Goal: Information Seeking & Learning: Learn about a topic

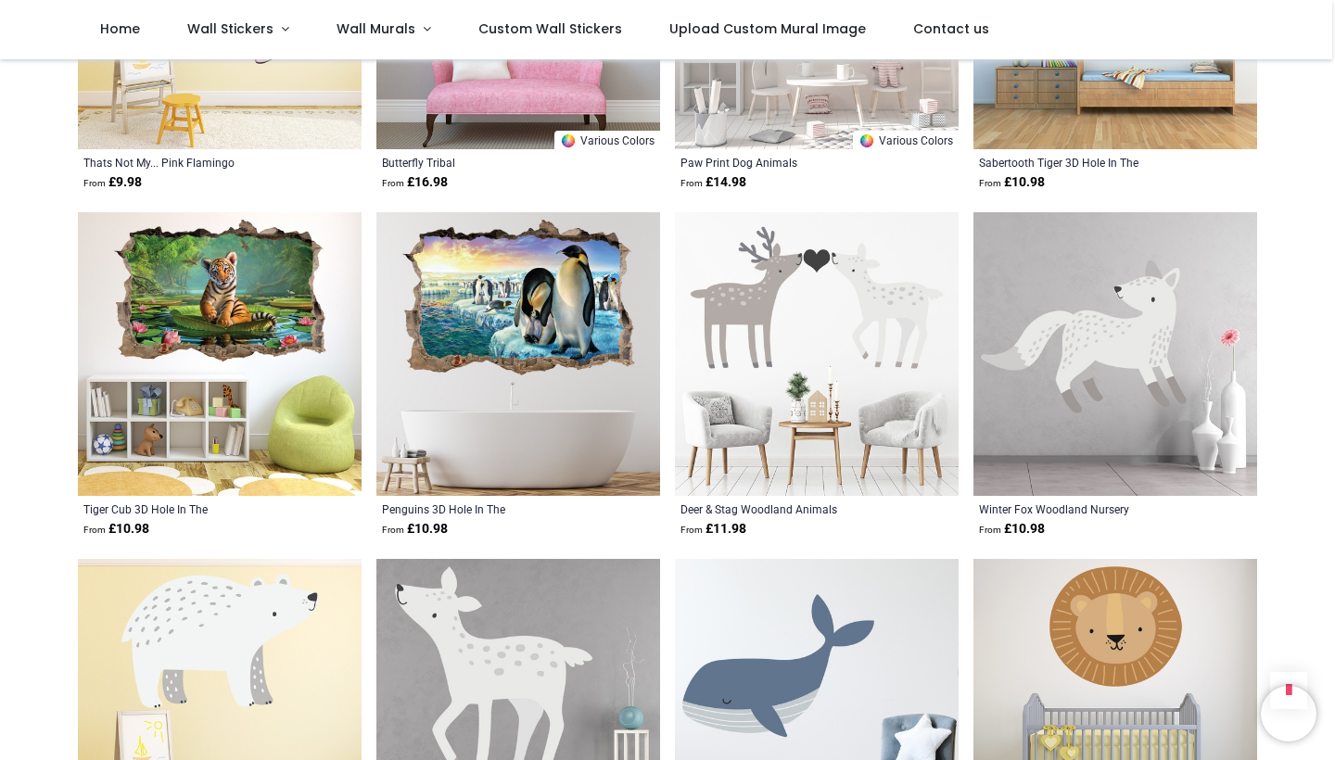
scroll to position [18994, 0]
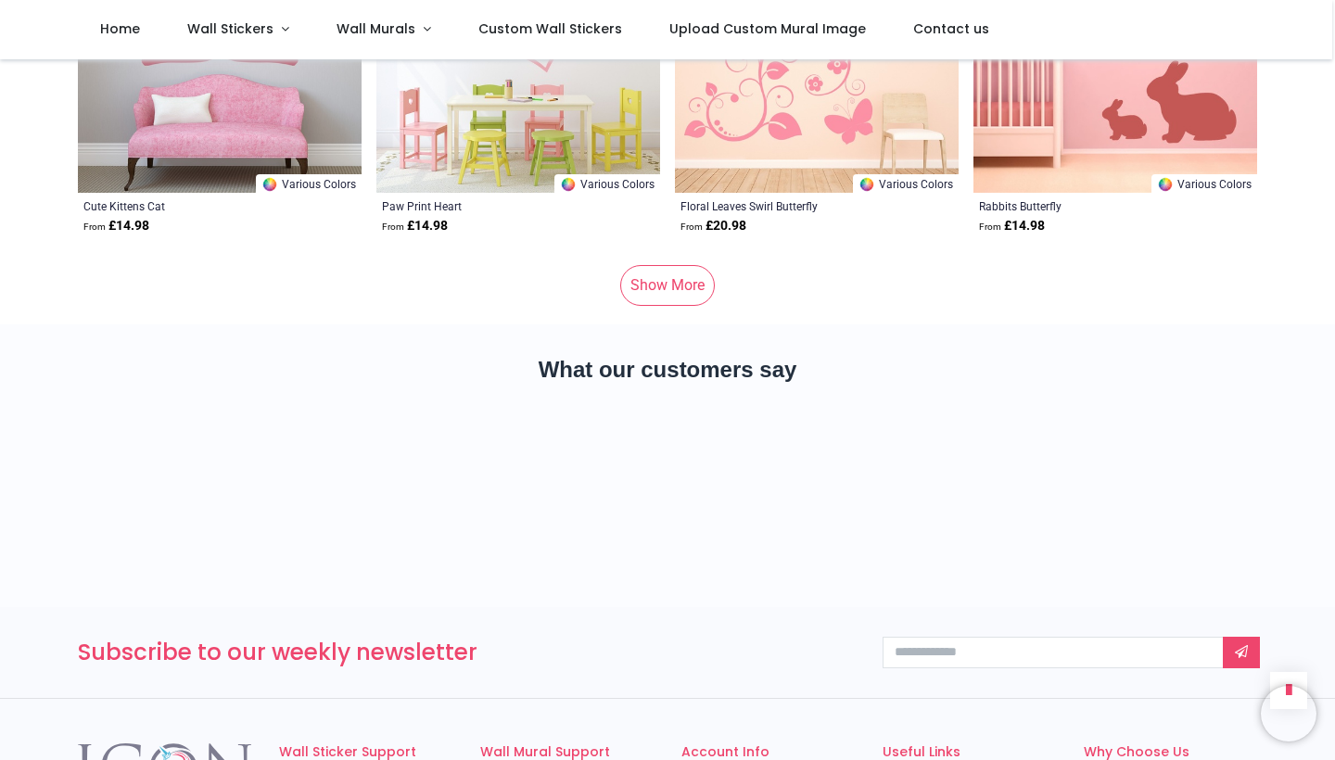
scroll to position [24475, 0]
click at [658, 264] on link "Show More" at bounding box center [667, 284] width 95 height 41
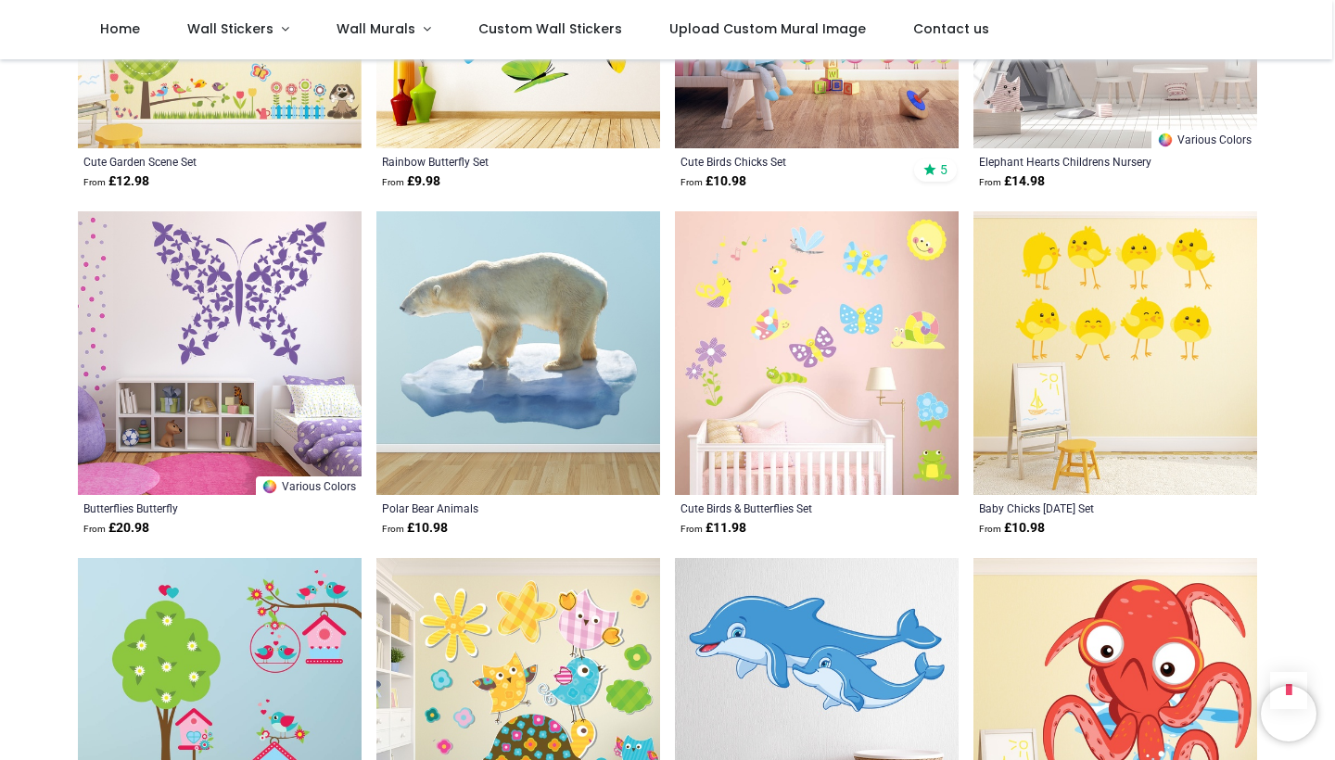
scroll to position [30418, 0]
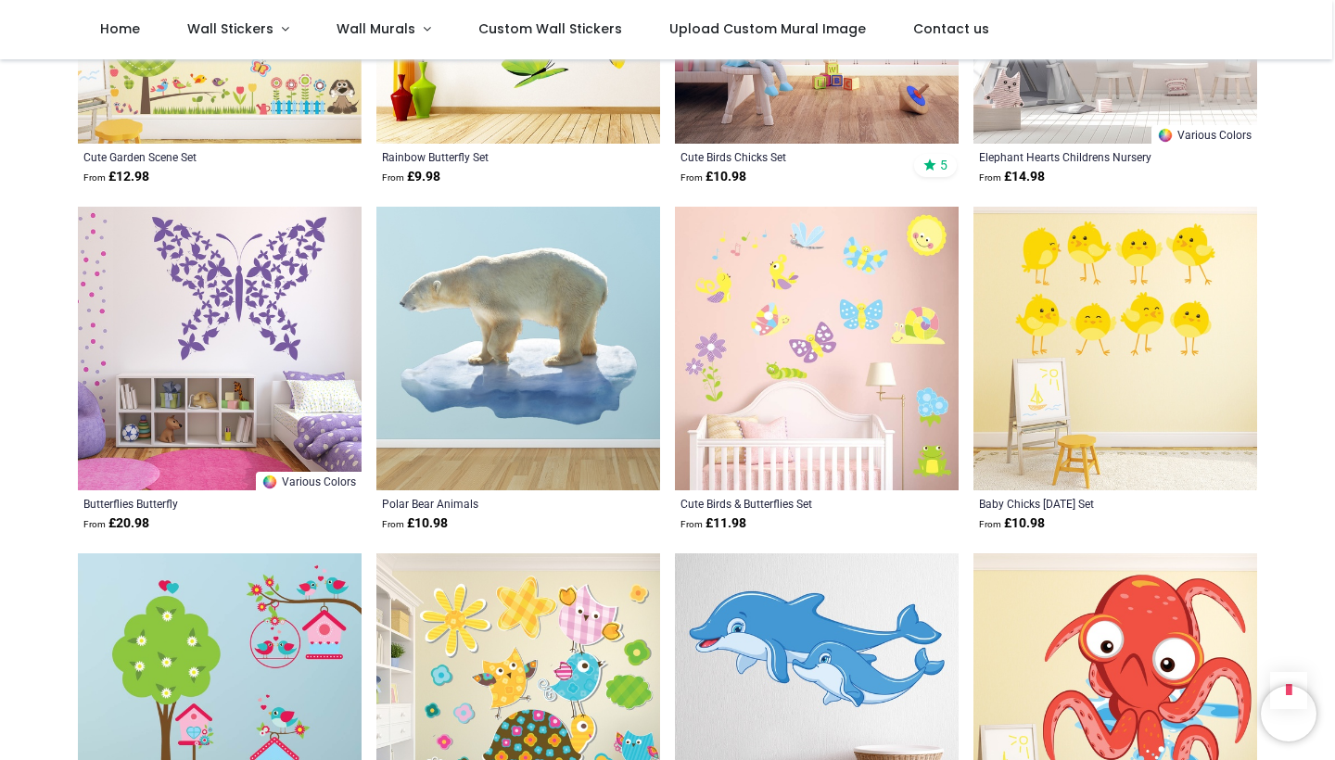
click at [780, 266] on img at bounding box center [817, 349] width 284 height 284
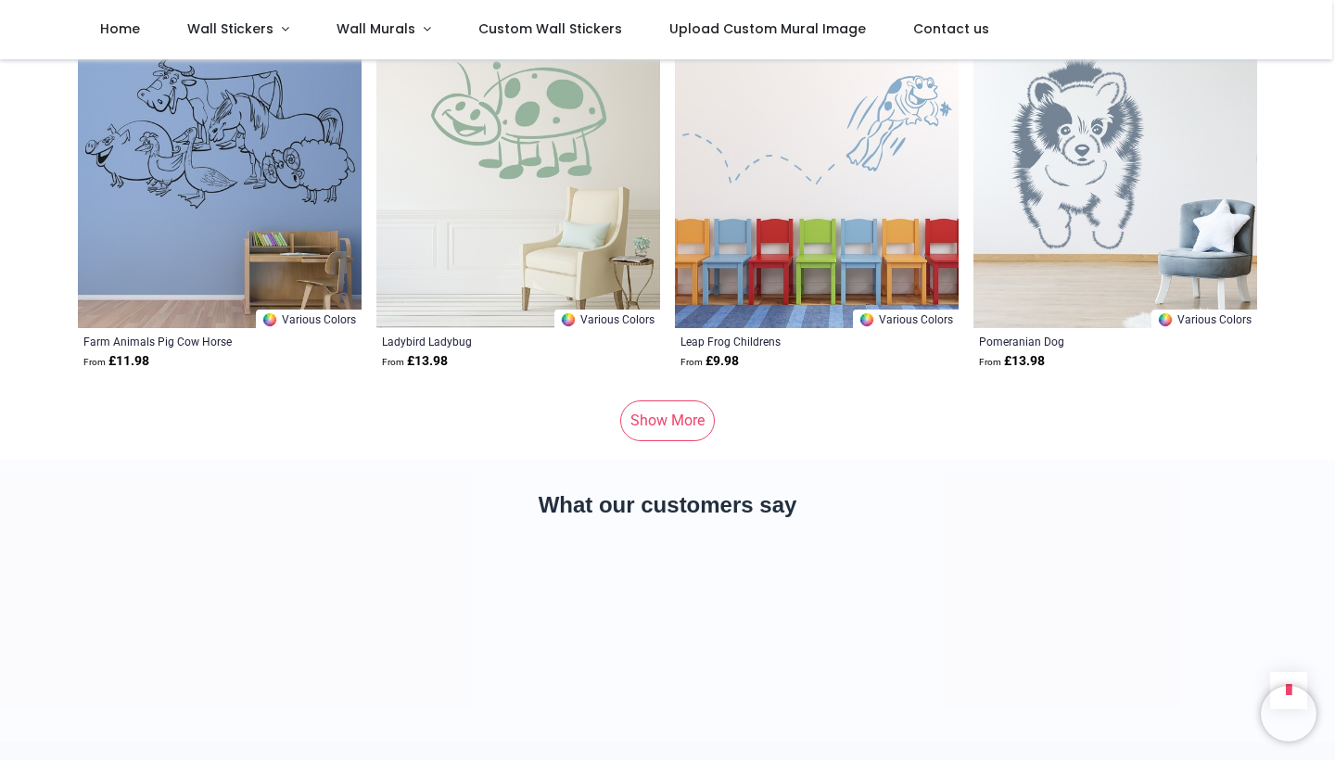
scroll to position [36494, 0]
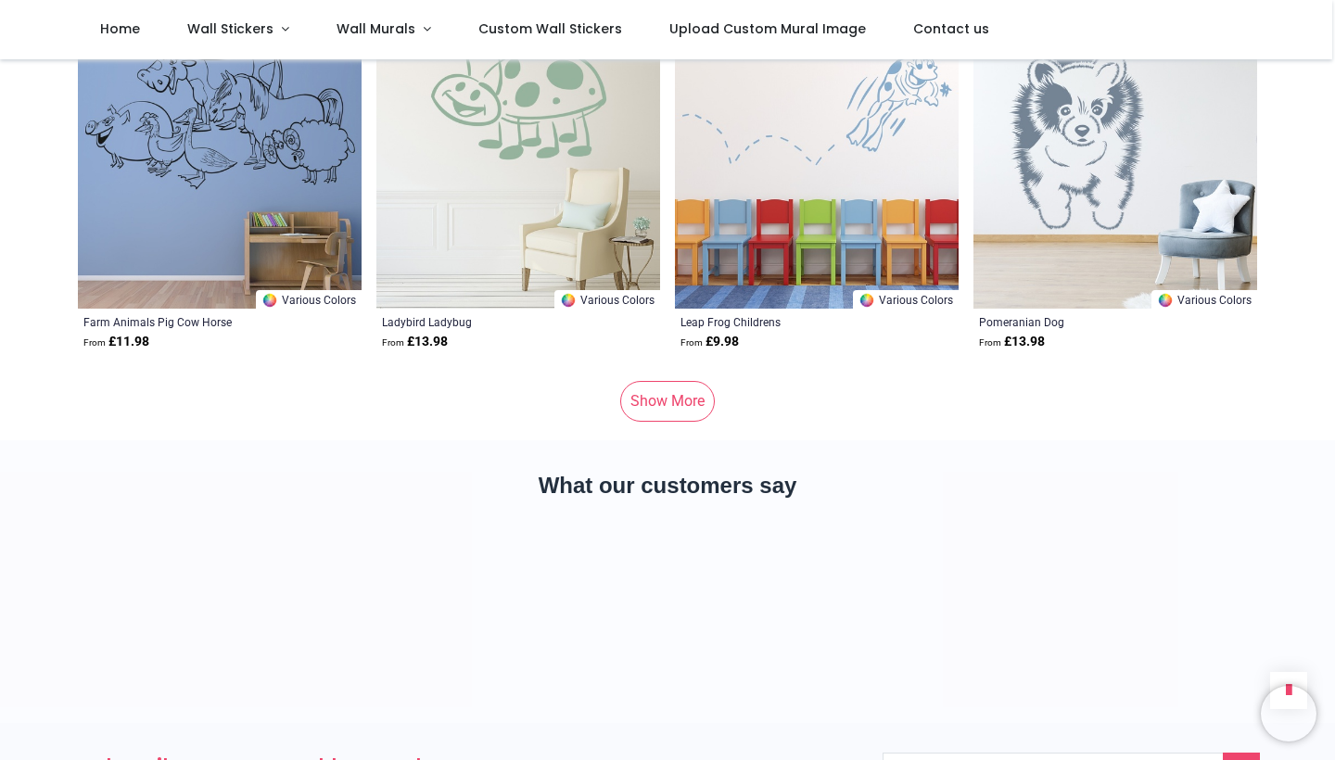
click at [673, 381] on link "Show More" at bounding box center [667, 401] width 95 height 41
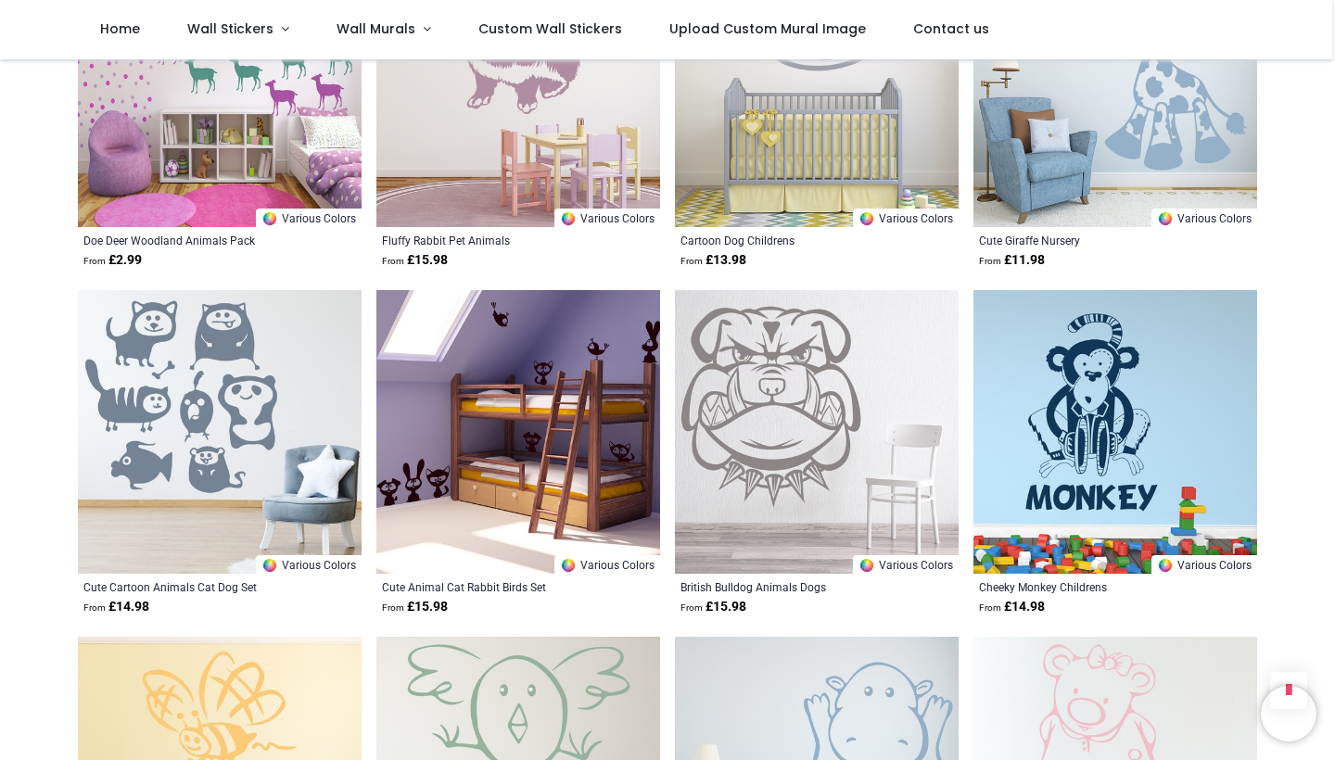
scroll to position [42469, 0]
click at [504, 357] on img at bounding box center [518, 433] width 284 height 284
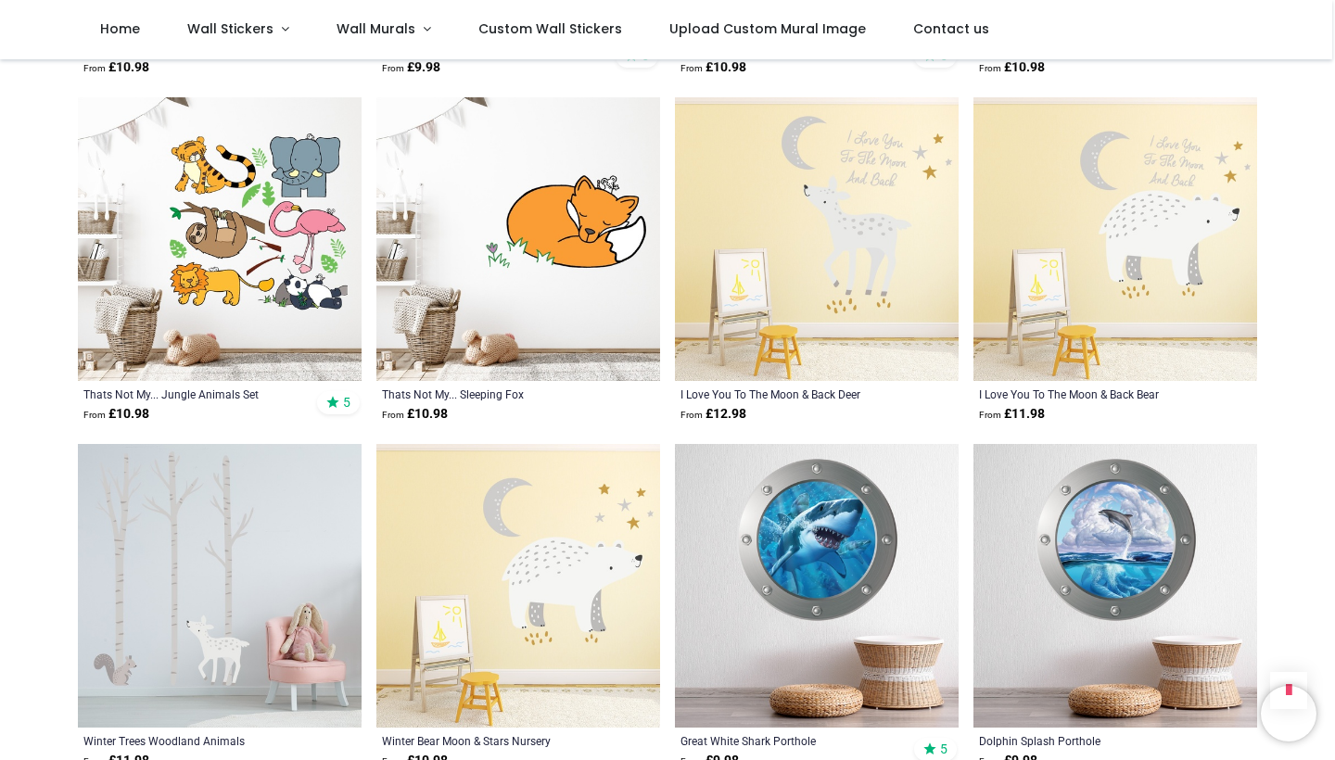
scroll to position [143, 0]
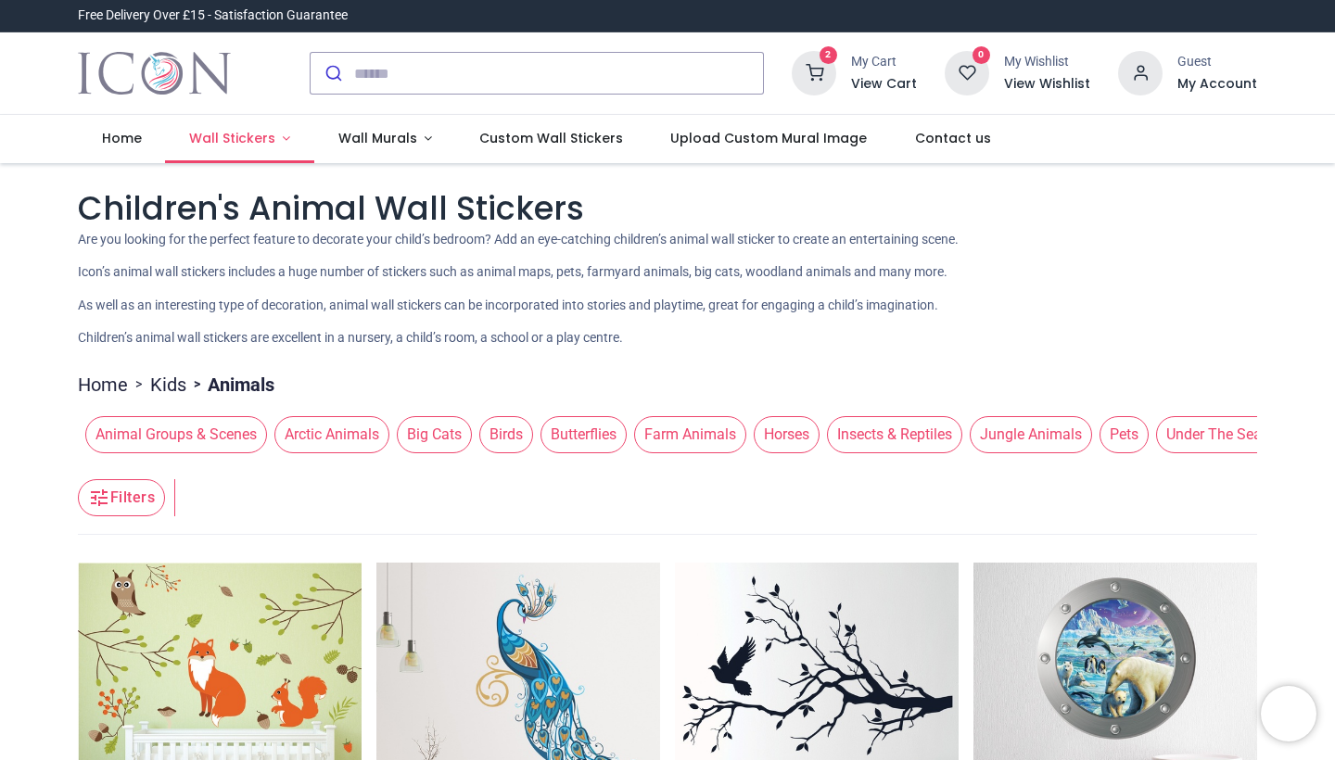
click at [277, 133] on link "Wall Stickers" at bounding box center [239, 139] width 149 height 48
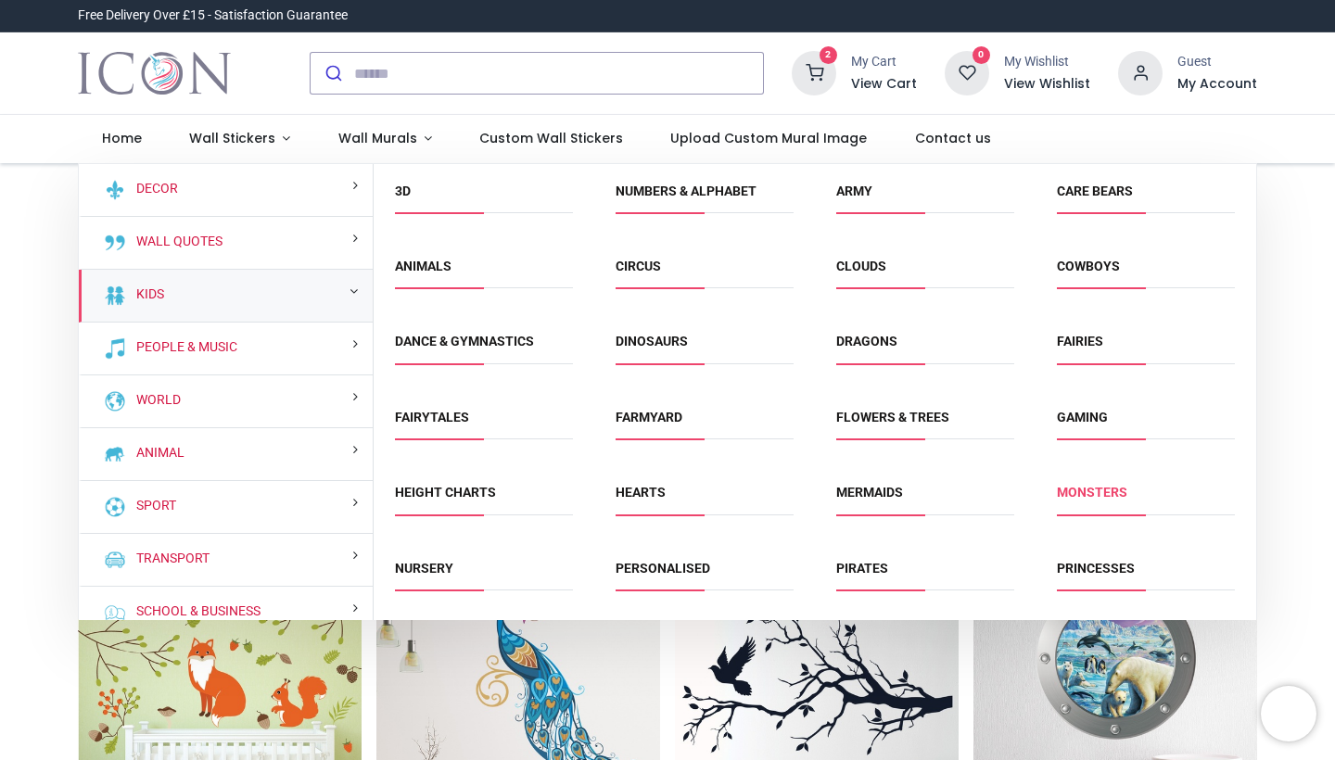
click at [1086, 494] on link "Monsters" at bounding box center [1092, 492] width 70 height 15
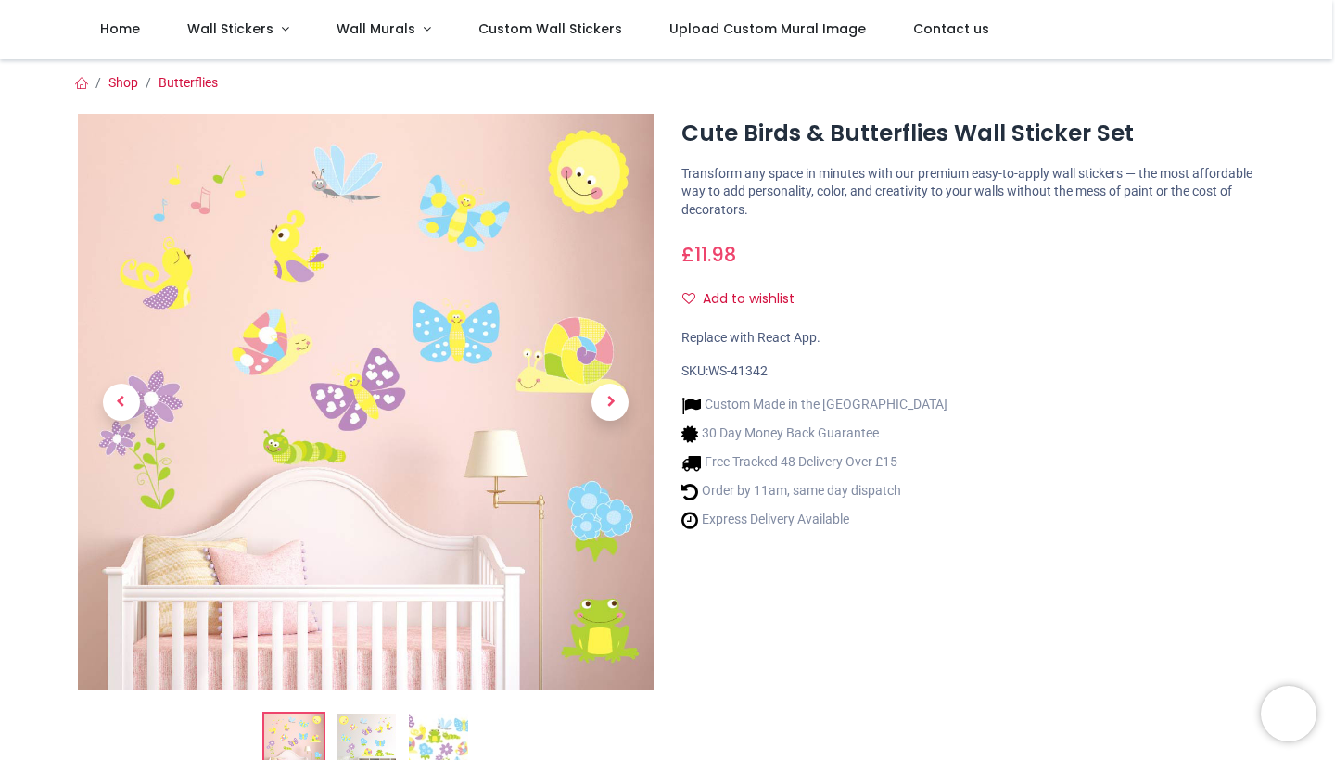
scroll to position [187, 0]
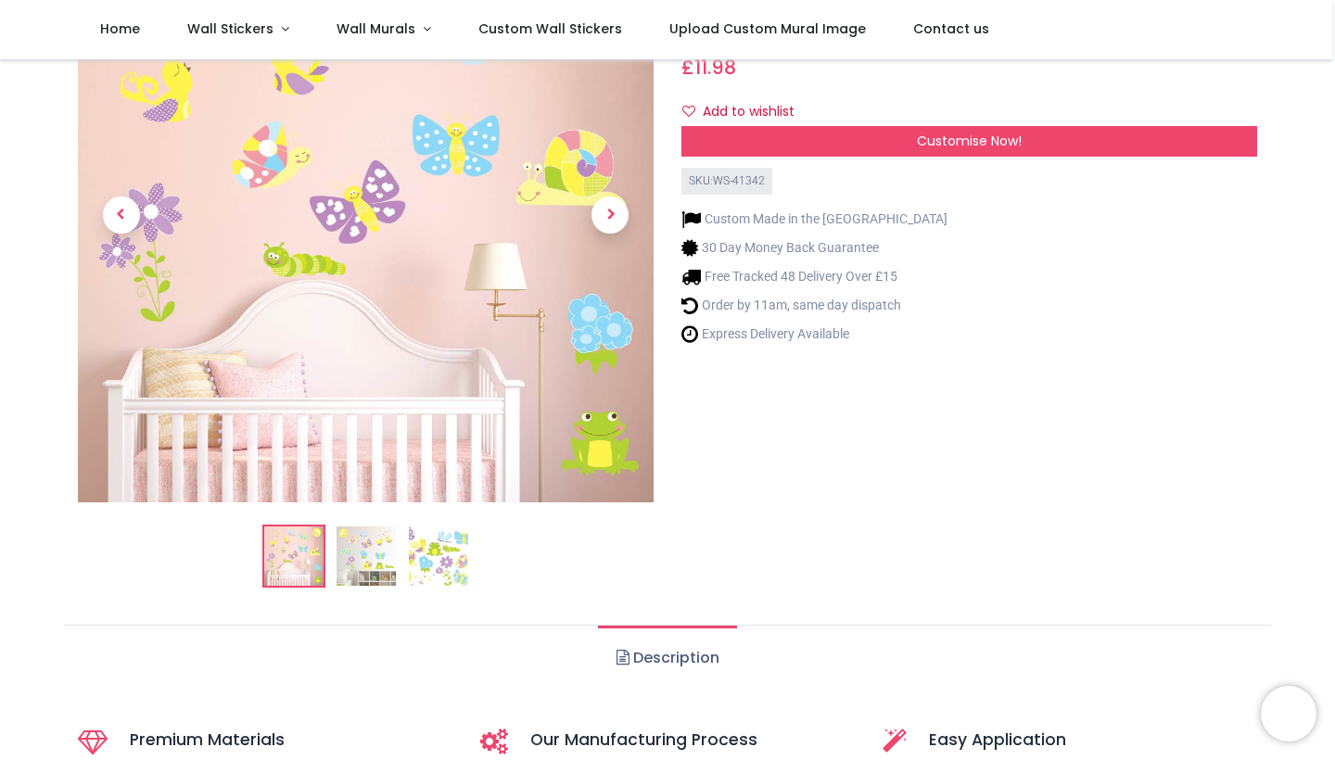
click at [362, 553] on img at bounding box center [366, 556] width 59 height 59
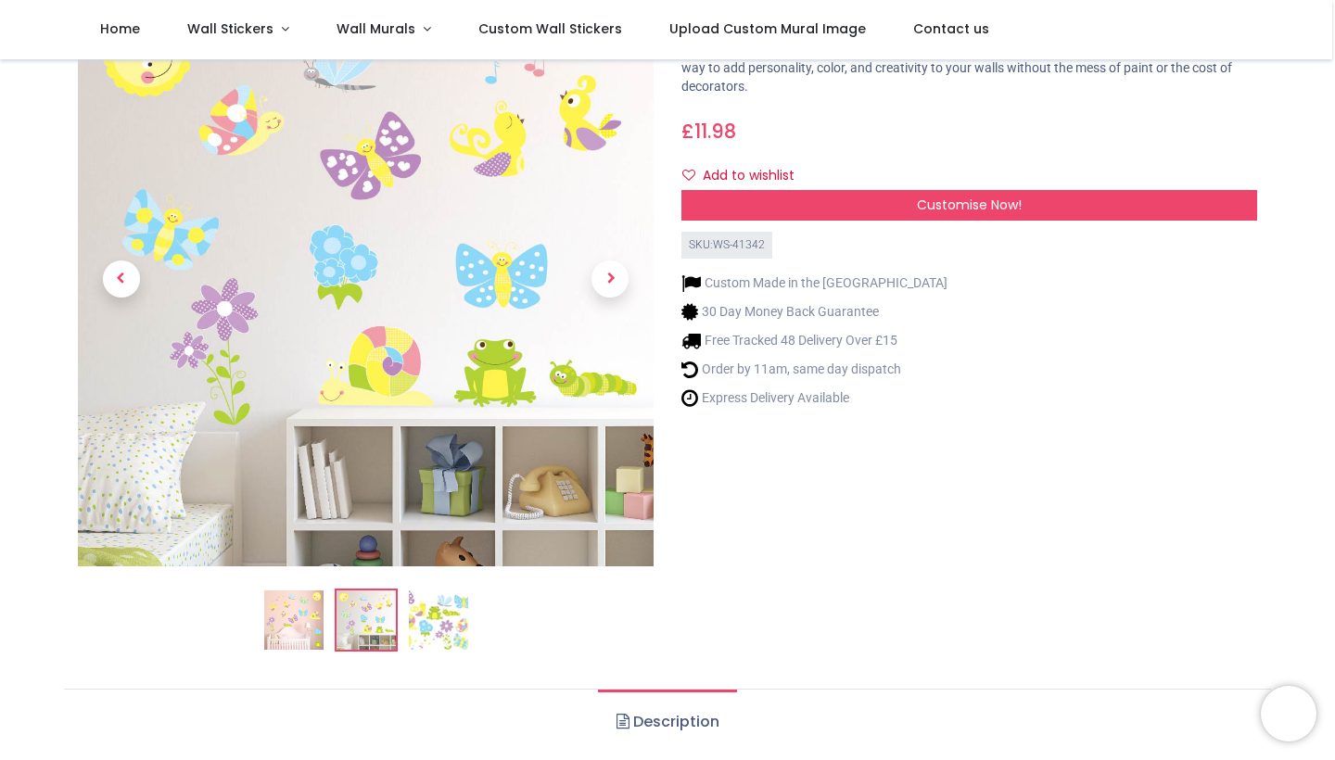
scroll to position [124, 0]
click at [436, 629] on img at bounding box center [438, 619] width 59 height 59
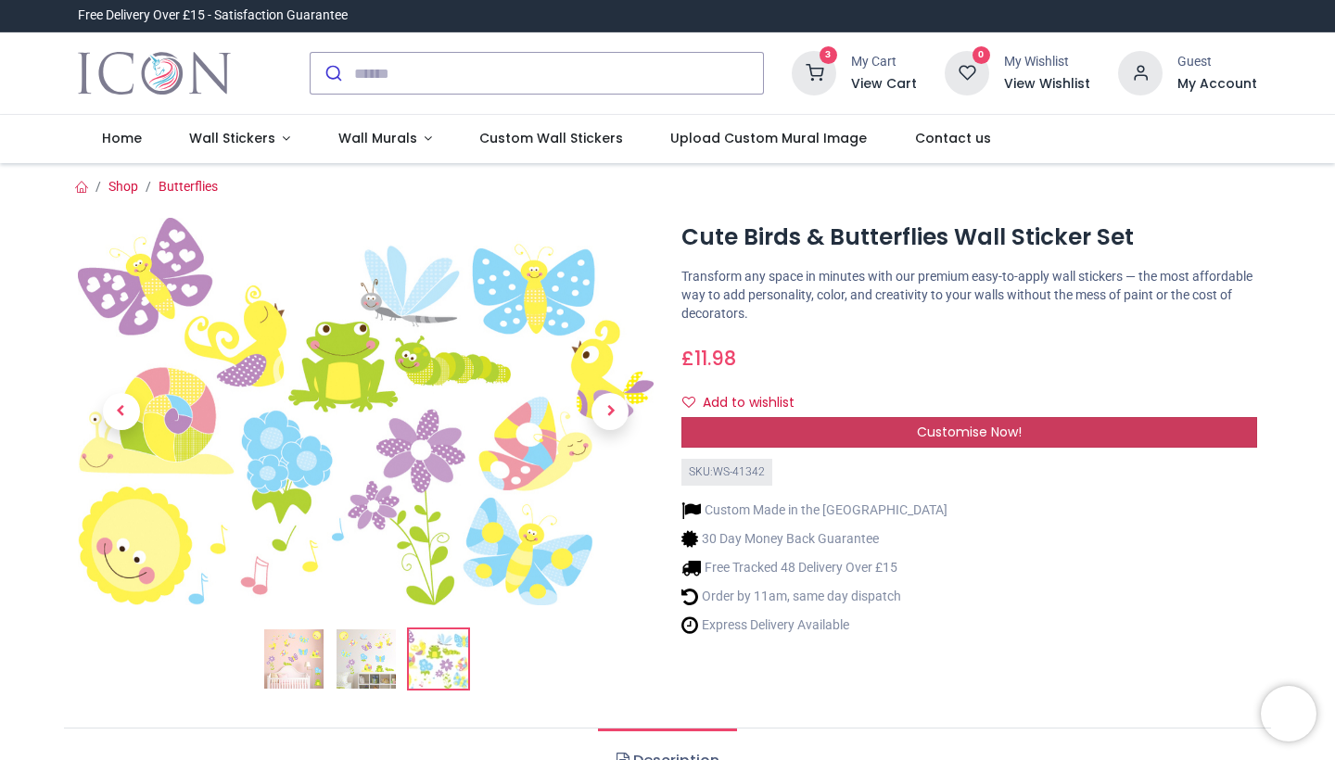
scroll to position [0, 0]
click at [902, 422] on div "Customise Now!" at bounding box center [969, 433] width 576 height 32
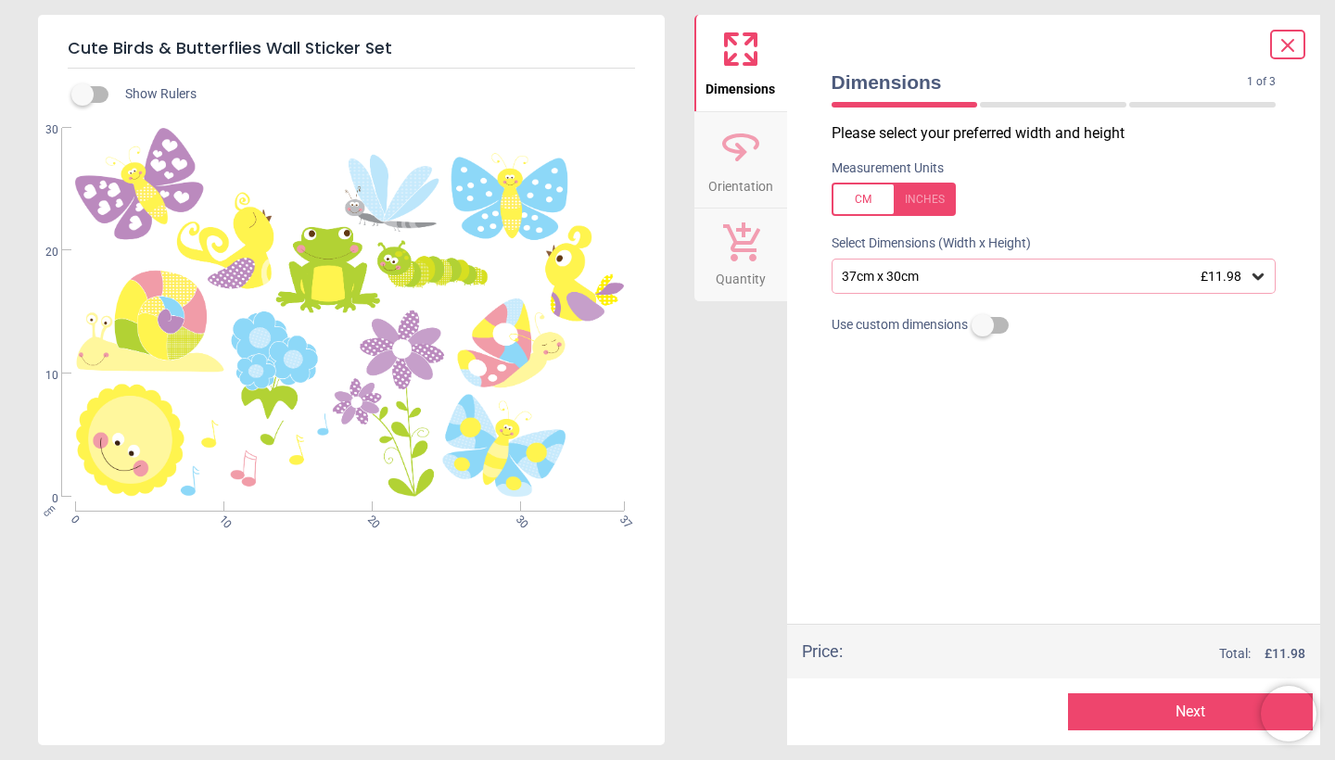
click at [1169, 720] on button "Next" at bounding box center [1190, 711] width 245 height 37
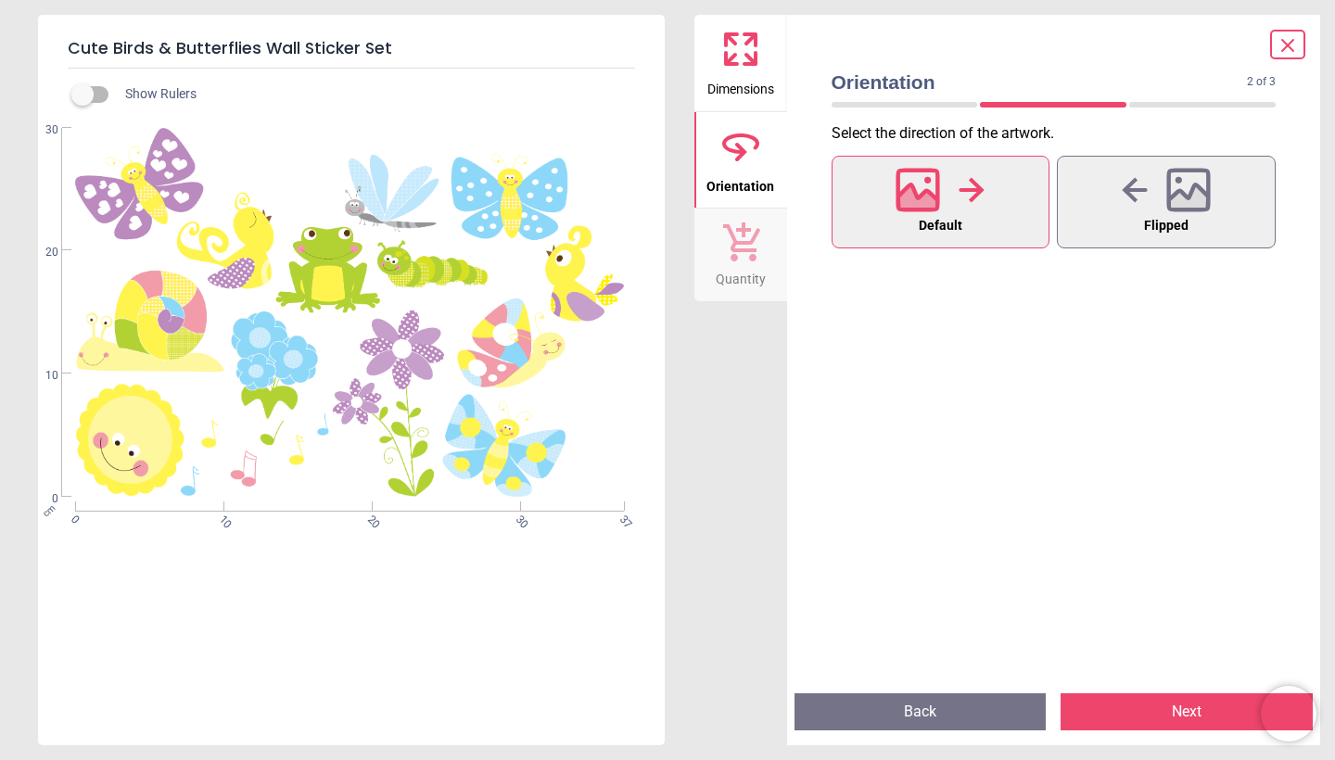
click at [1169, 720] on button "Next" at bounding box center [1187, 711] width 252 height 37
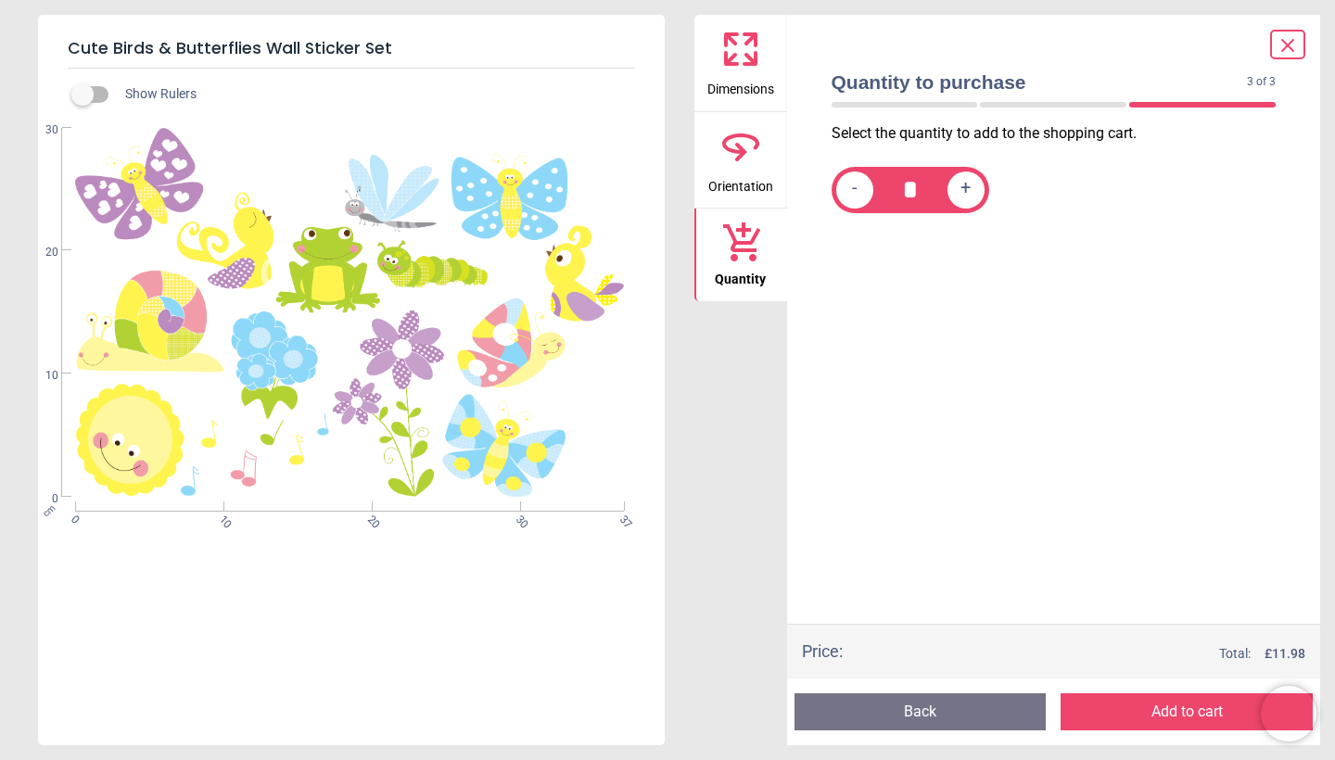
click at [1169, 720] on button "Add to cart" at bounding box center [1187, 711] width 252 height 37
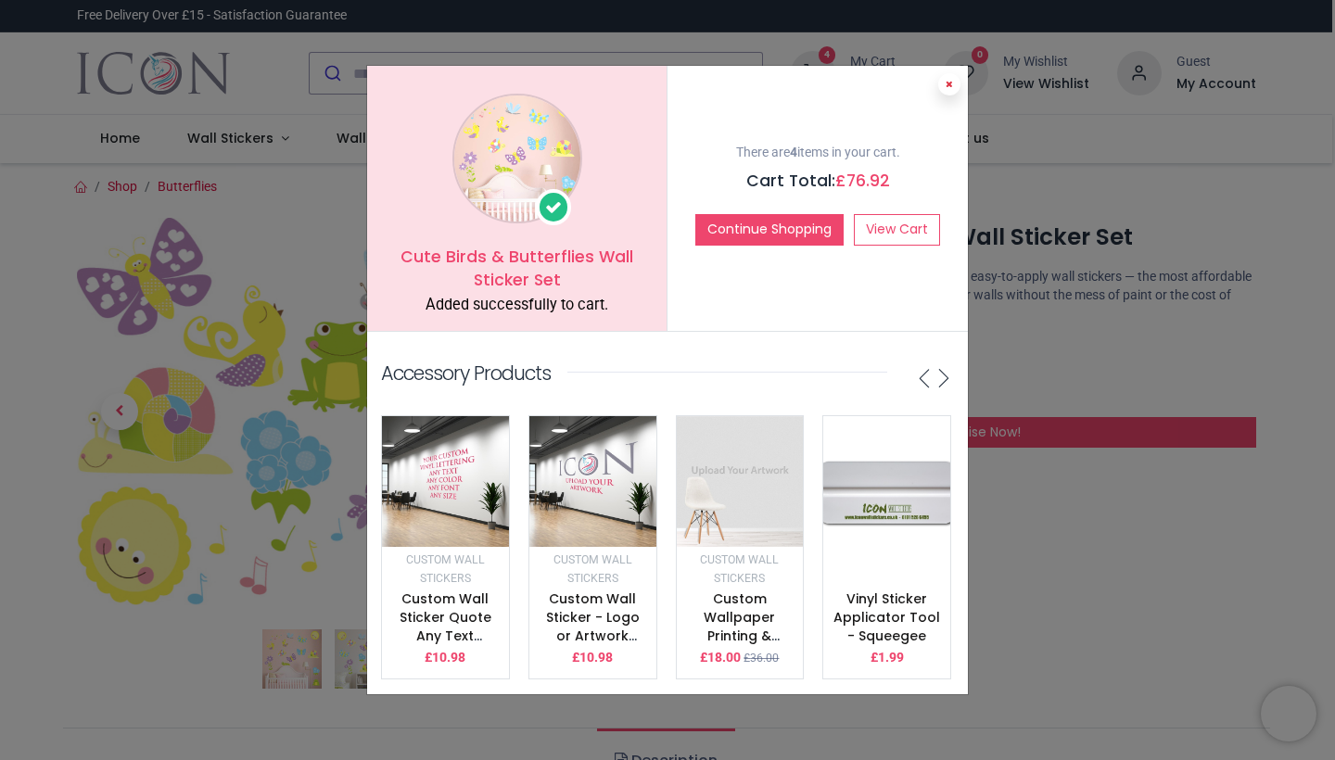
click at [949, 84] on icon at bounding box center [949, 84] width 7 height 9
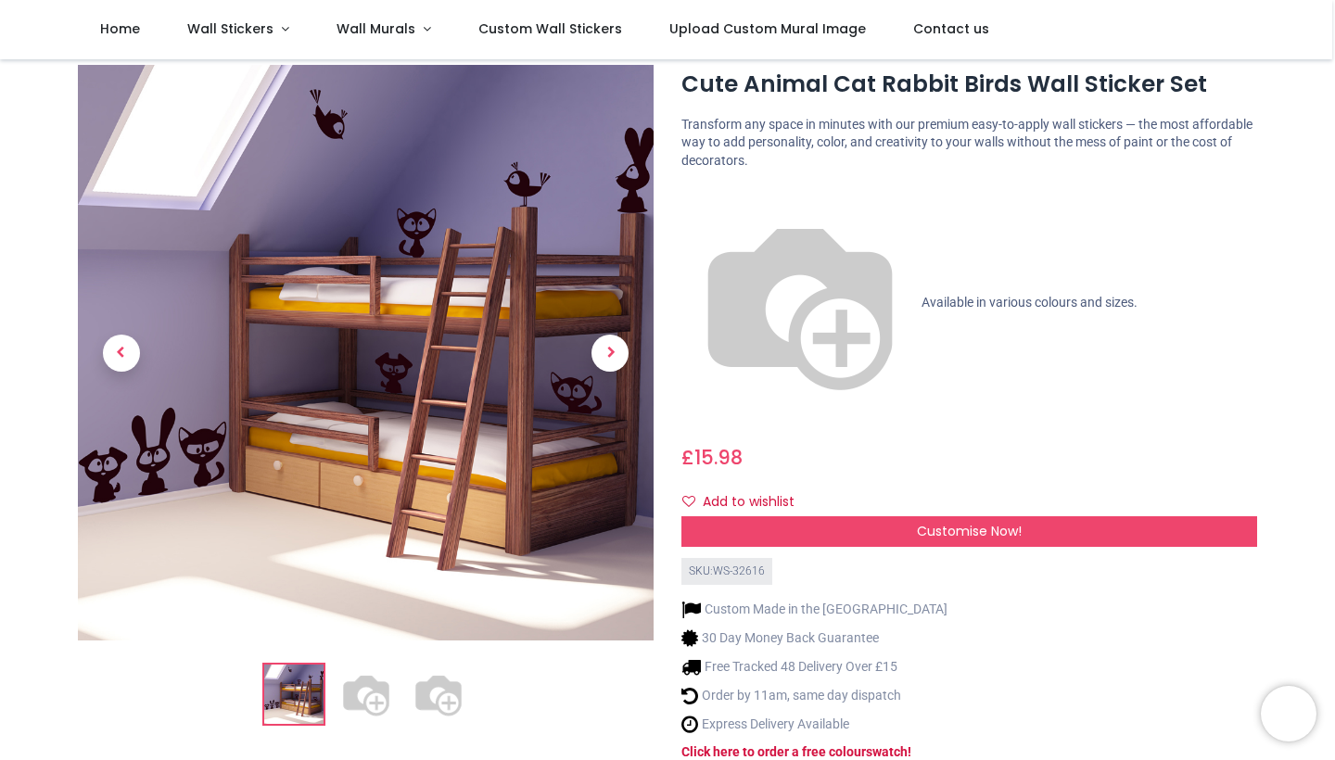
scroll to position [60, 0]
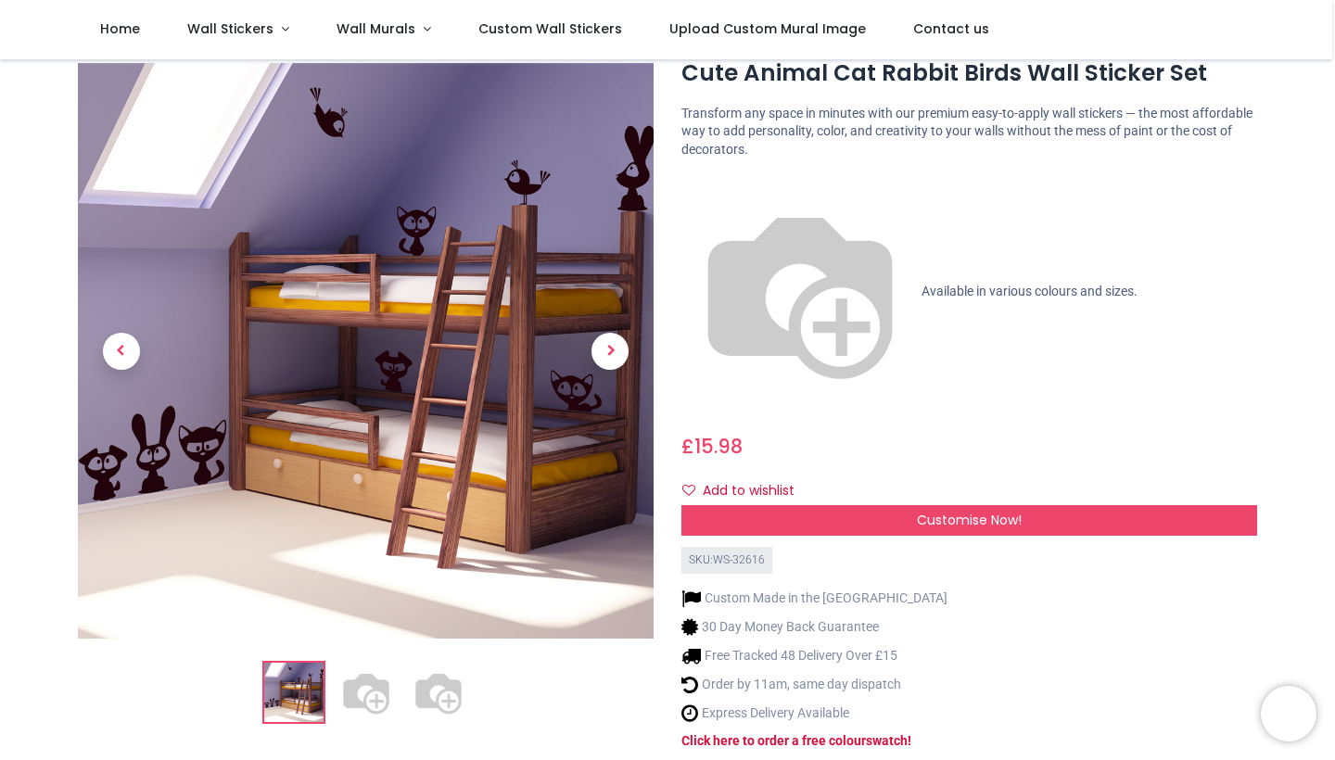
click at [444, 667] on img at bounding box center [438, 693] width 59 height 59
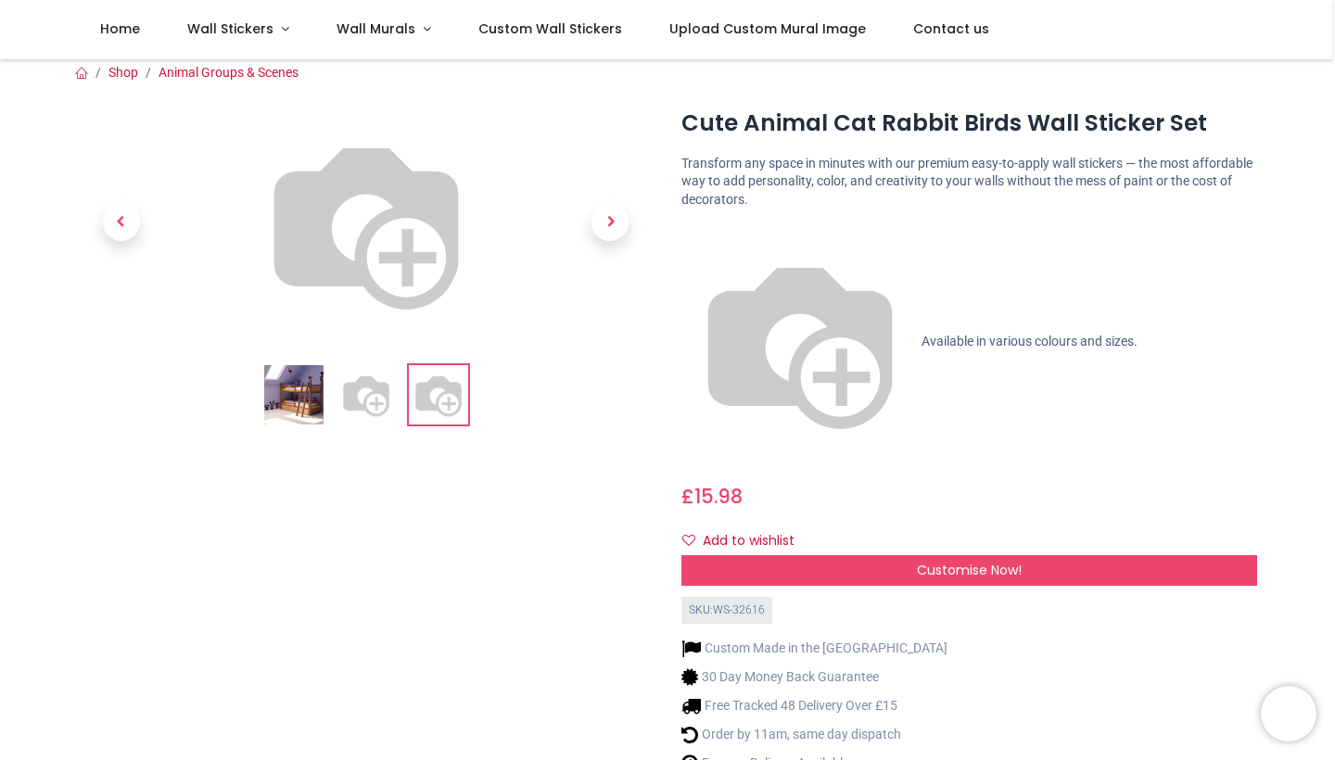
scroll to position [0, 0]
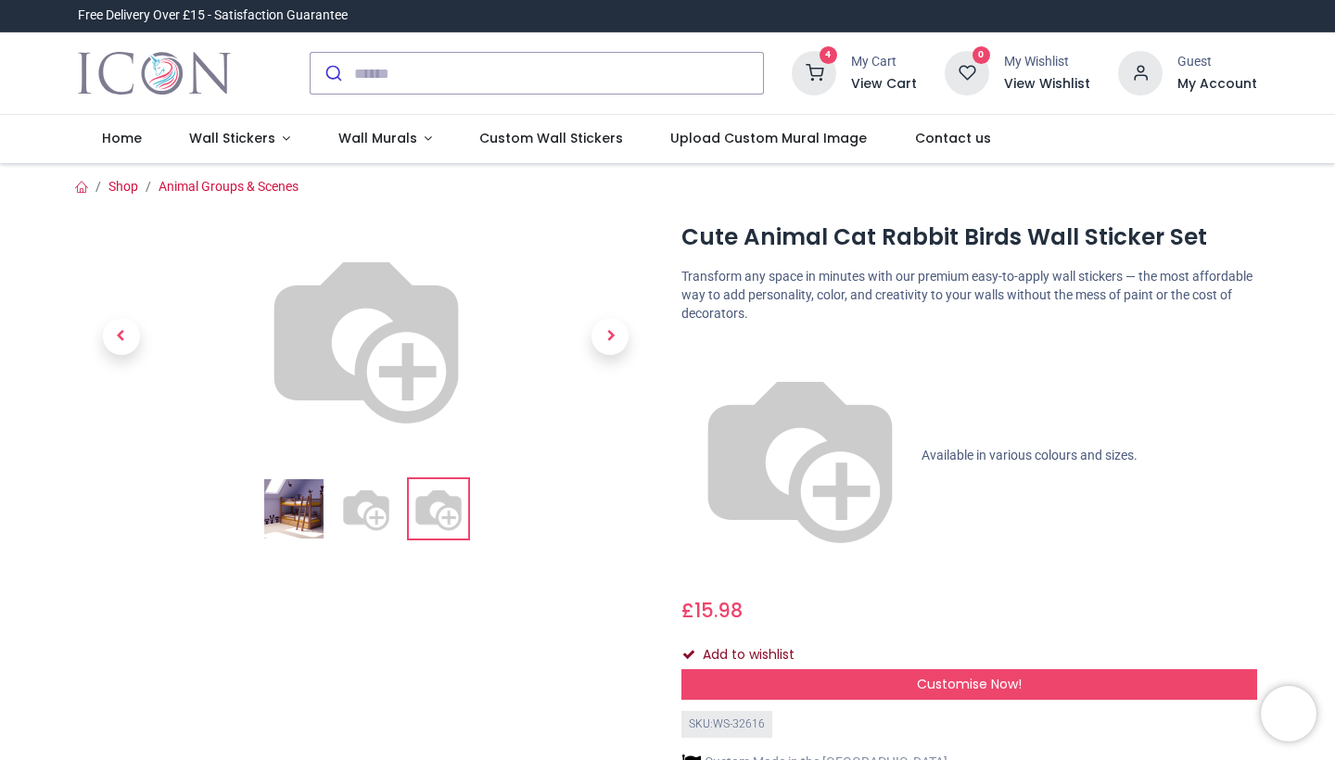
click at [716, 640] on button "Add to wishlist" at bounding box center [745, 656] width 129 height 32
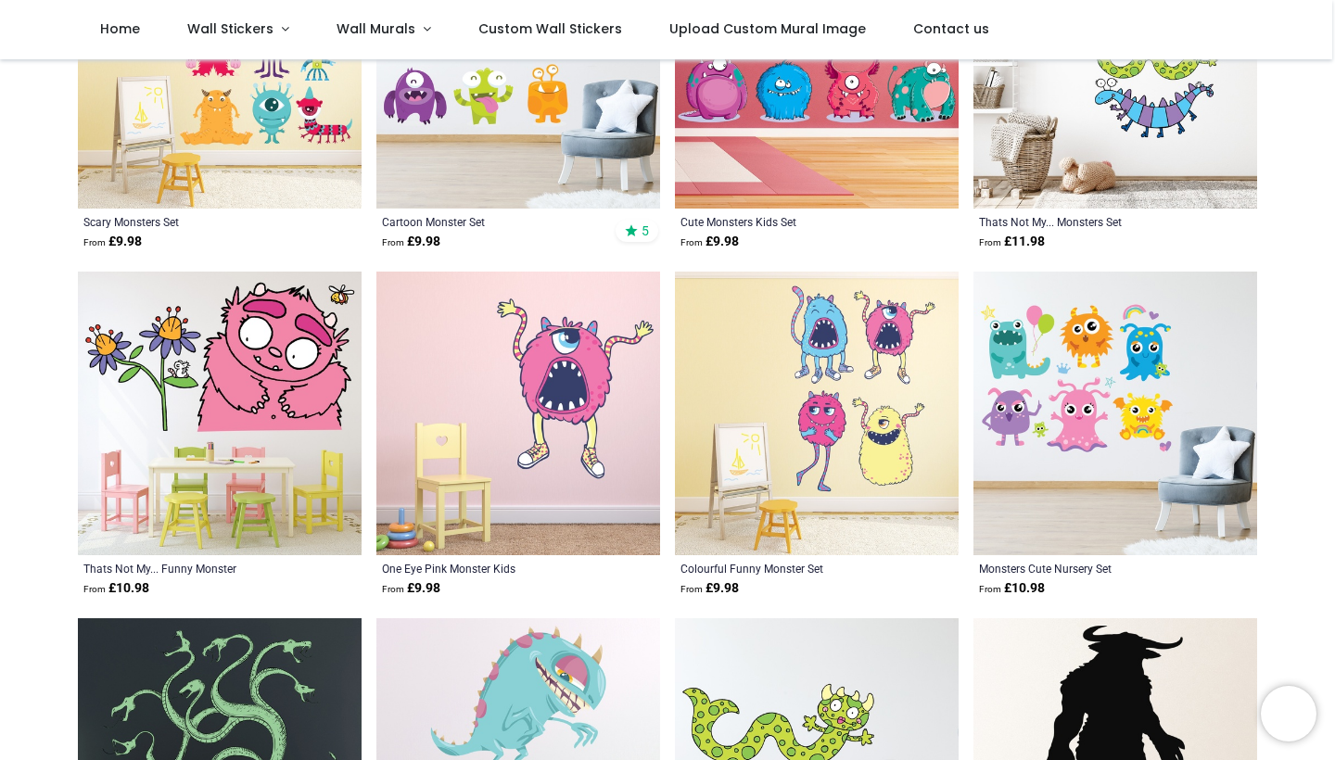
scroll to position [506, 0]
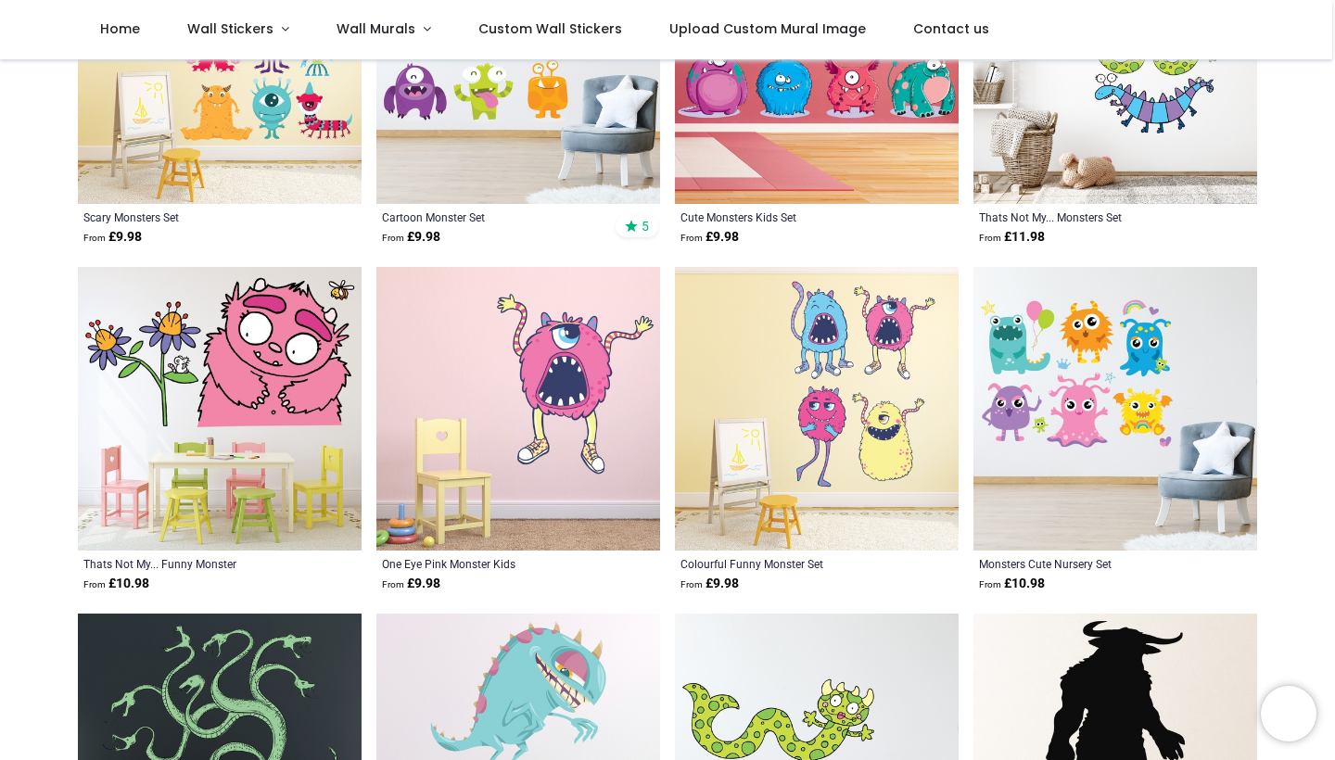
click at [1087, 403] on img at bounding box center [1115, 409] width 284 height 284
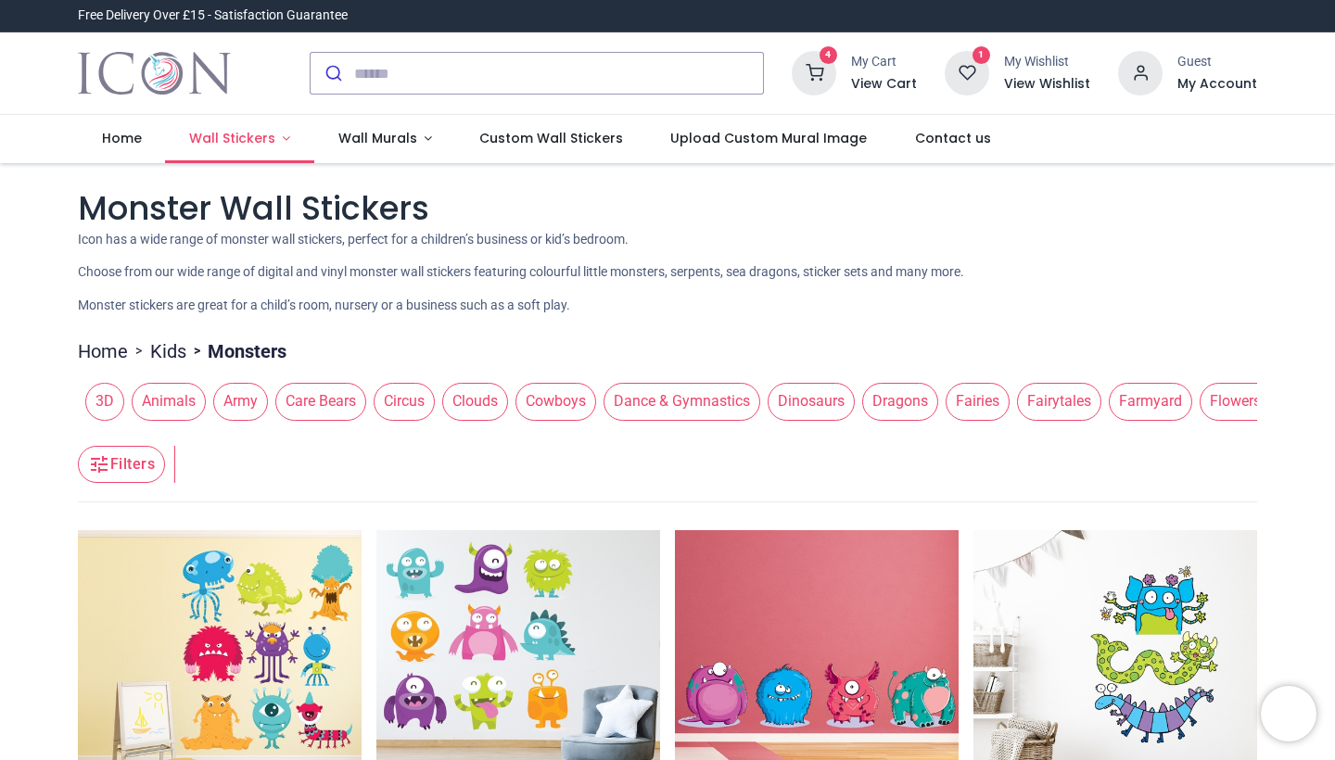
click at [261, 135] on span "Wall Stickers" at bounding box center [232, 138] width 86 height 19
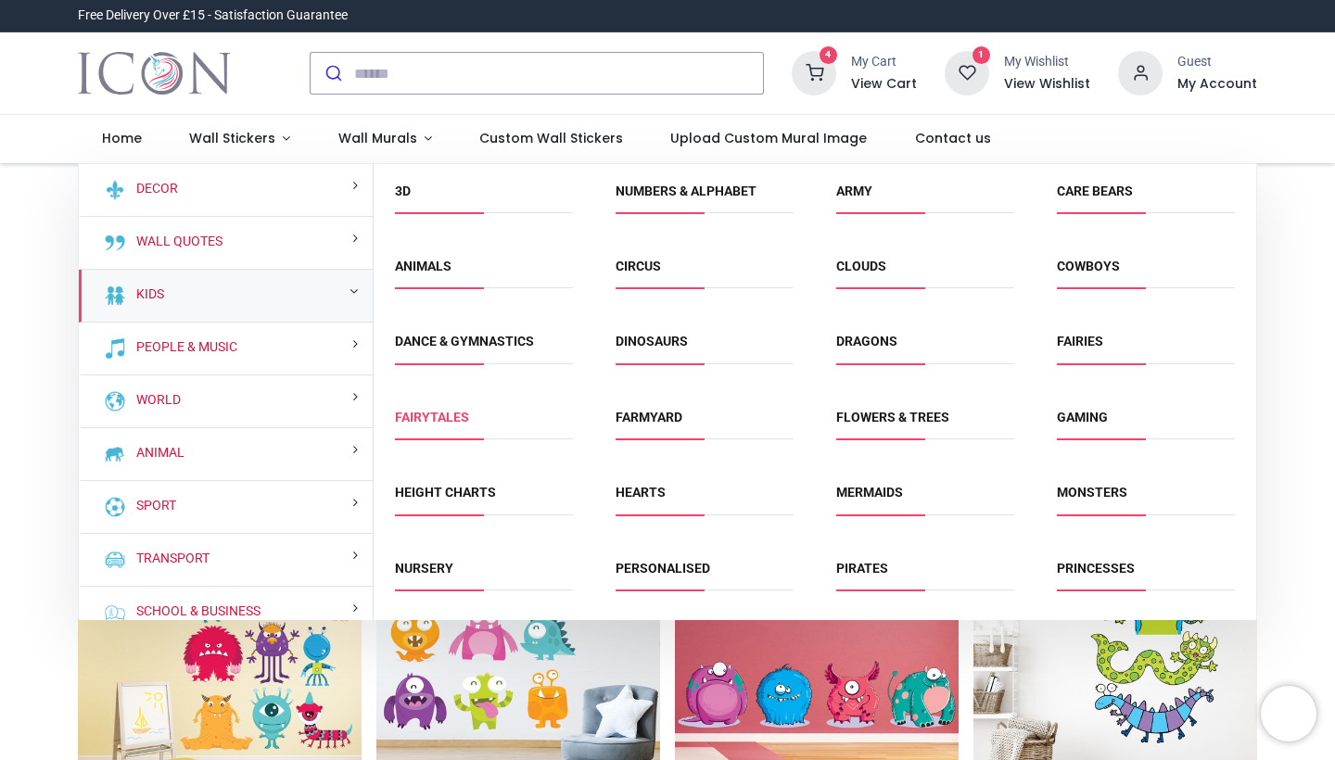
click at [449, 419] on link "Fairytales" at bounding box center [432, 417] width 74 height 15
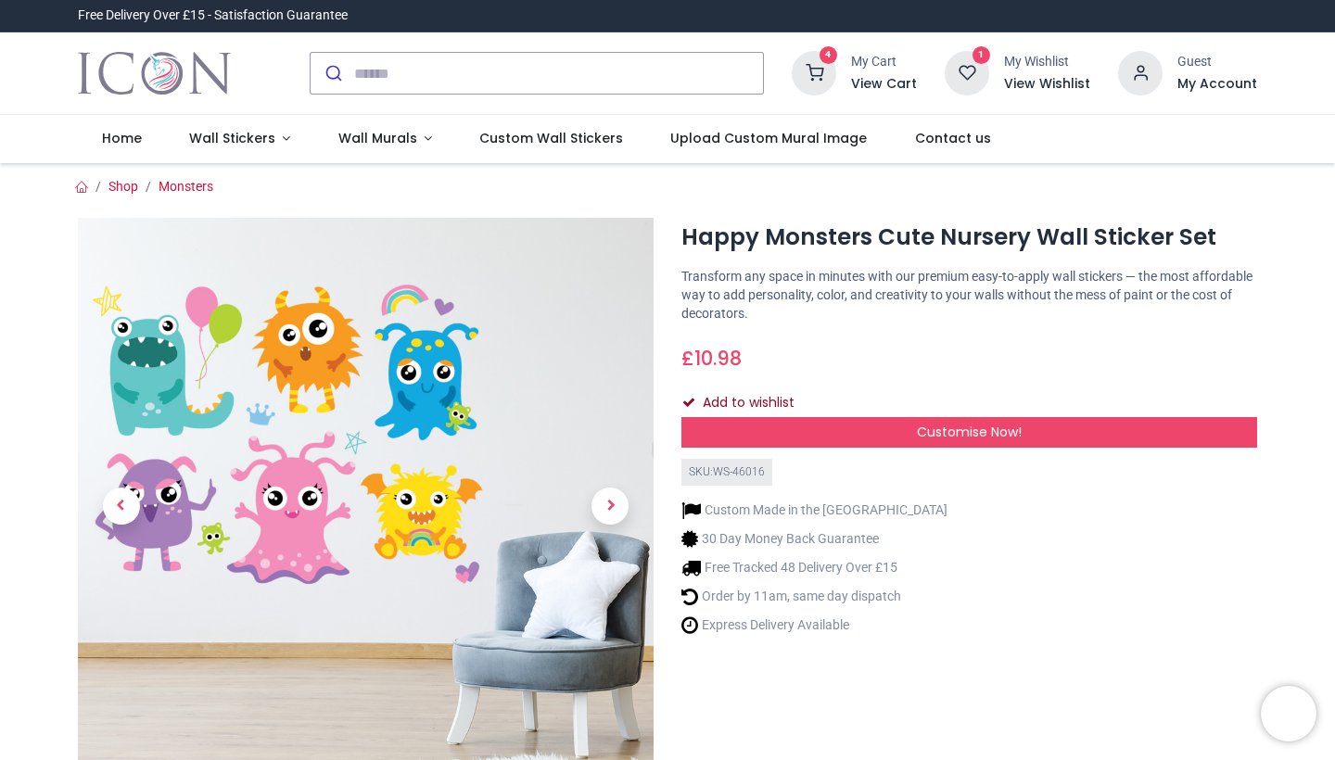
click at [713, 400] on button "Add to wishlist" at bounding box center [745, 404] width 129 height 32
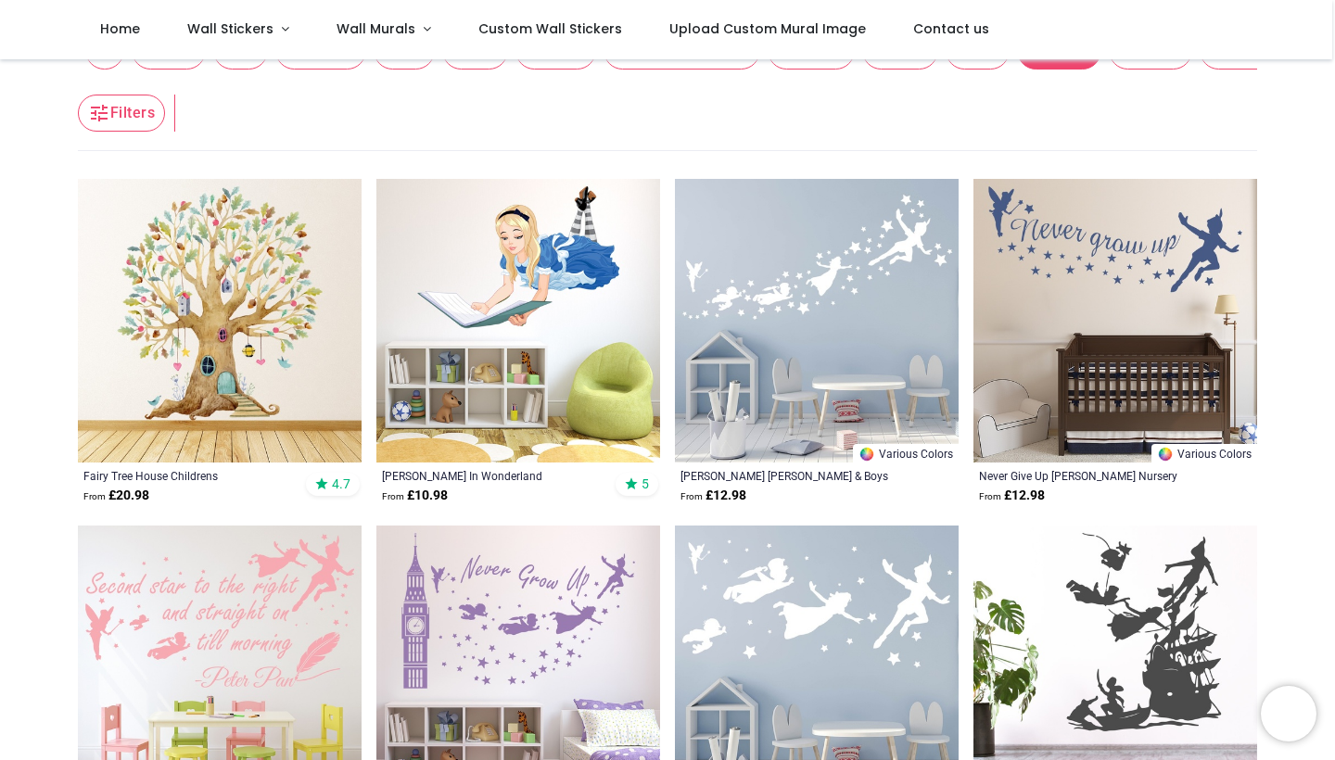
scroll to position [286, 0]
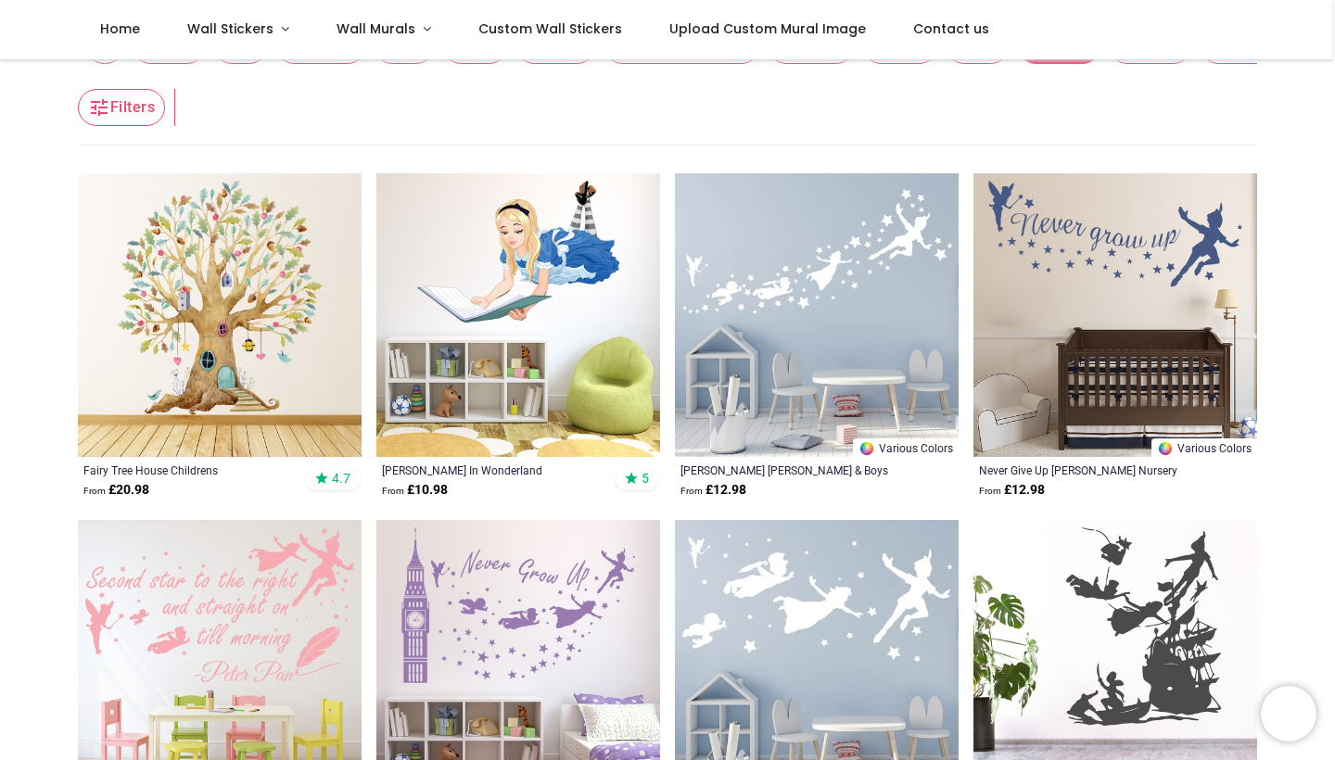
click at [524, 282] on img at bounding box center [518, 315] width 284 height 284
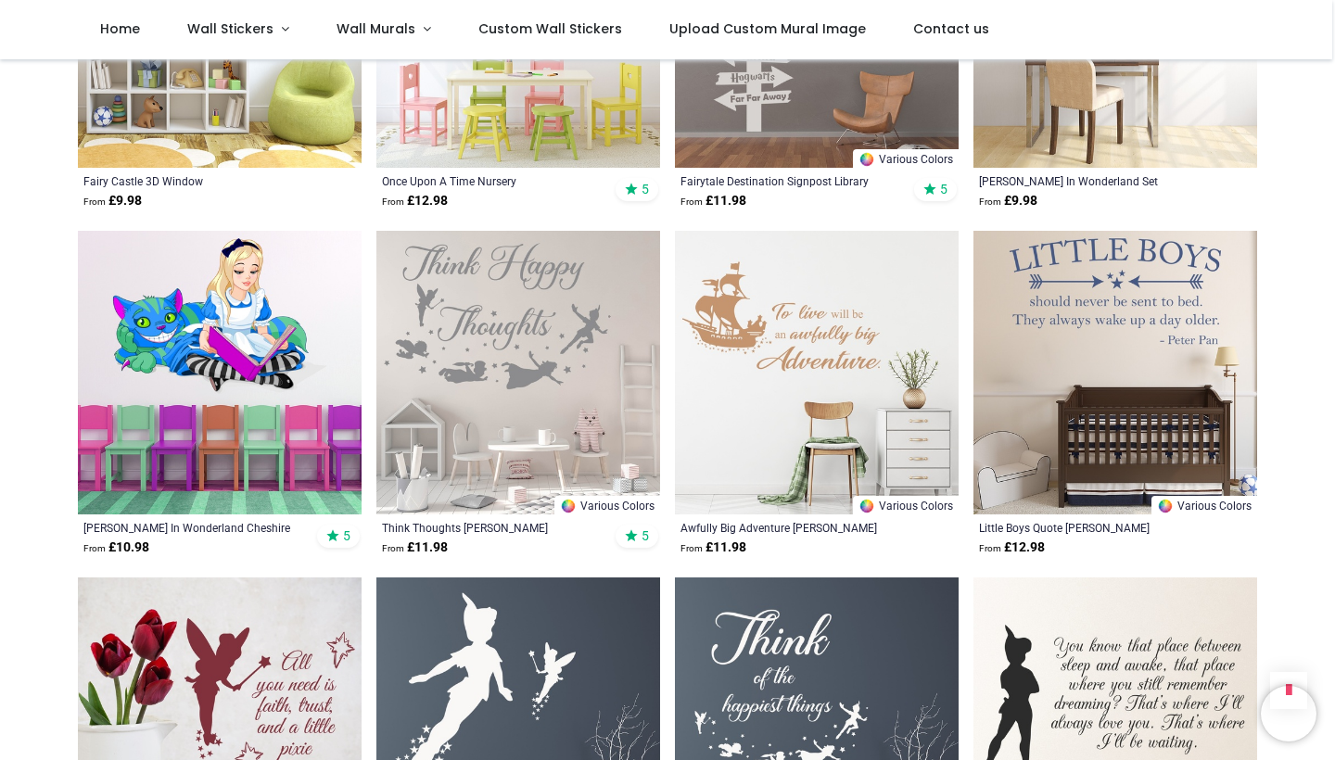
scroll to position [1617, 0]
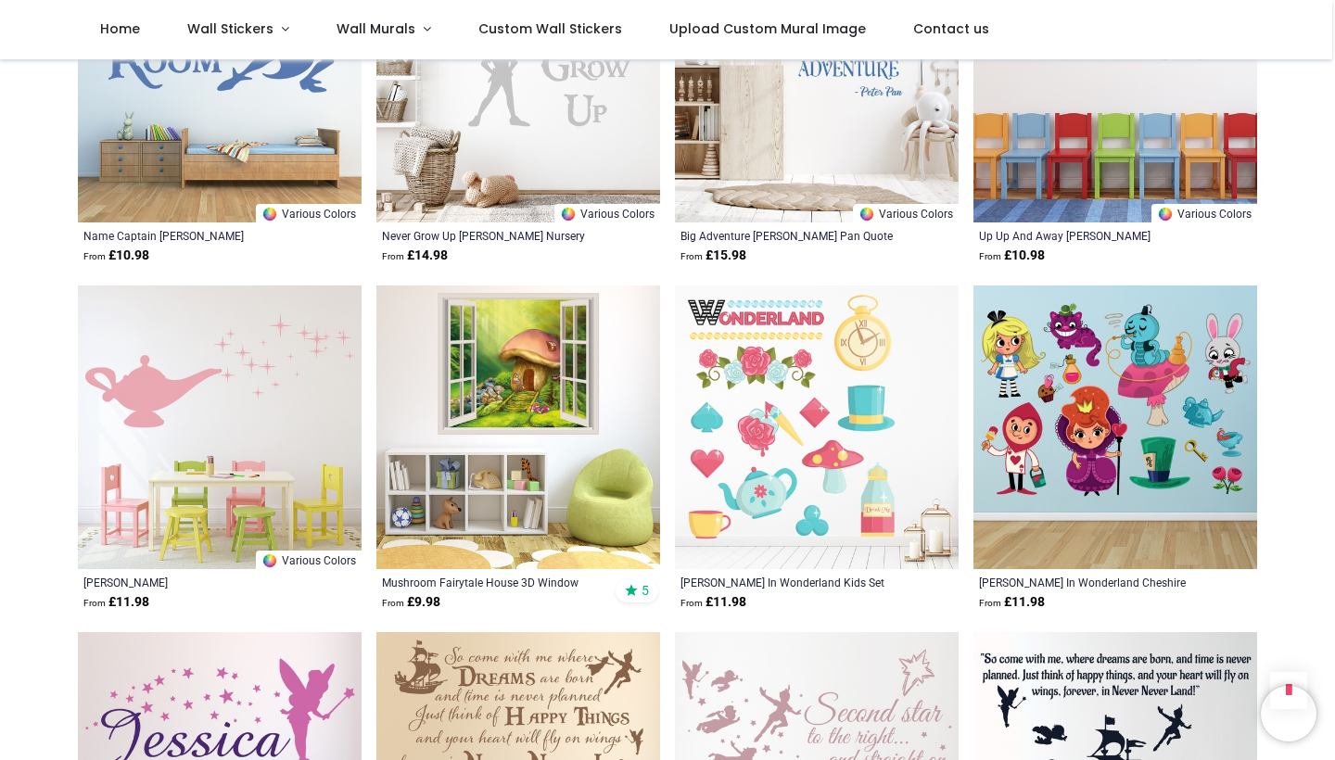
scroll to position [2602, 0]
click at [1130, 431] on img at bounding box center [1115, 427] width 284 height 284
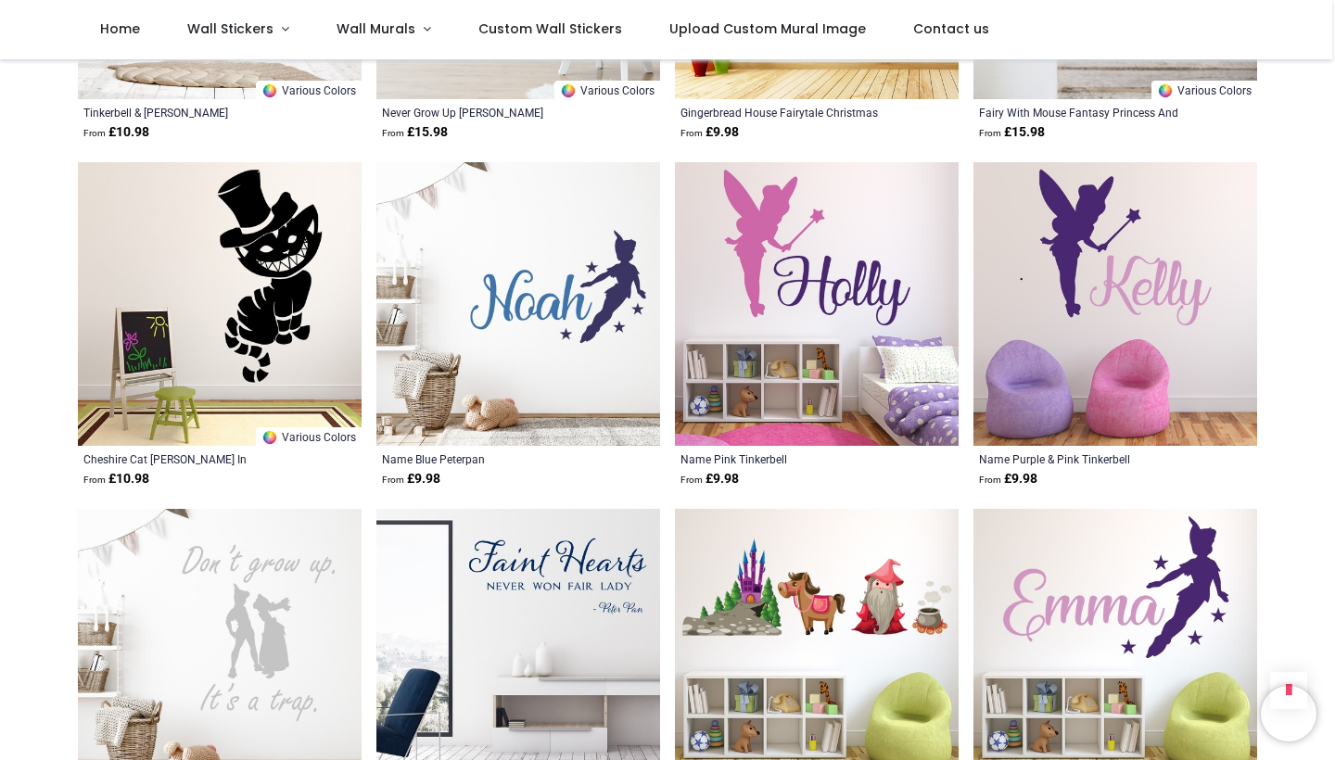
scroll to position [4466, 0]
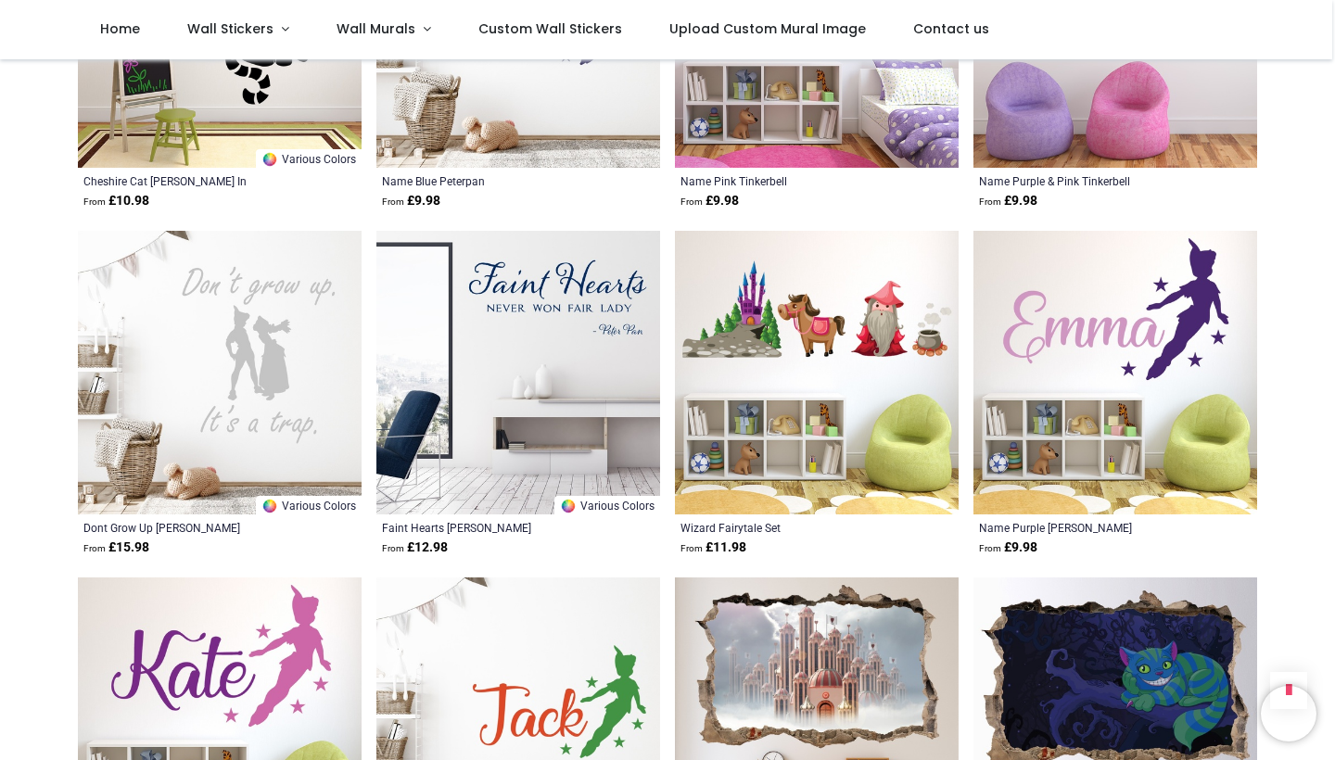
scroll to position [4747, 0]
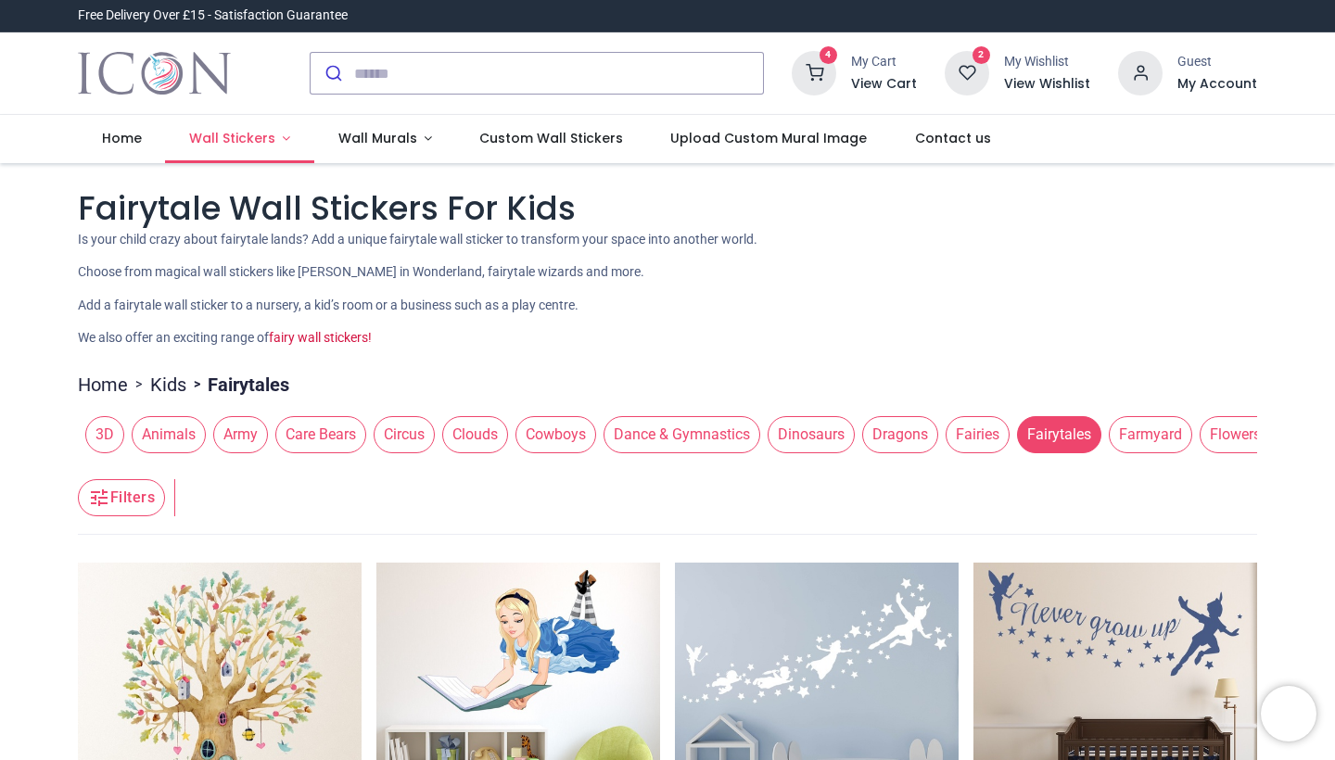
click at [271, 135] on span "Wall Stickers" at bounding box center [234, 138] width 90 height 19
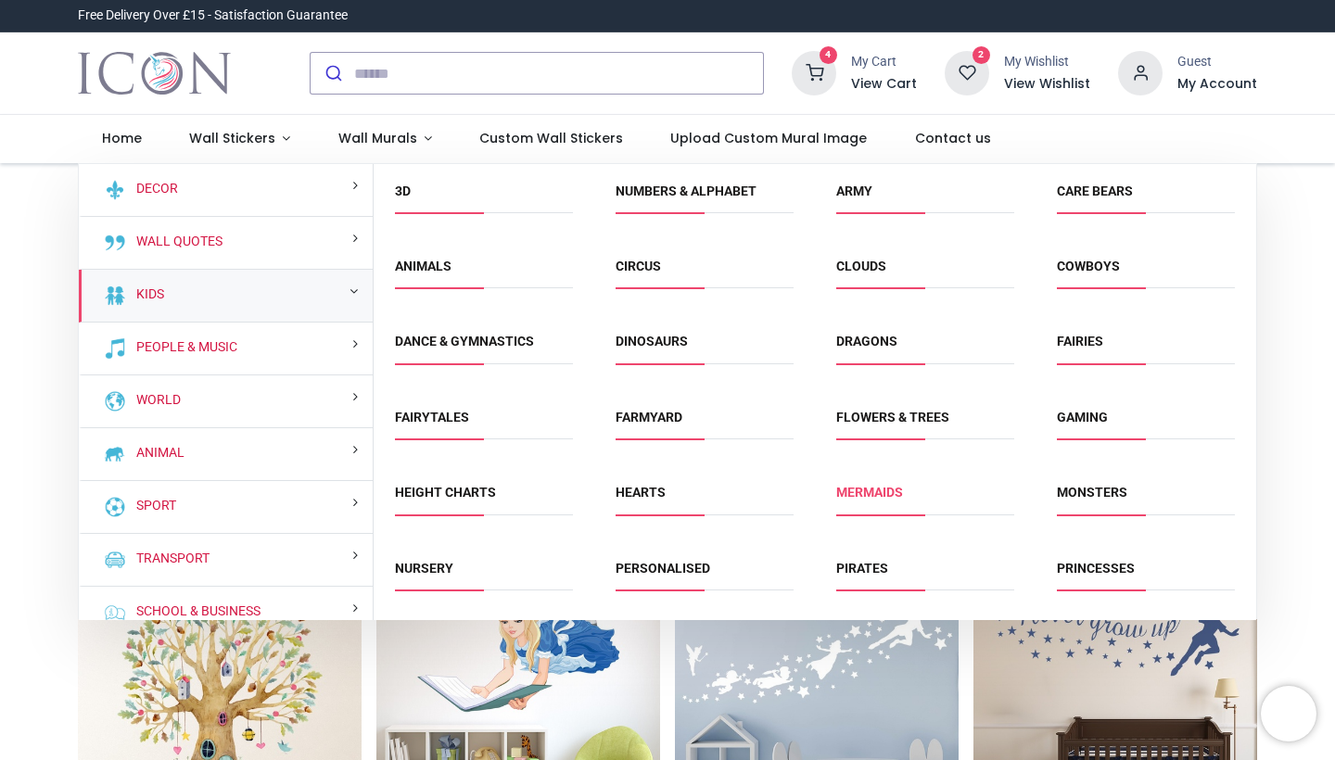
click at [877, 494] on link "Mermaids" at bounding box center [869, 492] width 67 height 15
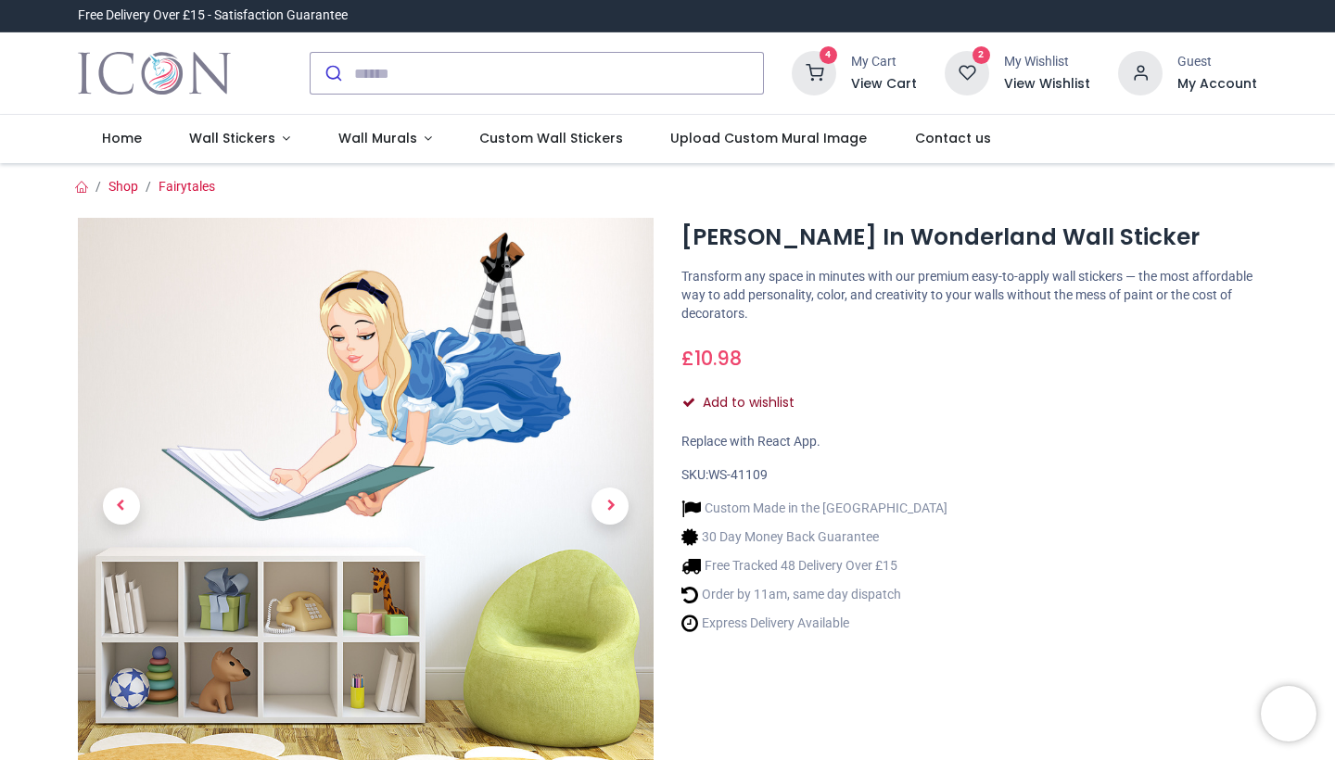
click at [690, 400] on icon "Add to wishlist" at bounding box center [688, 402] width 13 height 13
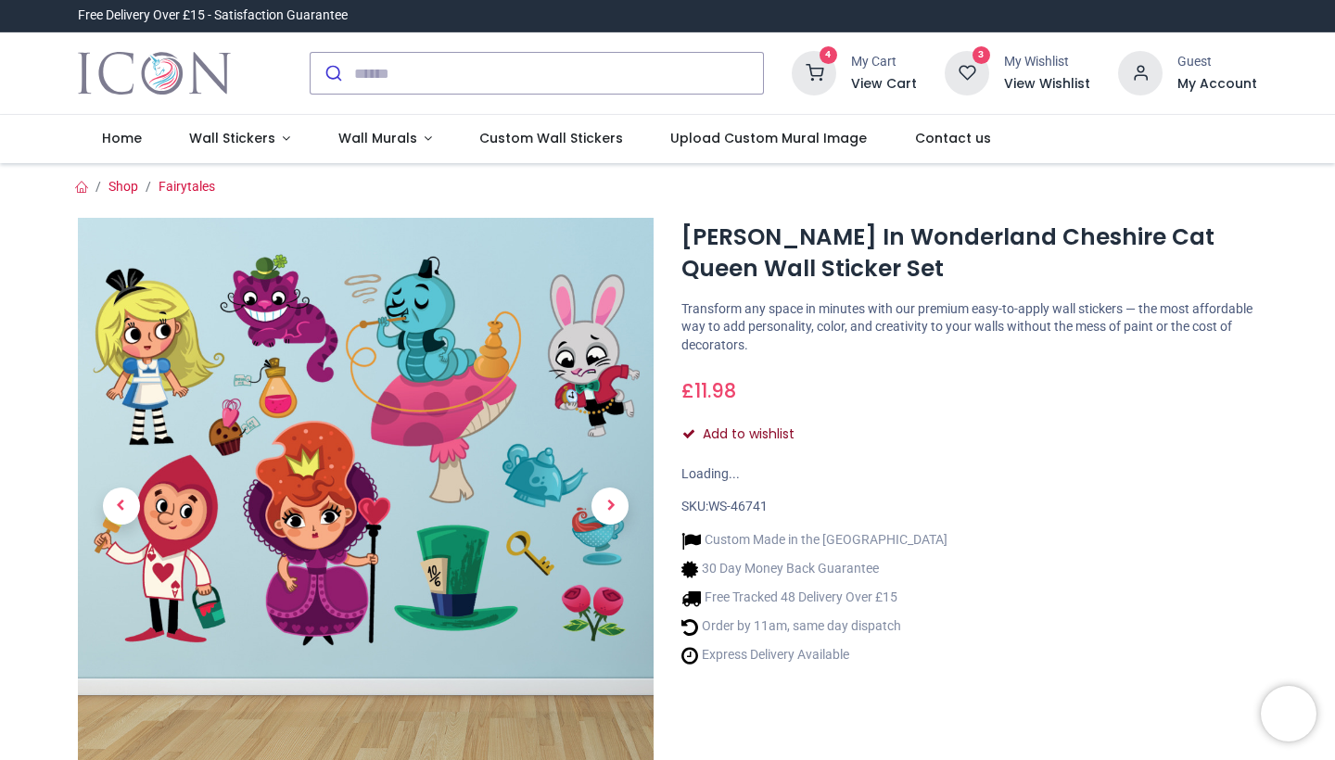
click at [719, 429] on button "Add to wishlist" at bounding box center [745, 435] width 129 height 32
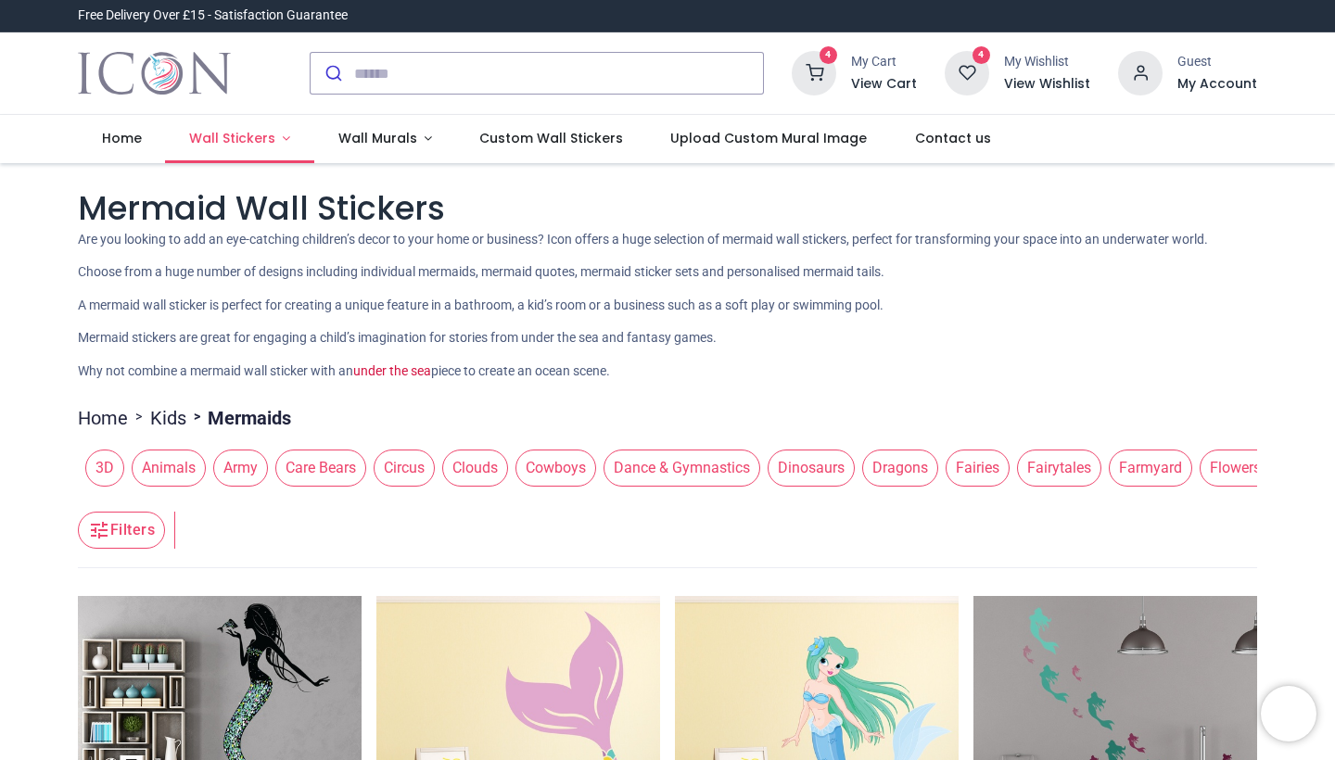
click at [262, 135] on span "Wall Stickers" at bounding box center [232, 138] width 86 height 19
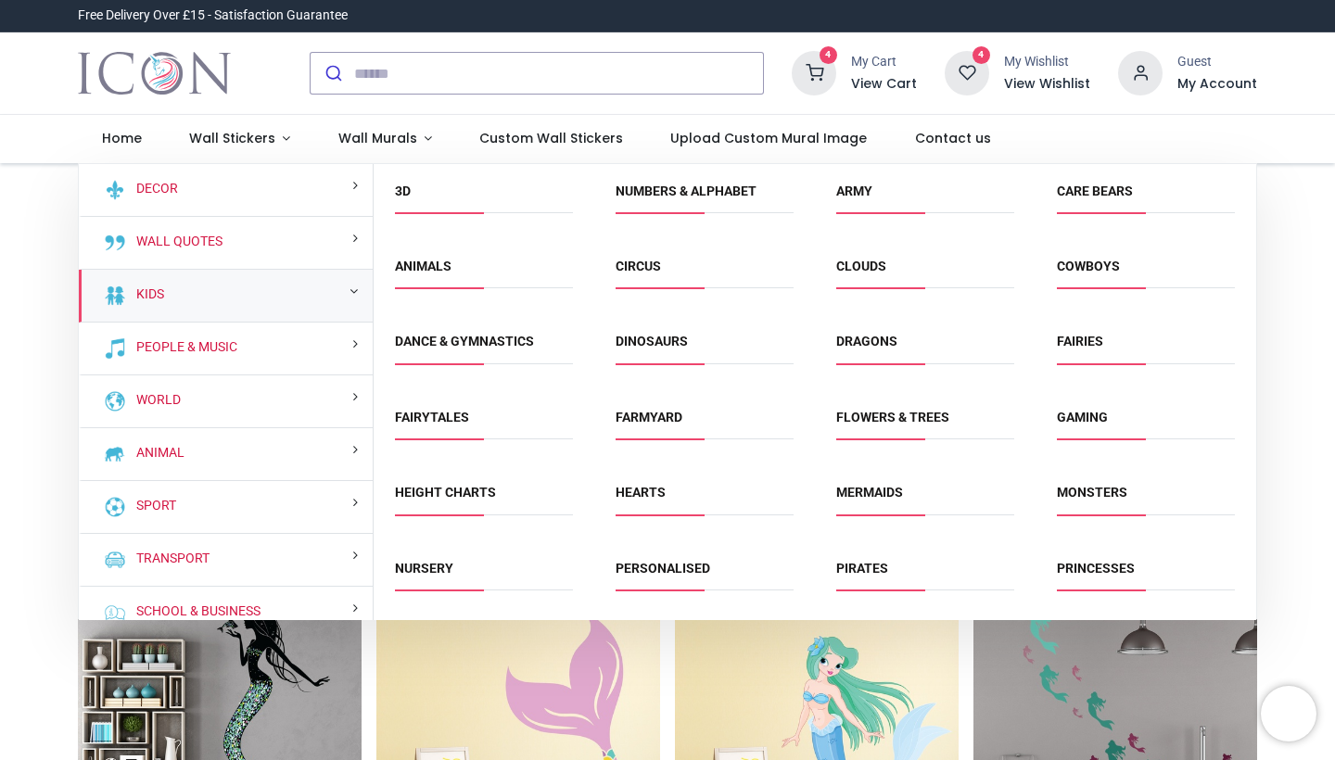
click at [271, 287] on div "Kids" at bounding box center [226, 296] width 294 height 53
click at [645, 272] on link "Circus" at bounding box center [638, 266] width 45 height 15
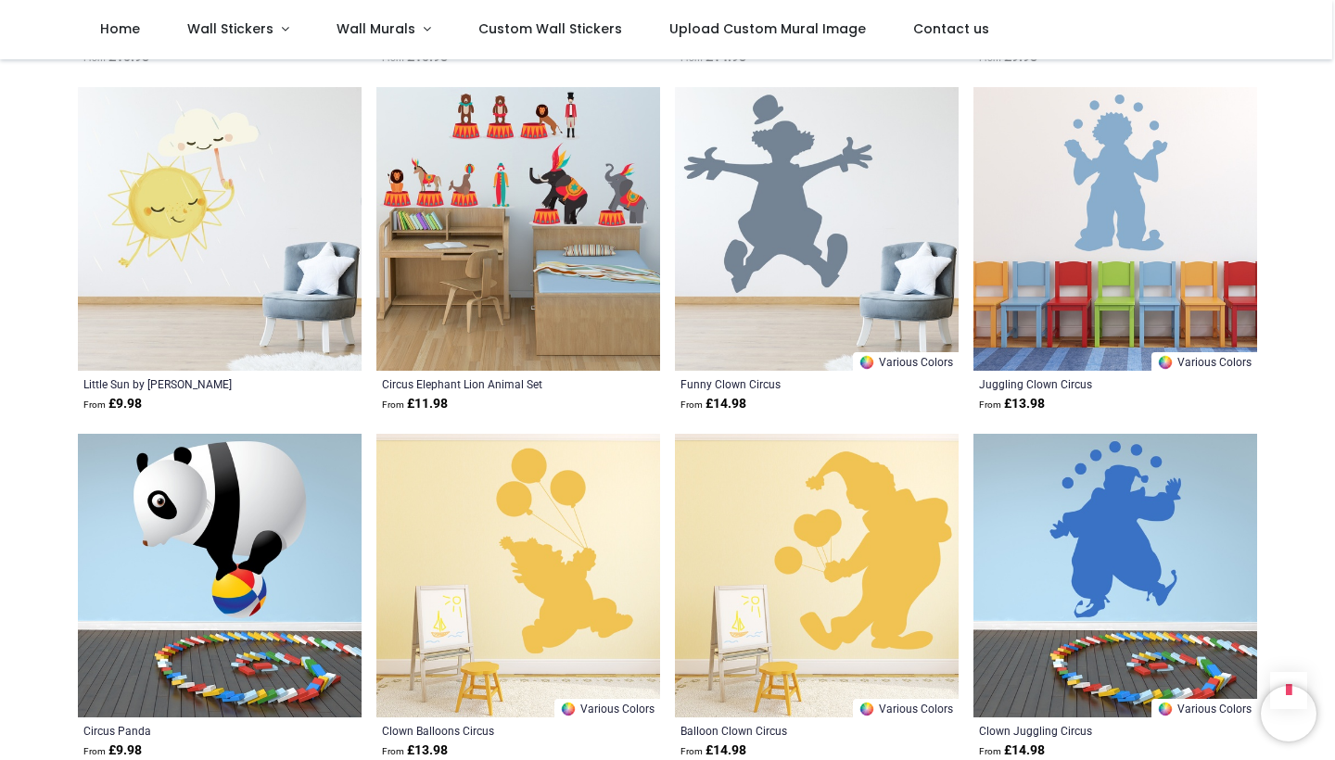
scroll to position [1031, 0]
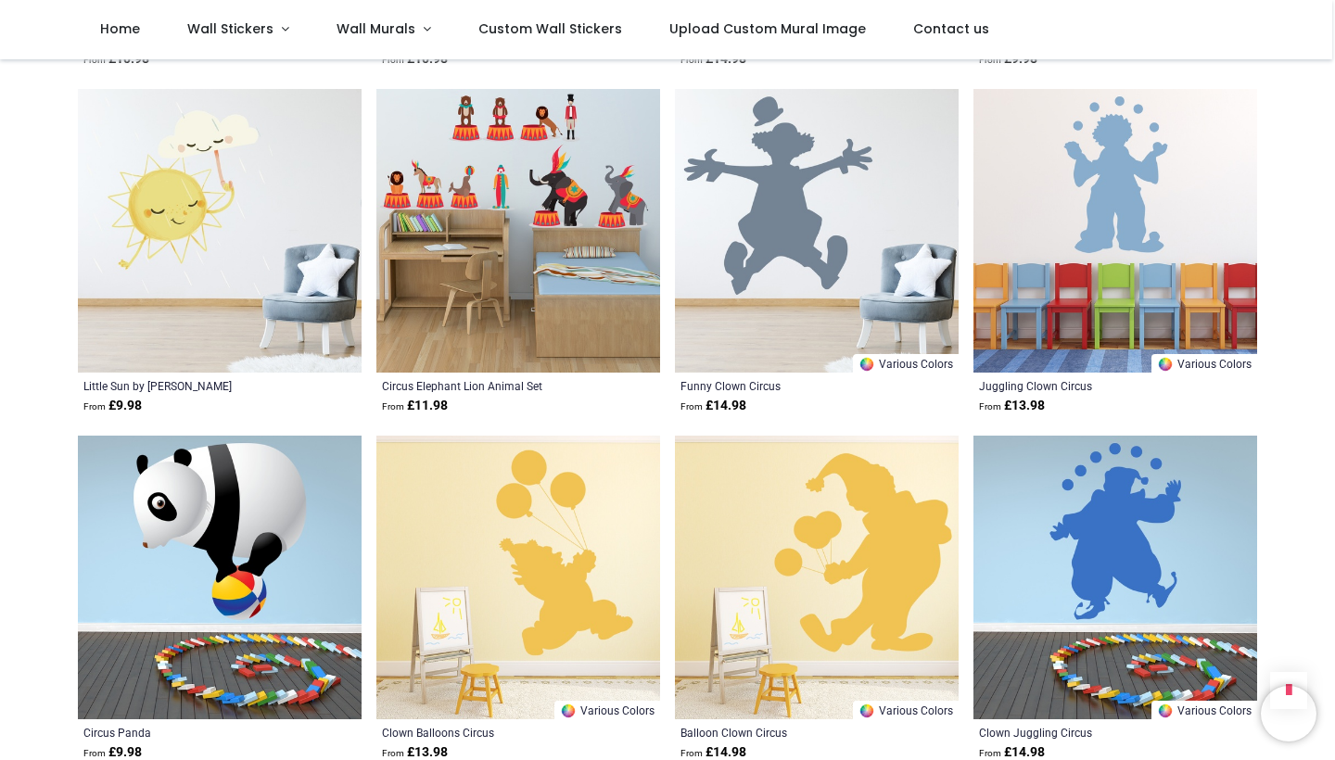
click at [188, 211] on img at bounding box center [220, 231] width 284 height 284
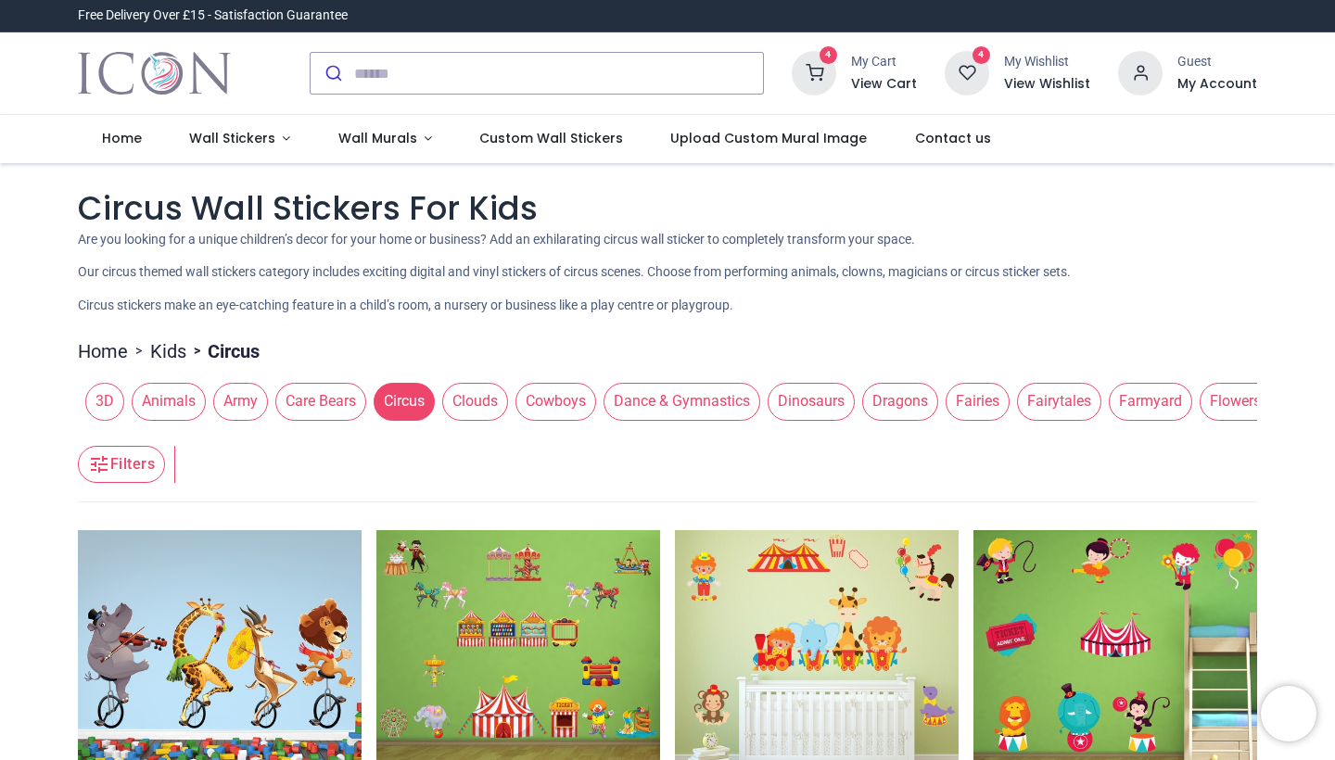
scroll to position [0, 0]
click at [267, 137] on span "Wall Stickers" at bounding box center [232, 138] width 86 height 19
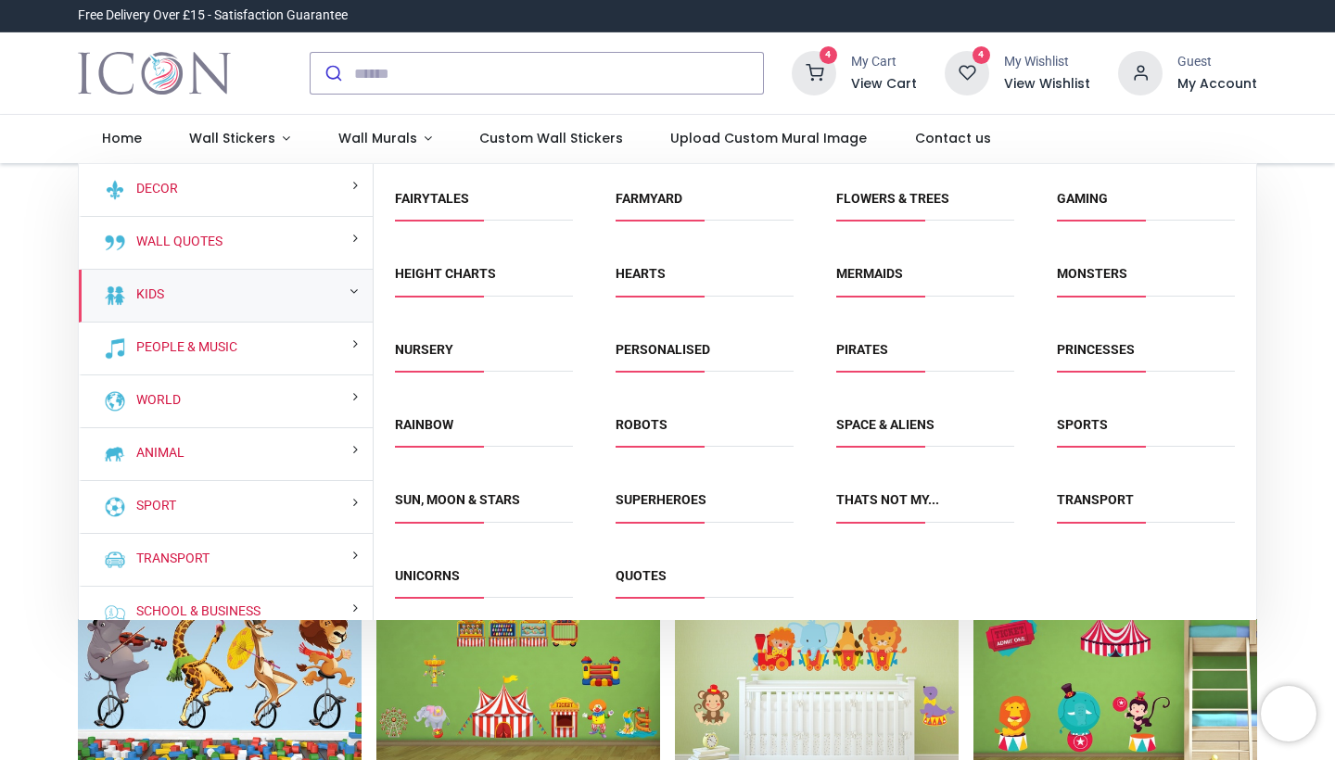
scroll to position [218, 0]
click at [427, 494] on link "Sun, Moon & Stars" at bounding box center [457, 500] width 125 height 15
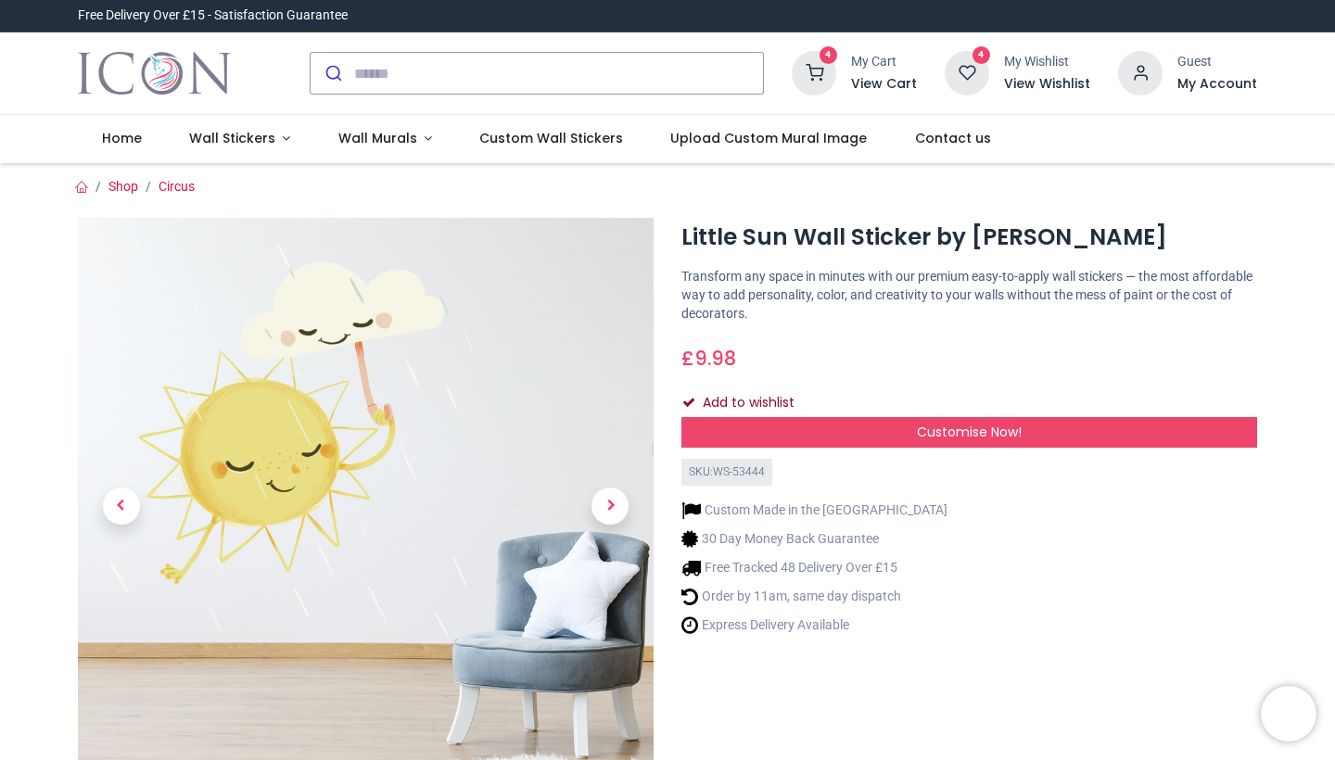
click at [747, 398] on button "Add to wishlist" at bounding box center [745, 404] width 129 height 32
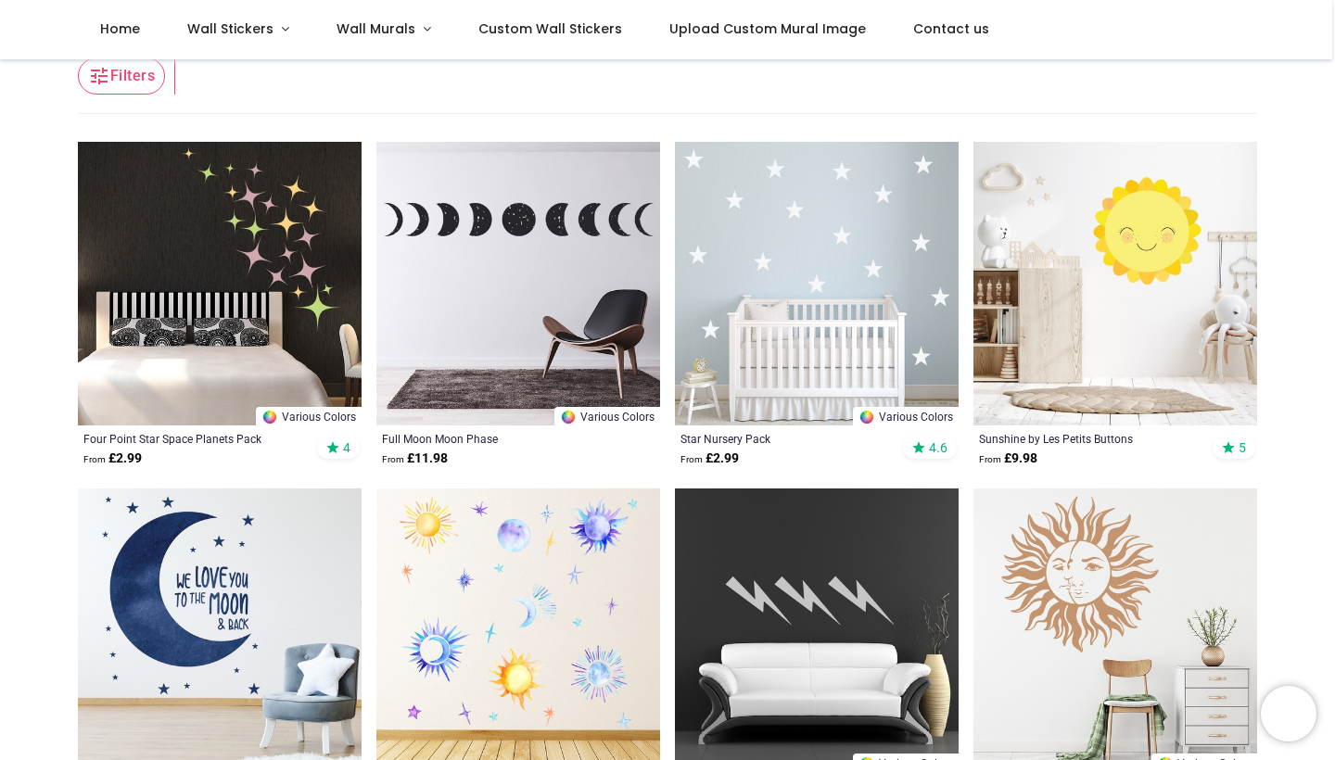
scroll to position [299, 0]
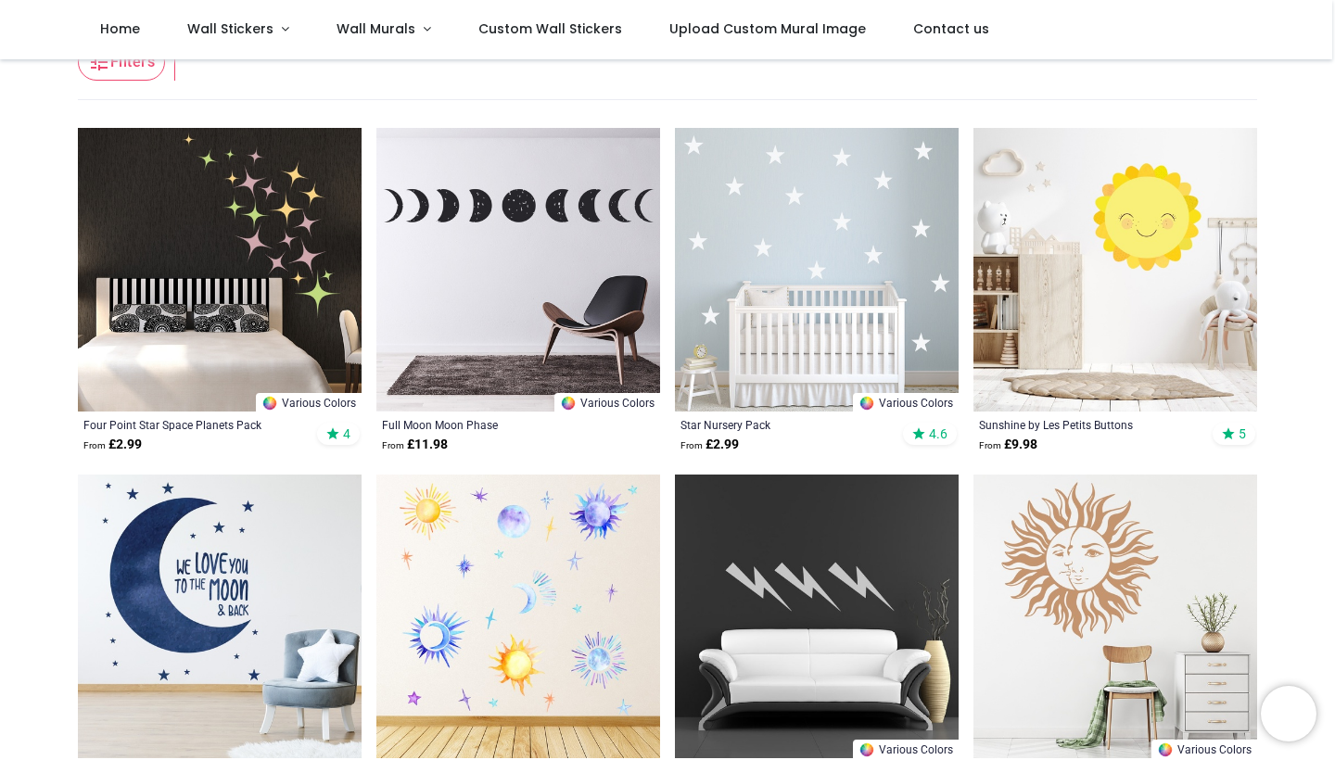
click at [1149, 231] on img at bounding box center [1115, 270] width 284 height 284
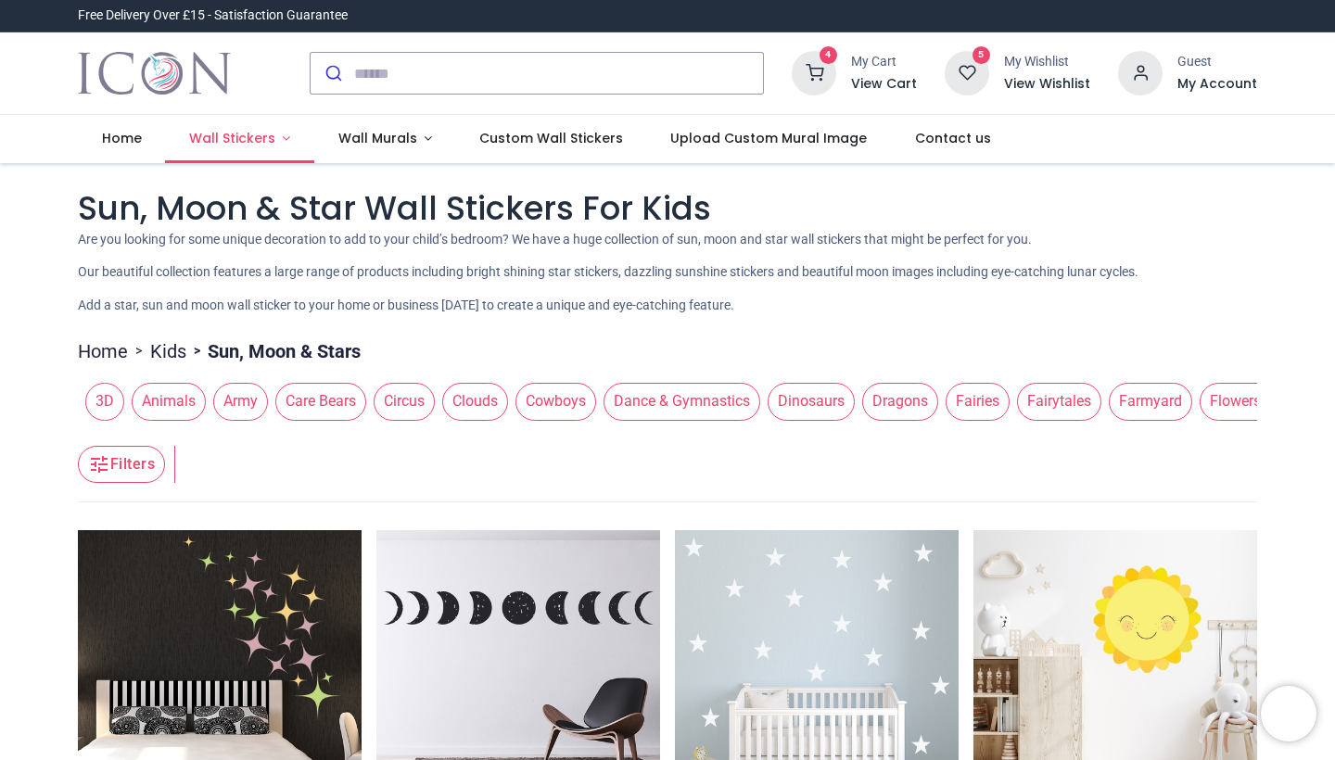
click at [267, 140] on span "Wall Stickers" at bounding box center [232, 138] width 86 height 19
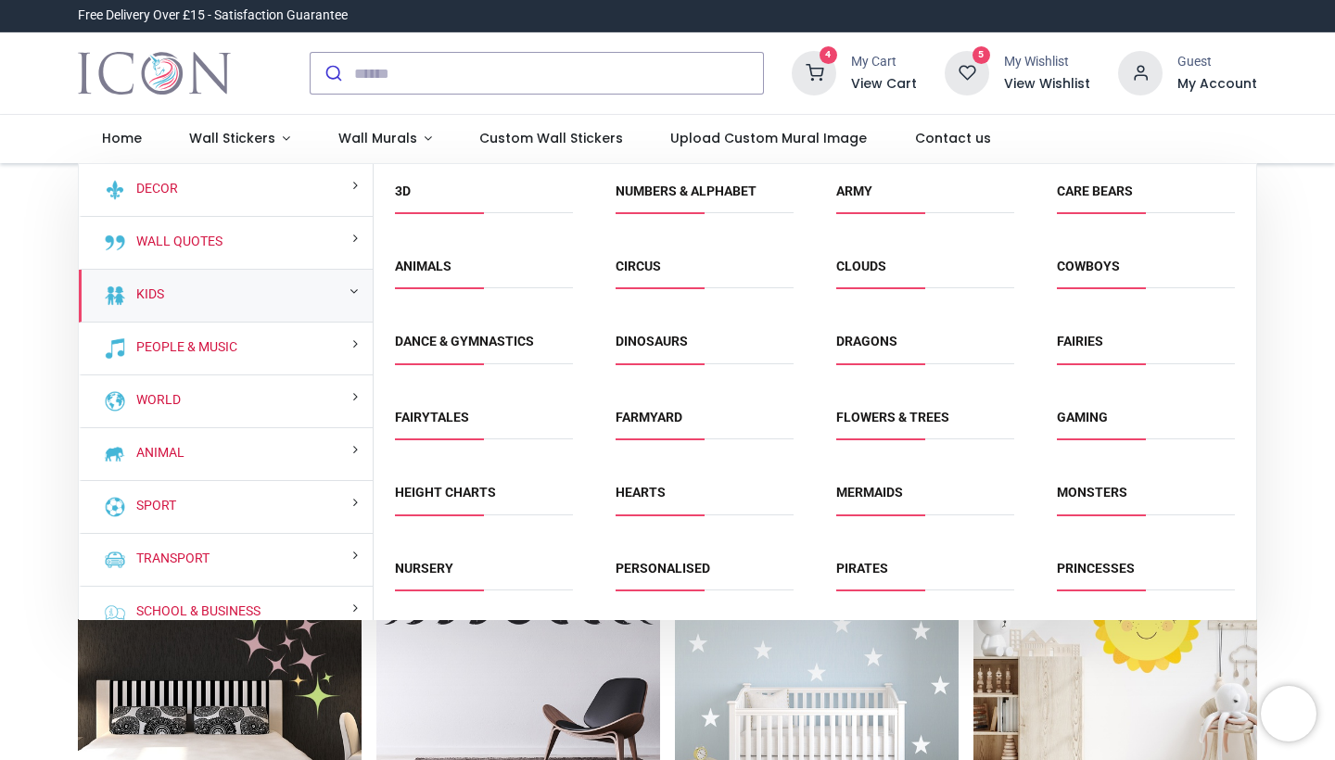
click at [238, 310] on div "Kids" at bounding box center [226, 296] width 294 height 53
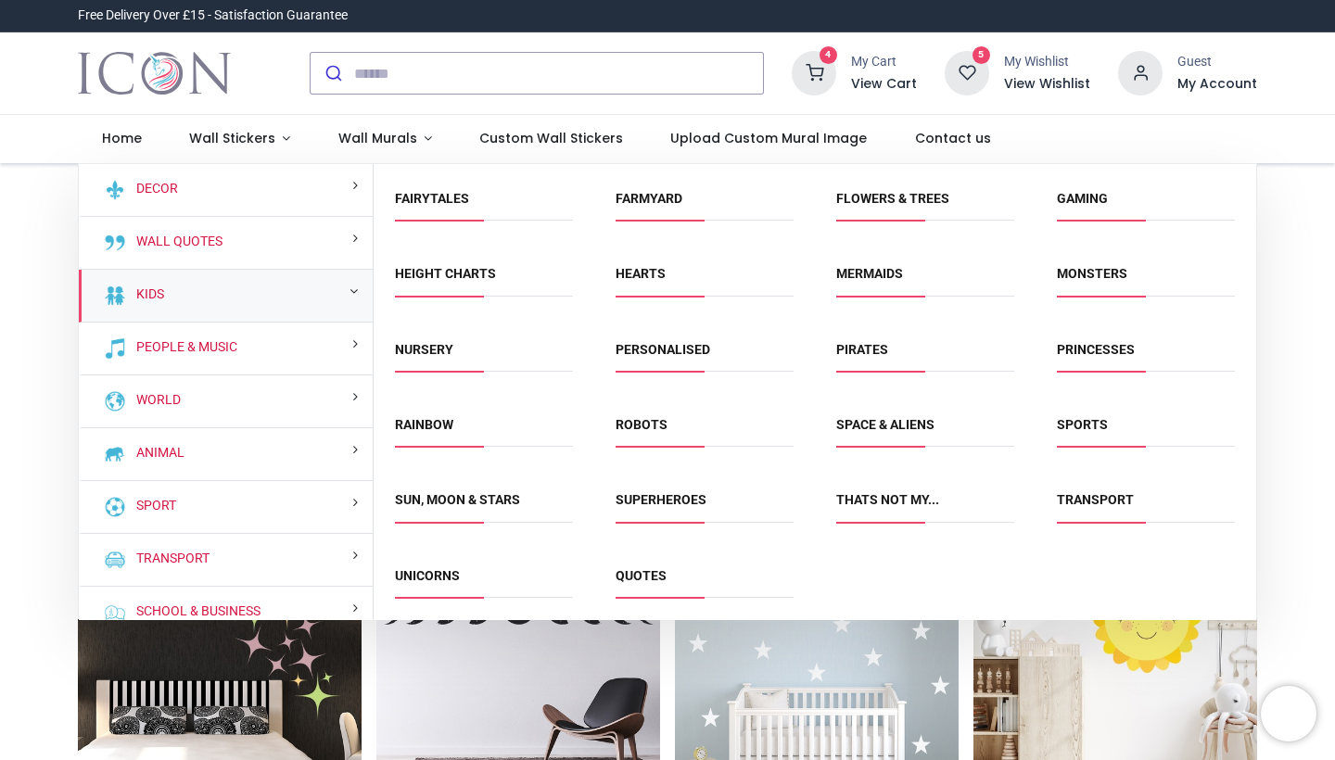
scroll to position [218, 0]
click at [655, 502] on link "Superheroes" at bounding box center [661, 500] width 91 height 15
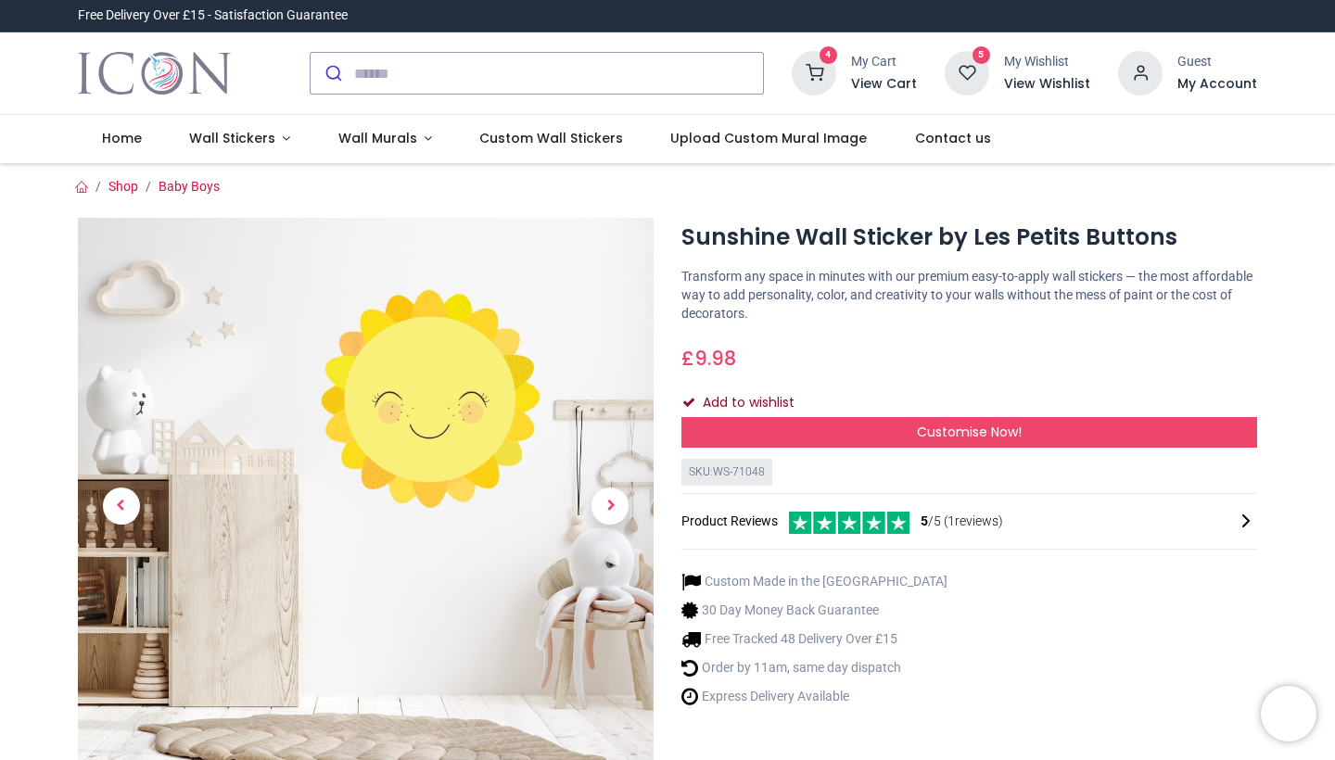
click at [769, 395] on button "Add to wishlist" at bounding box center [745, 404] width 129 height 32
click at [868, 378] on div "£ 9.98 9.98 GBP £ 9.98 £ 9.98 Not Available For Sale Size 30cm (W) x 30cm (H) :…" at bounding box center [969, 377] width 576 height 81
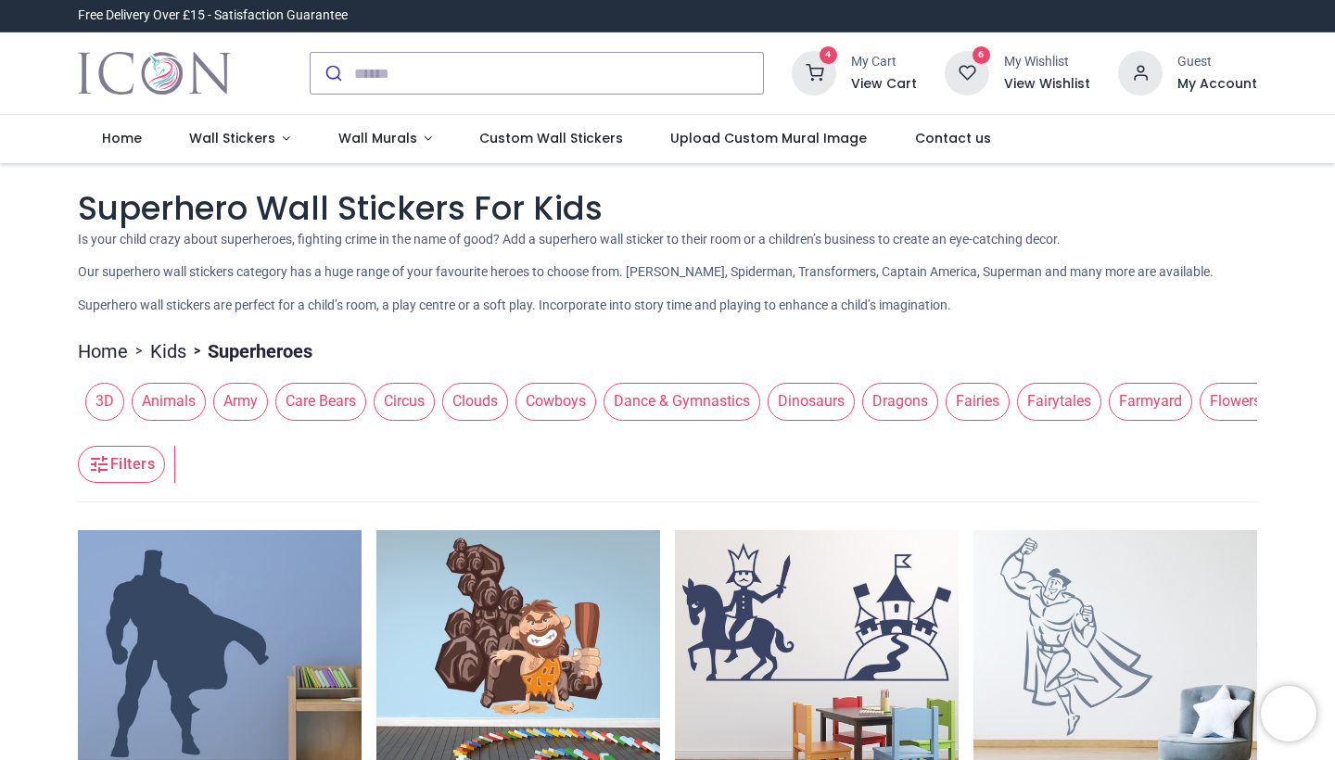
click at [172, 347] on link "Kids" at bounding box center [168, 351] width 36 height 26
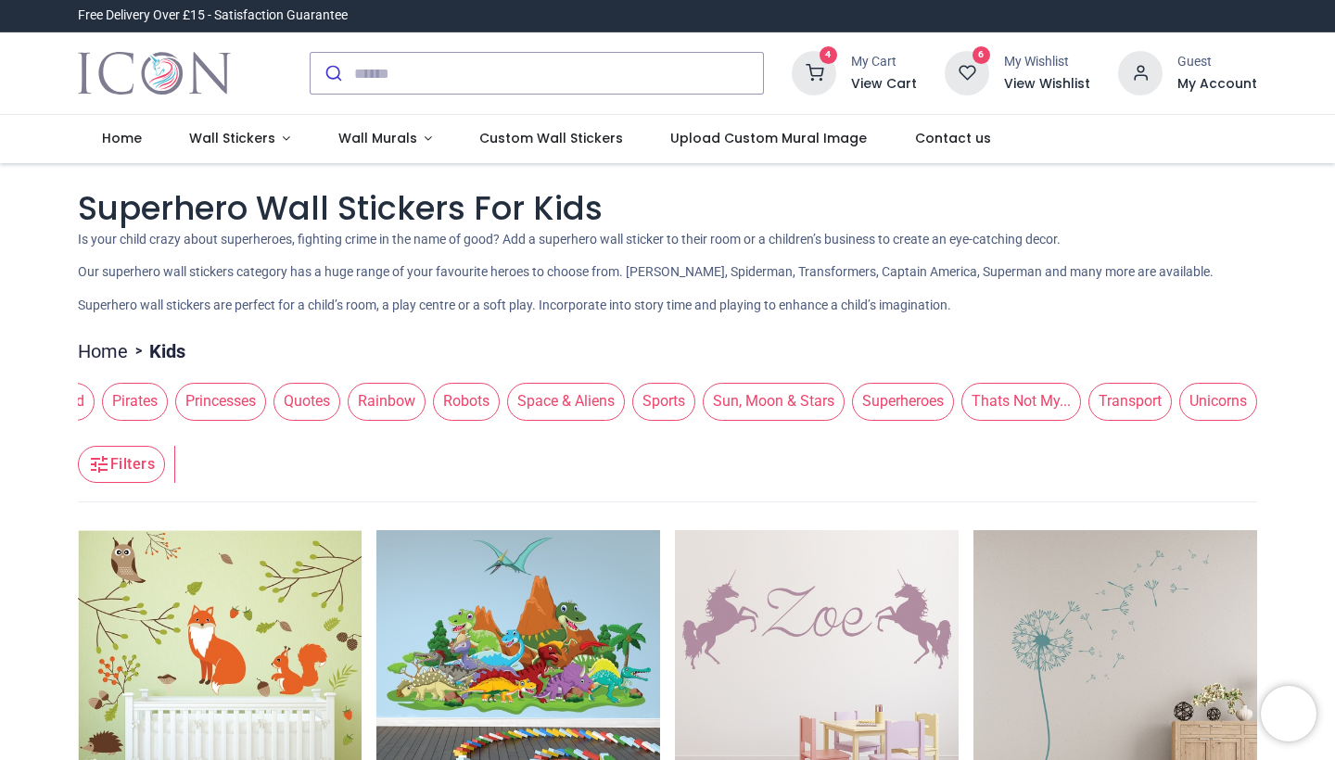
scroll to position [0, 2092]
click at [1204, 396] on span "Unicorns" at bounding box center [1218, 401] width 78 height 37
click at [1216, 400] on span "Unicorns" at bounding box center [1218, 401] width 78 height 37
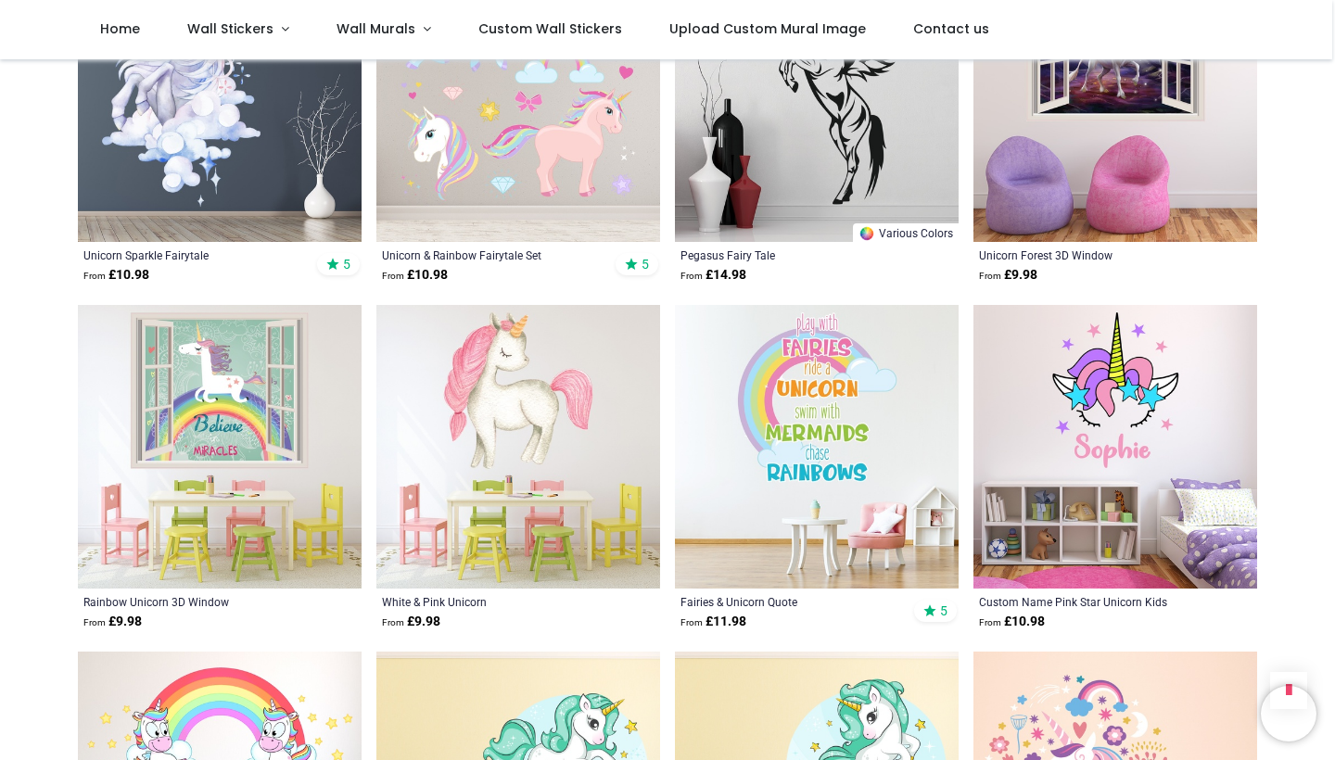
scroll to position [4638, 0]
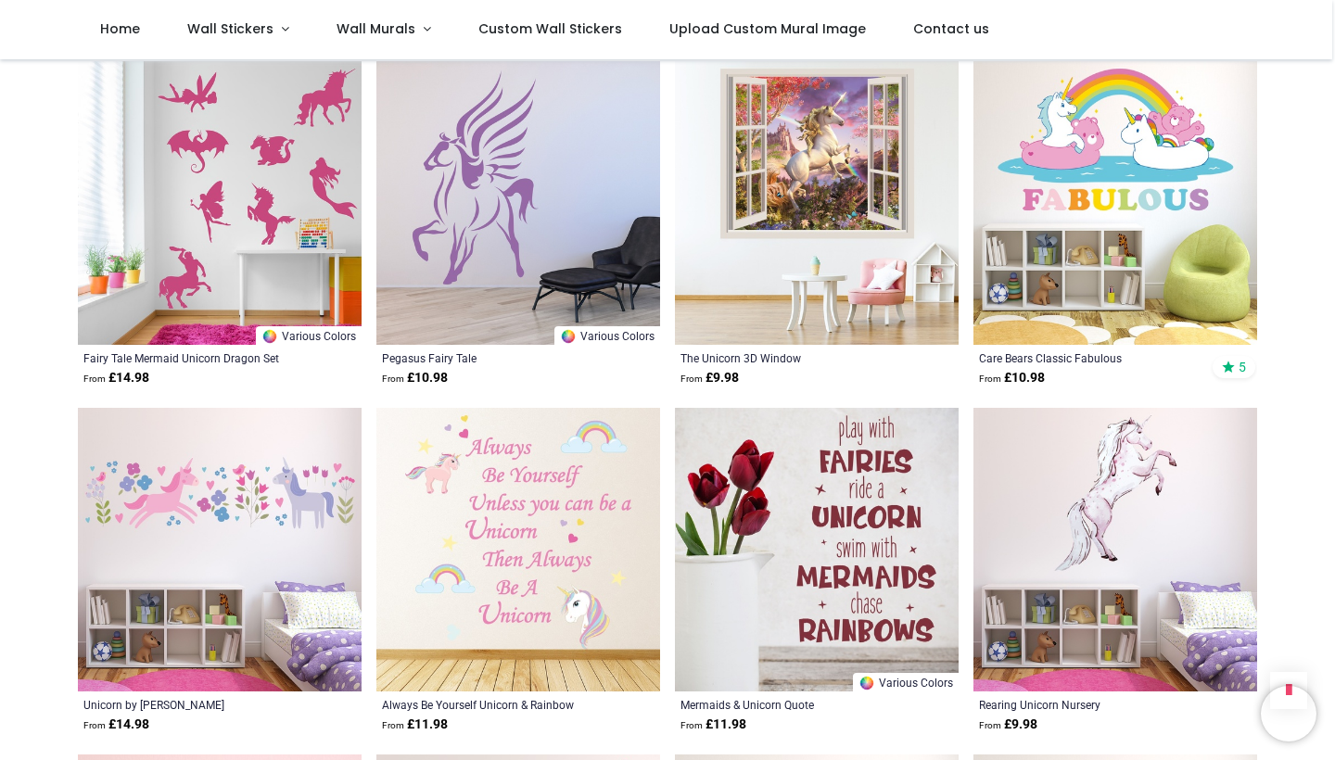
scroll to position [8343, 0]
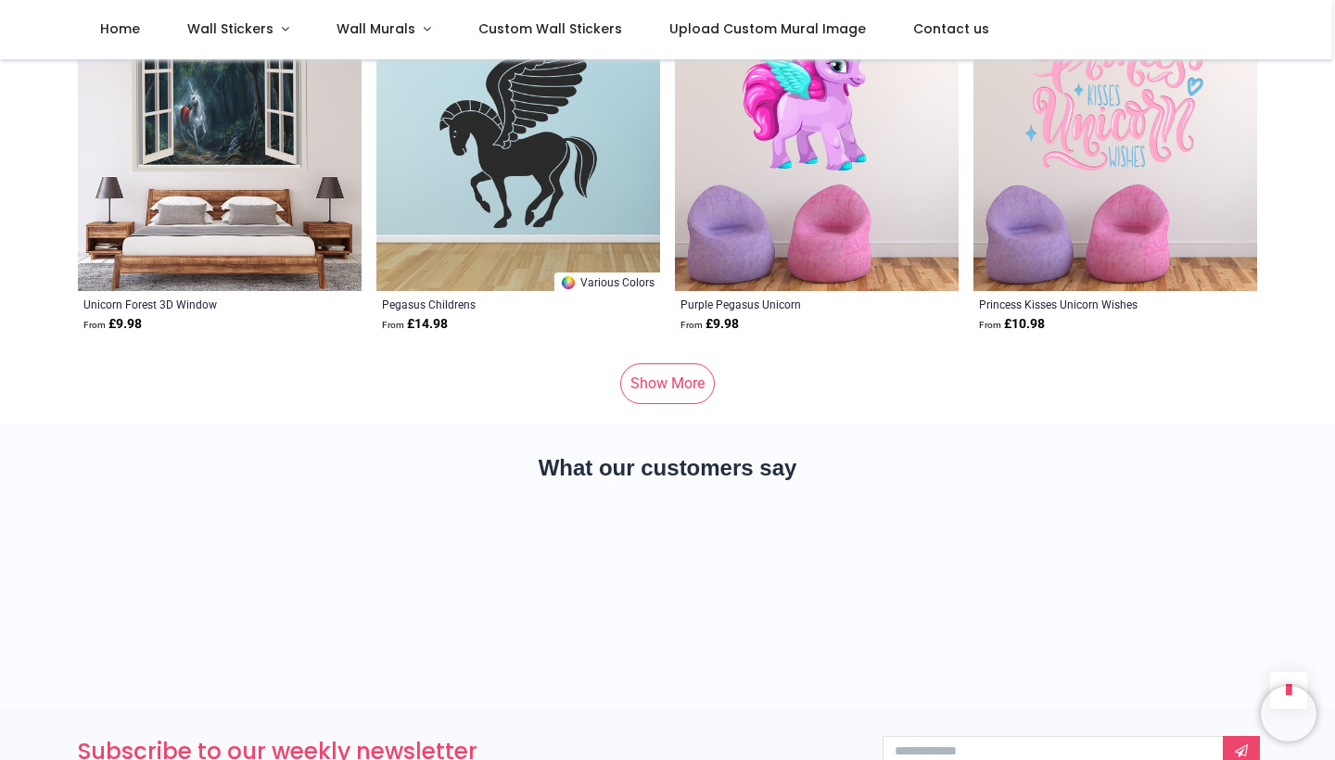
scroll to position [12209, 0]
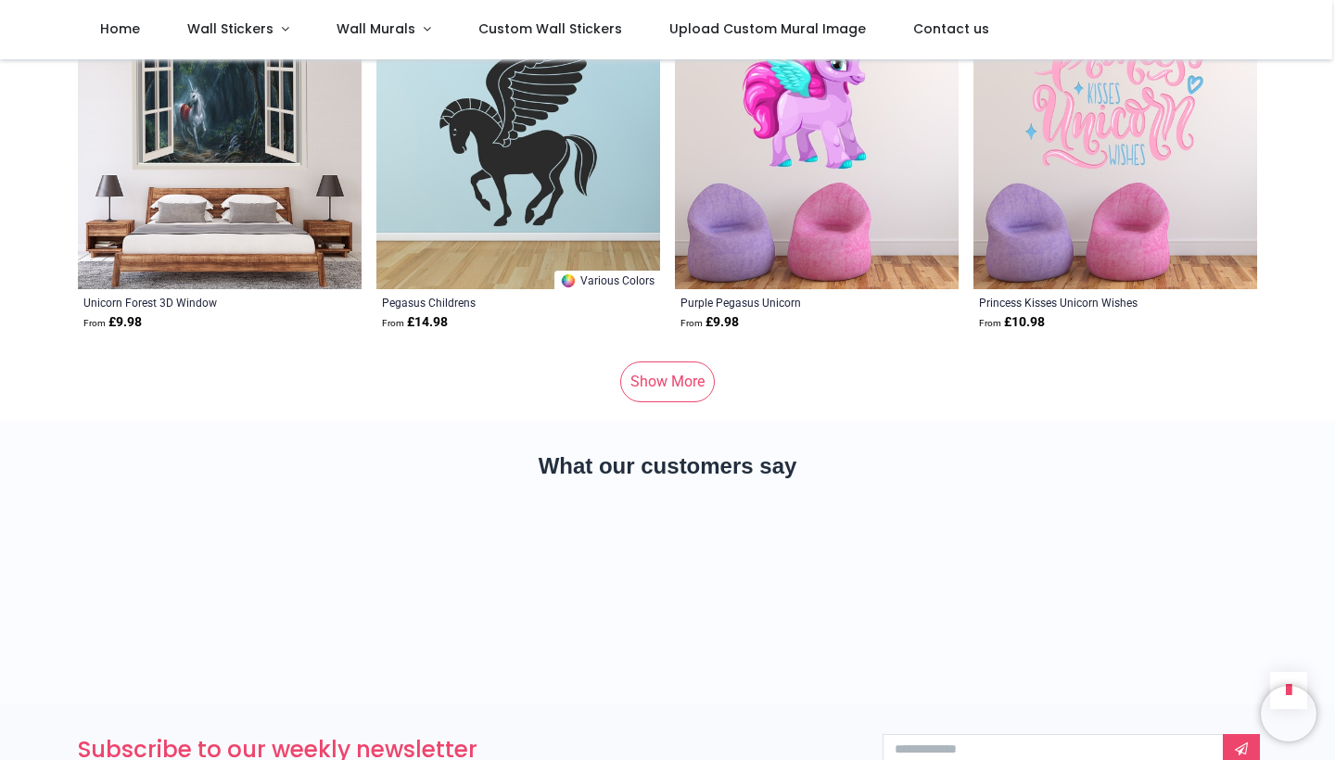
click at [667, 362] on link "Show More" at bounding box center [667, 382] width 95 height 41
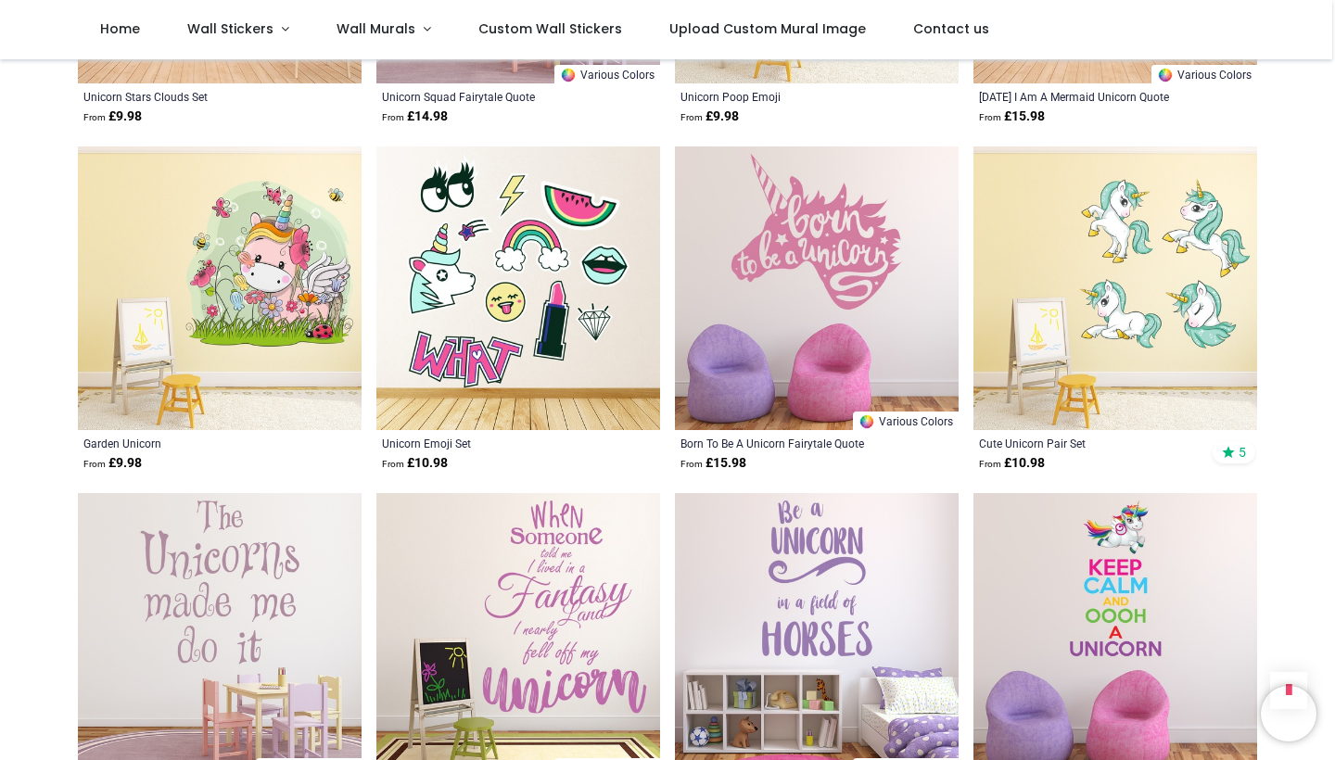
scroll to position [12766, 0]
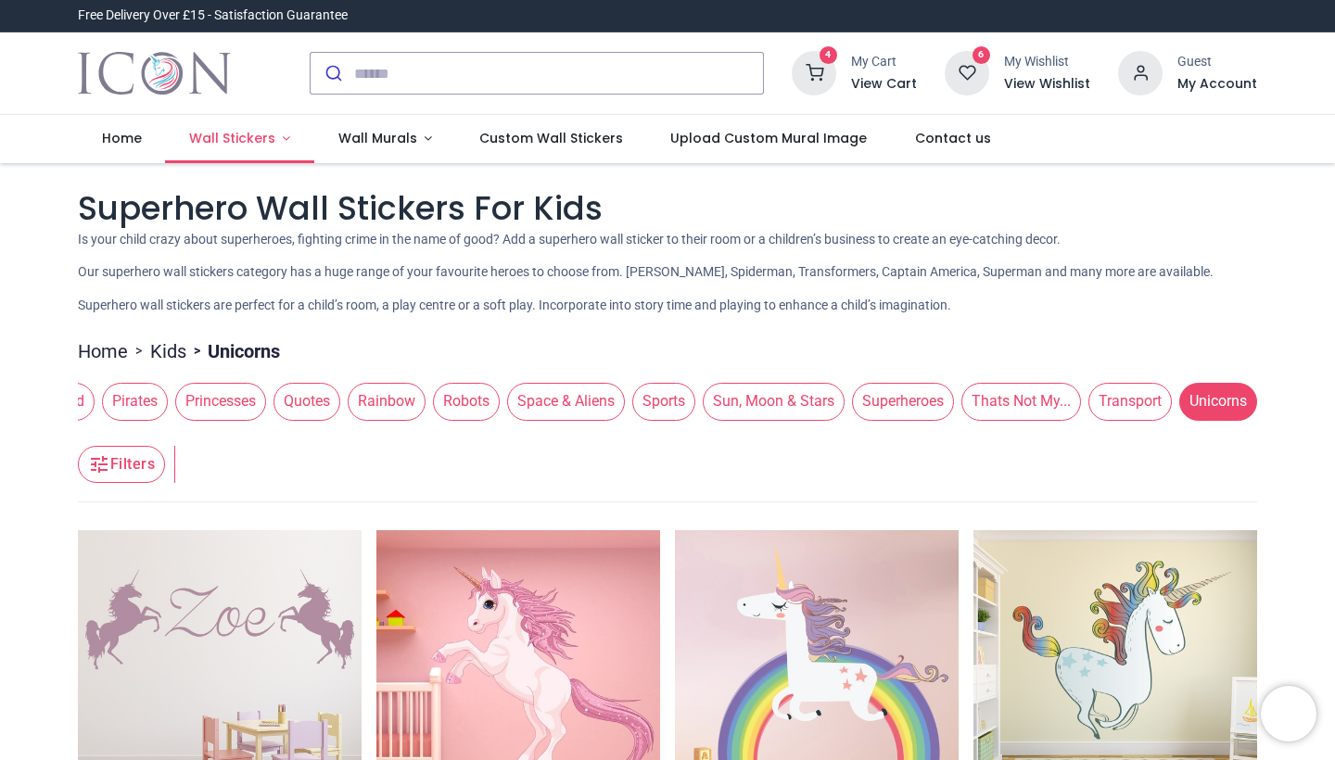
click at [241, 127] on link "Wall Stickers" at bounding box center [239, 139] width 149 height 48
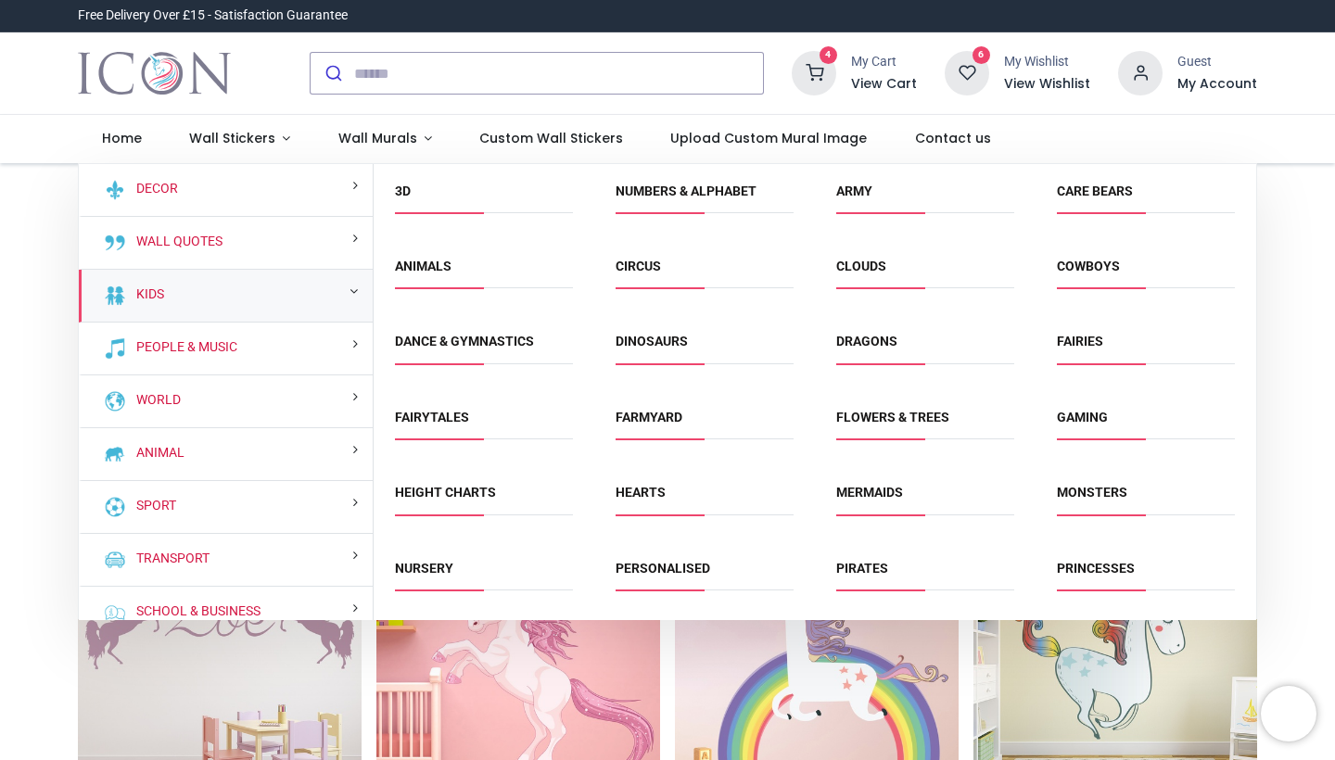
click at [204, 290] on div "Kids" at bounding box center [226, 296] width 294 height 53
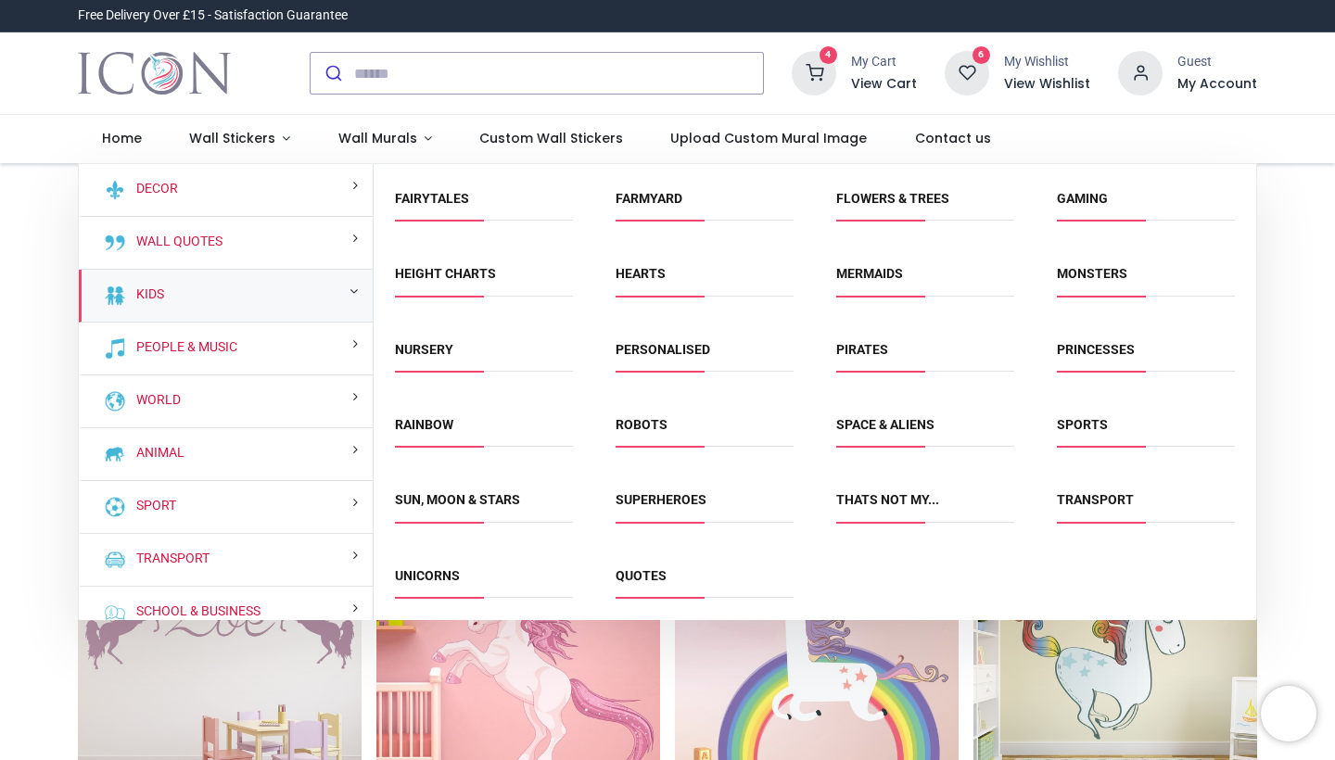
scroll to position [218, 0]
click at [423, 418] on link "Rainbow" at bounding box center [424, 425] width 58 height 15
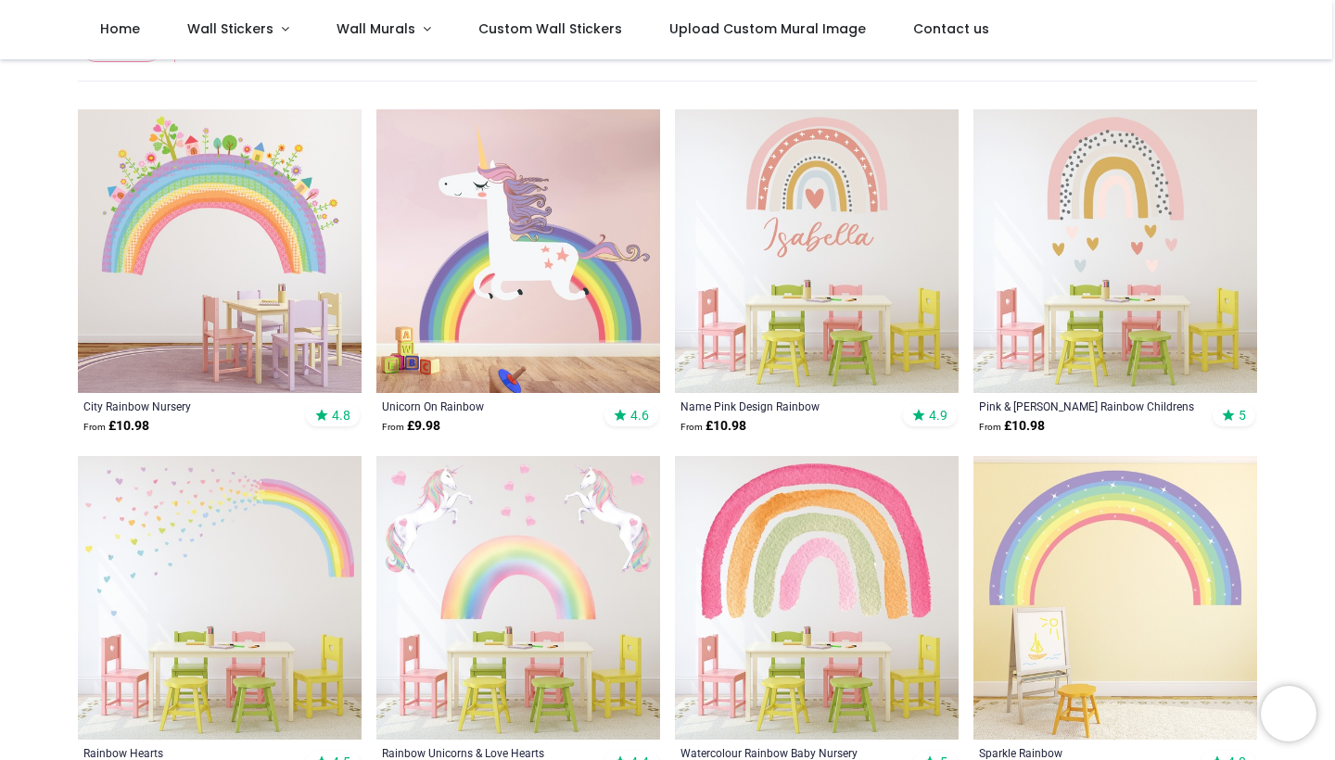
scroll to position [321, 0]
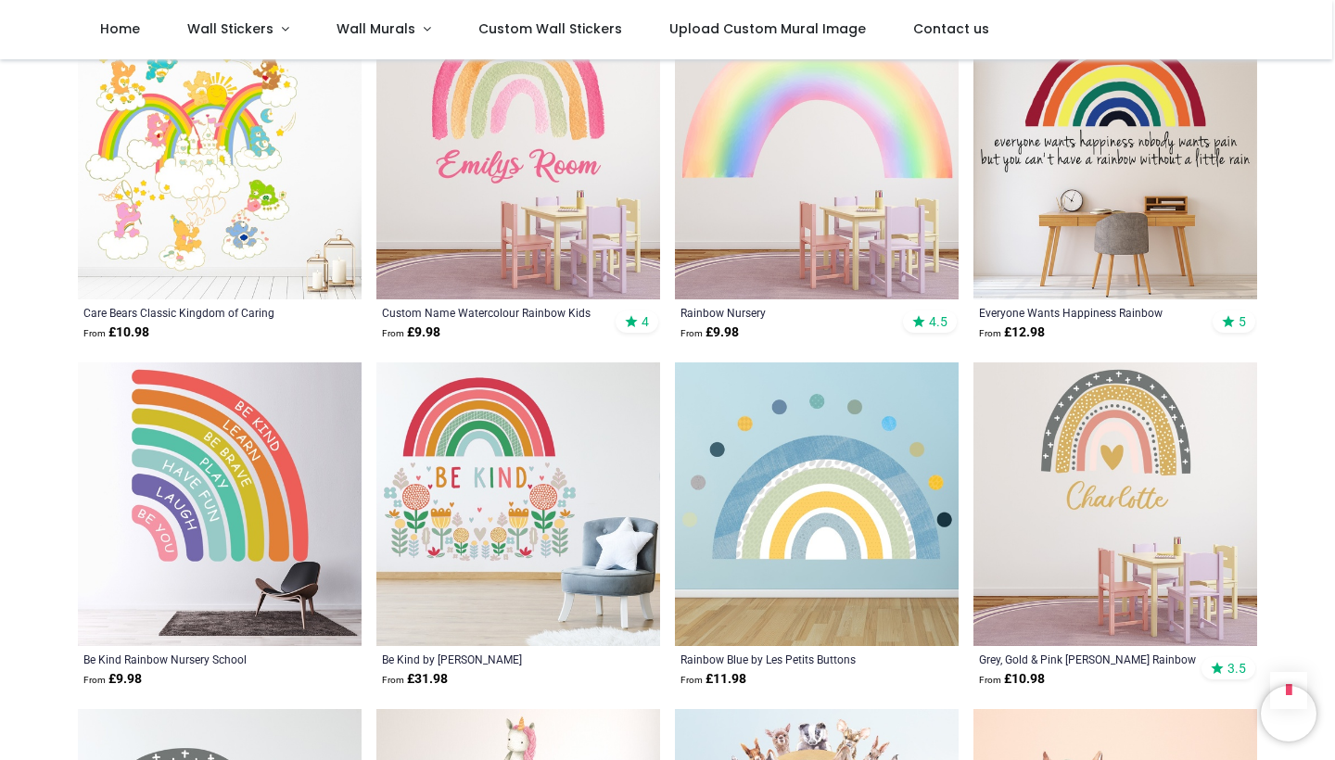
scroll to position [2492, 0]
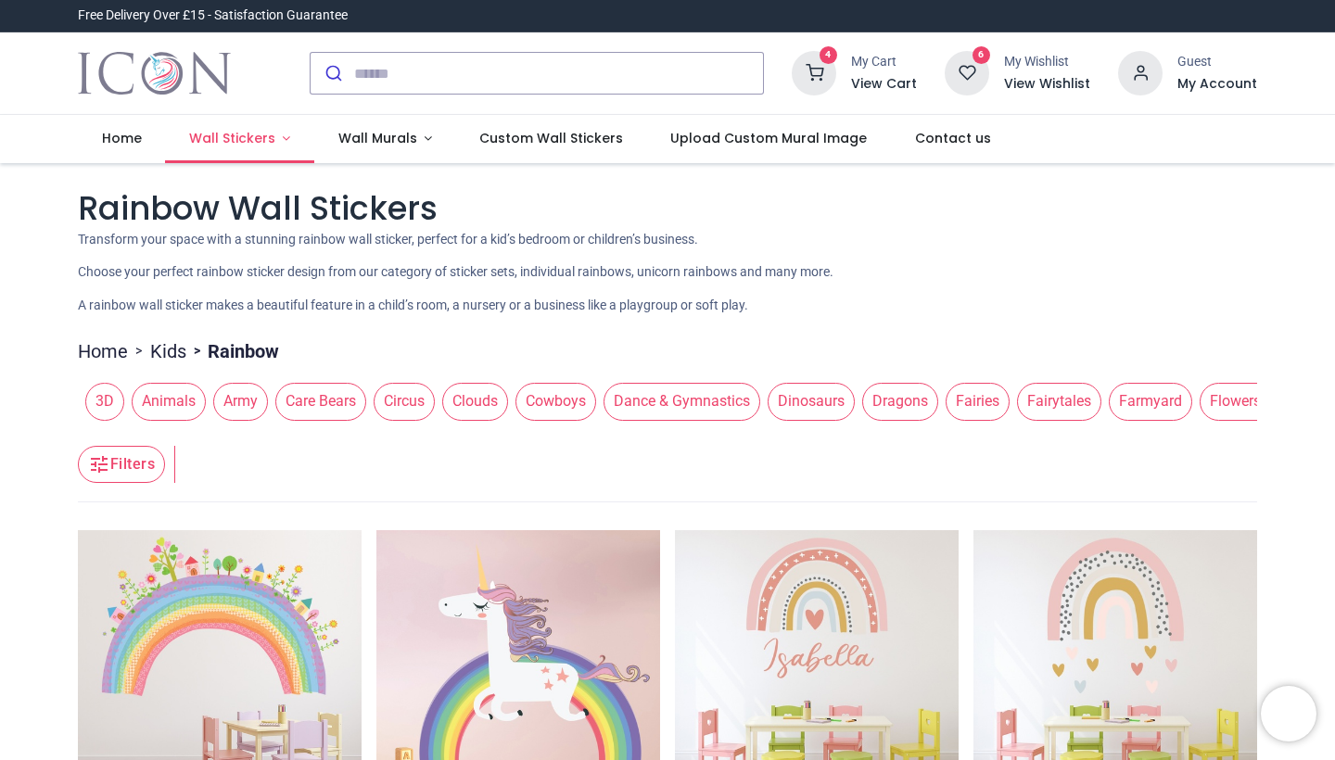
click at [266, 143] on span "Wall Stickers" at bounding box center [232, 138] width 86 height 19
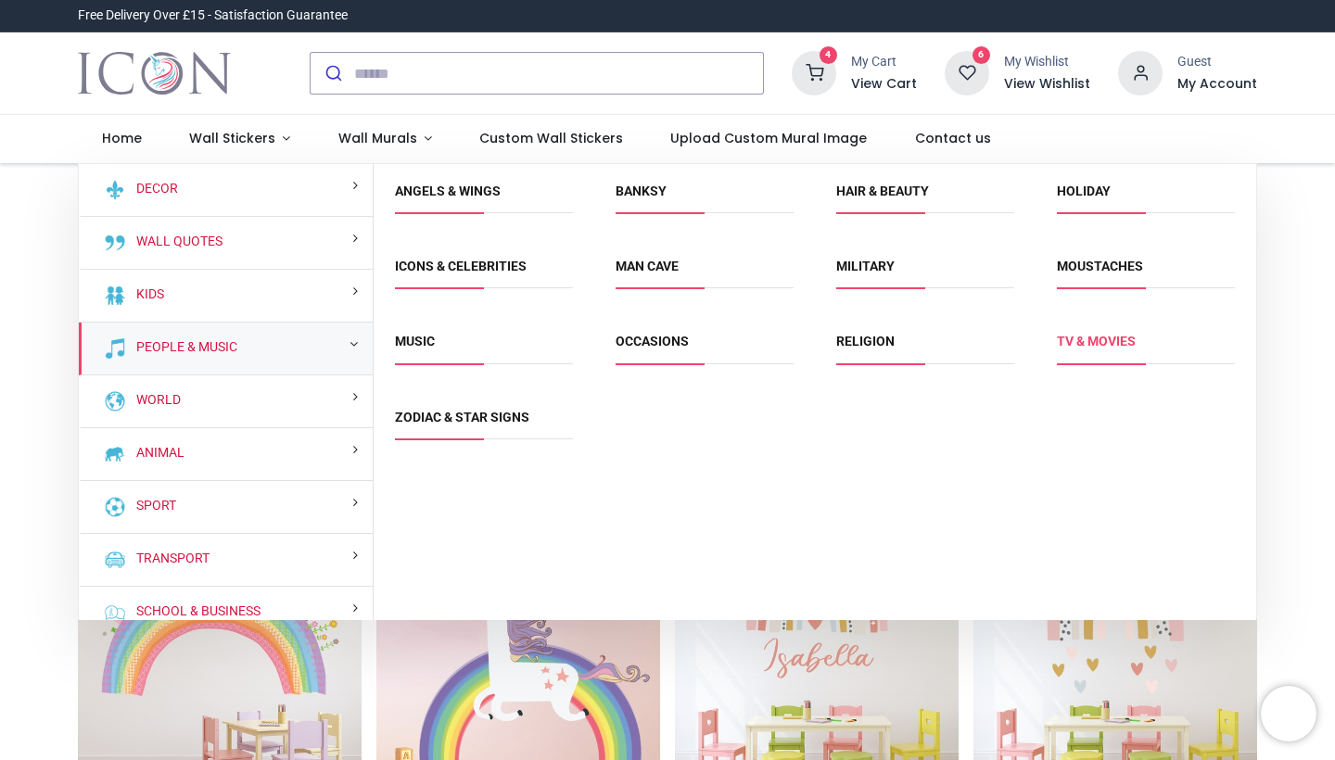
click at [1078, 334] on link "TV & Movies" at bounding box center [1096, 341] width 79 height 15
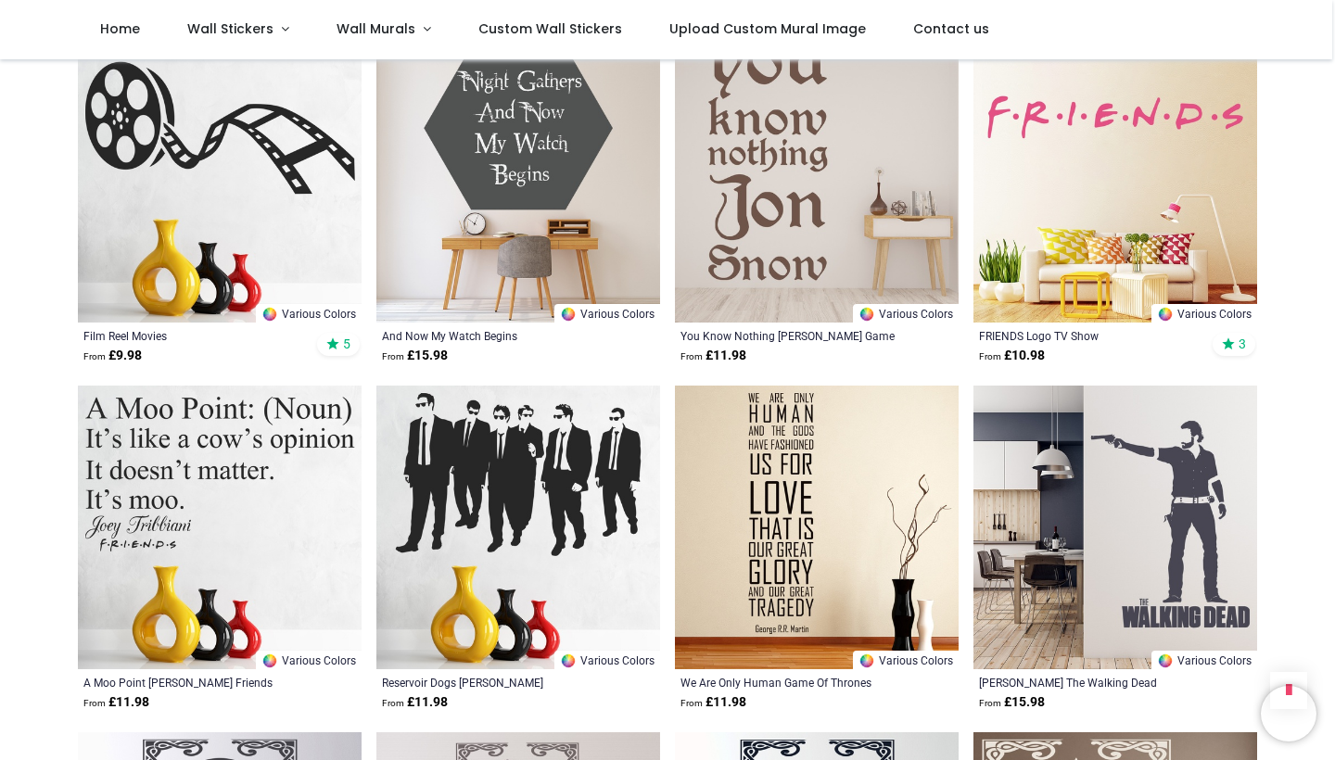
scroll to position [2488, 0]
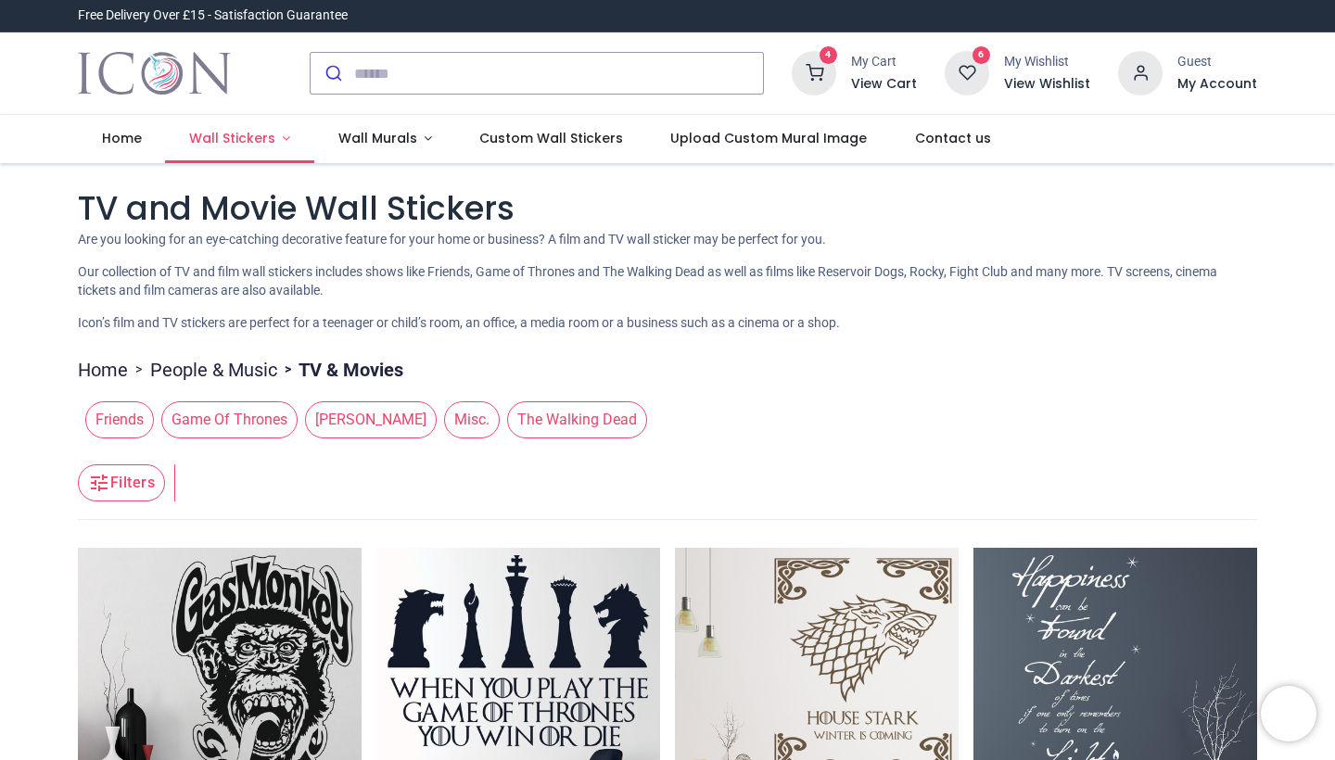
click at [231, 137] on span "Wall Stickers" at bounding box center [232, 138] width 86 height 19
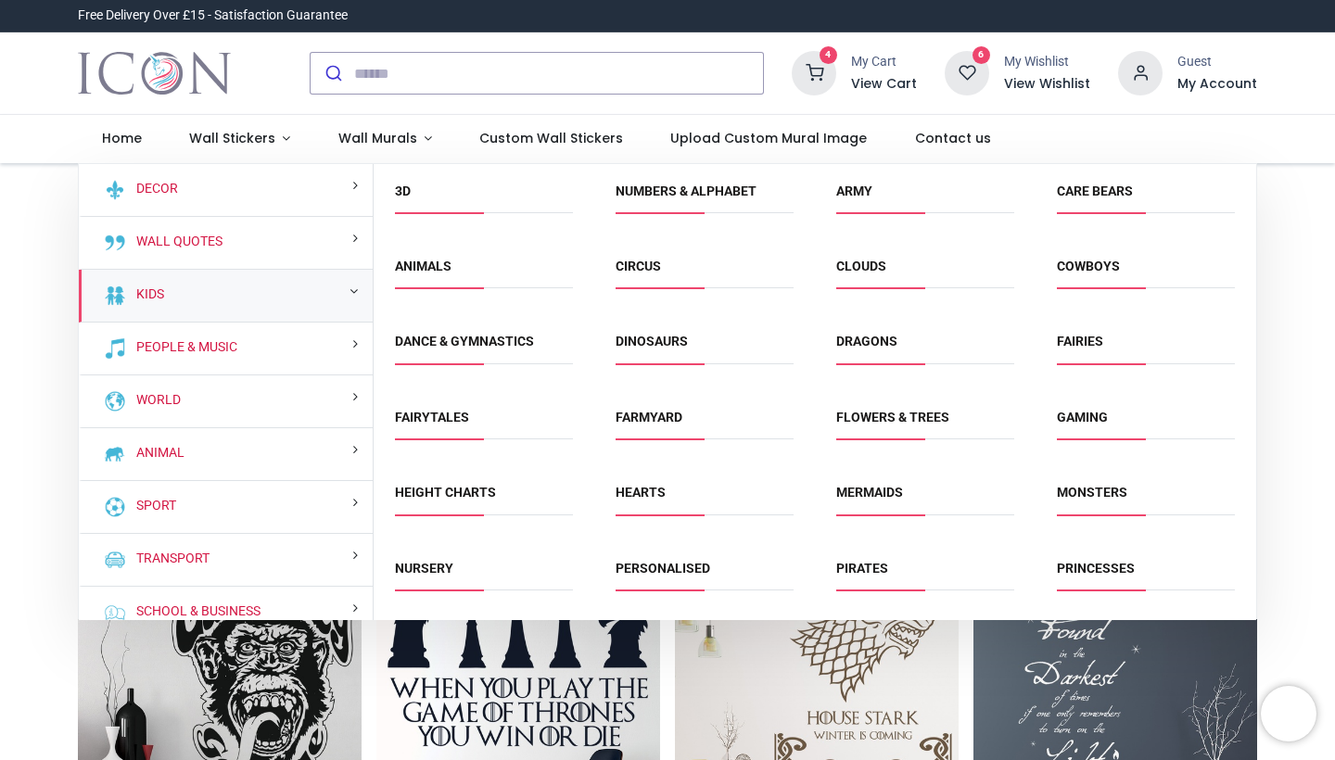
click at [184, 308] on div "Kids" at bounding box center [226, 296] width 294 height 53
click at [404, 189] on link "3D" at bounding box center [403, 191] width 16 height 15
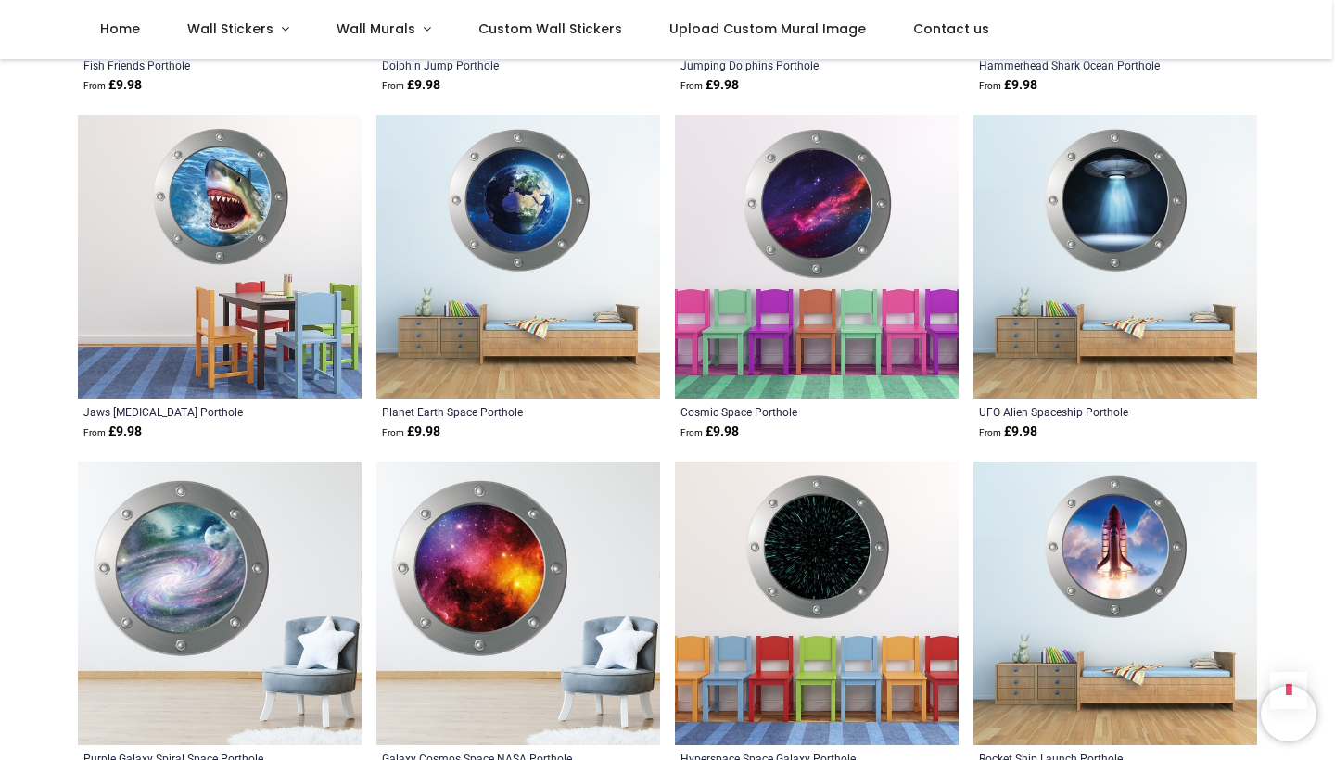
scroll to position [4129, 0]
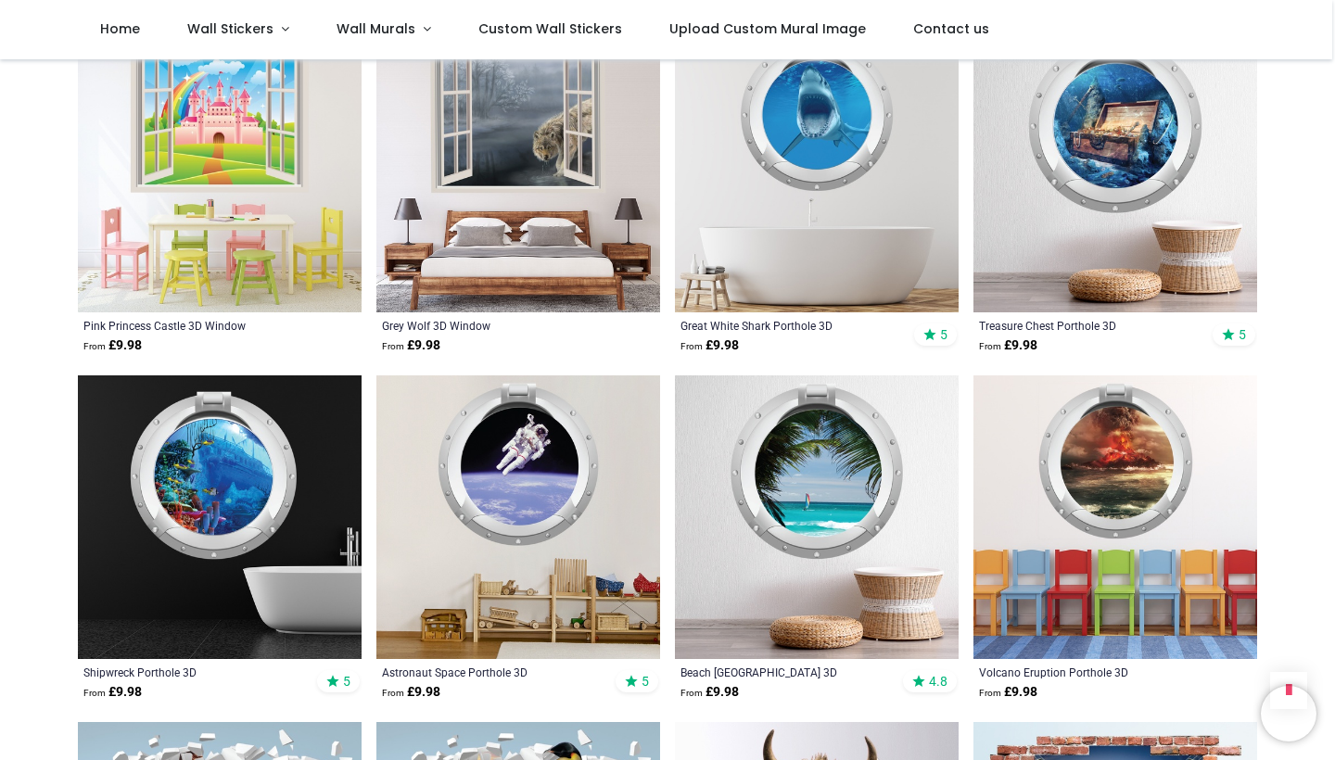
scroll to position [5253, 0]
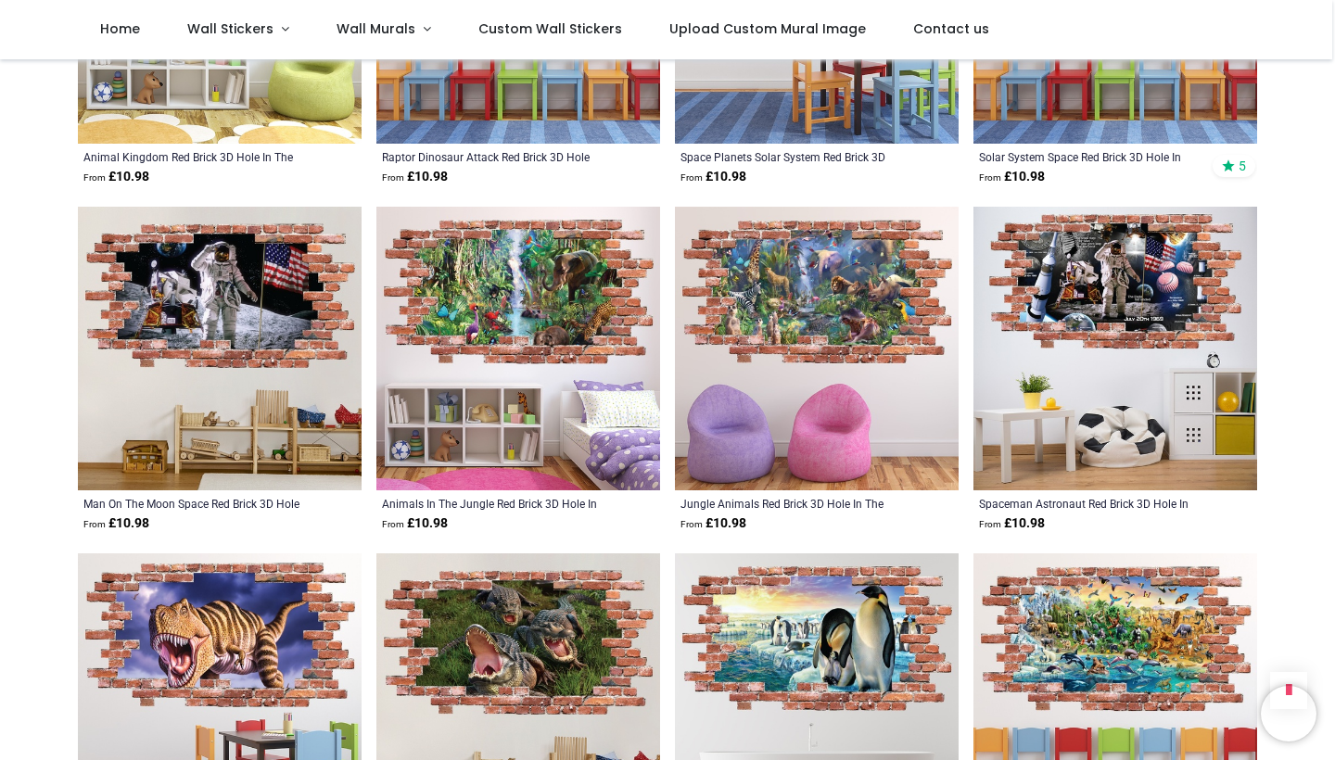
scroll to position [7162, 0]
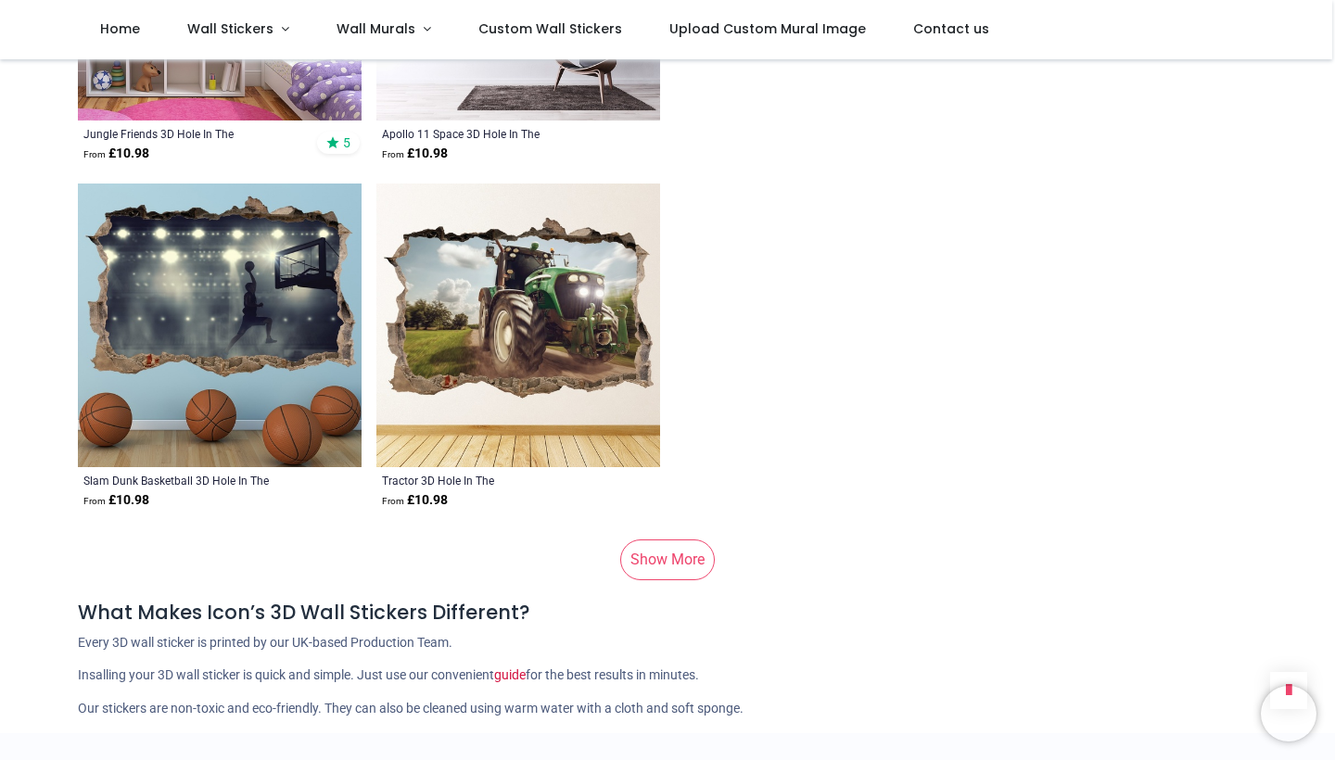
scroll to position [12033, 0]
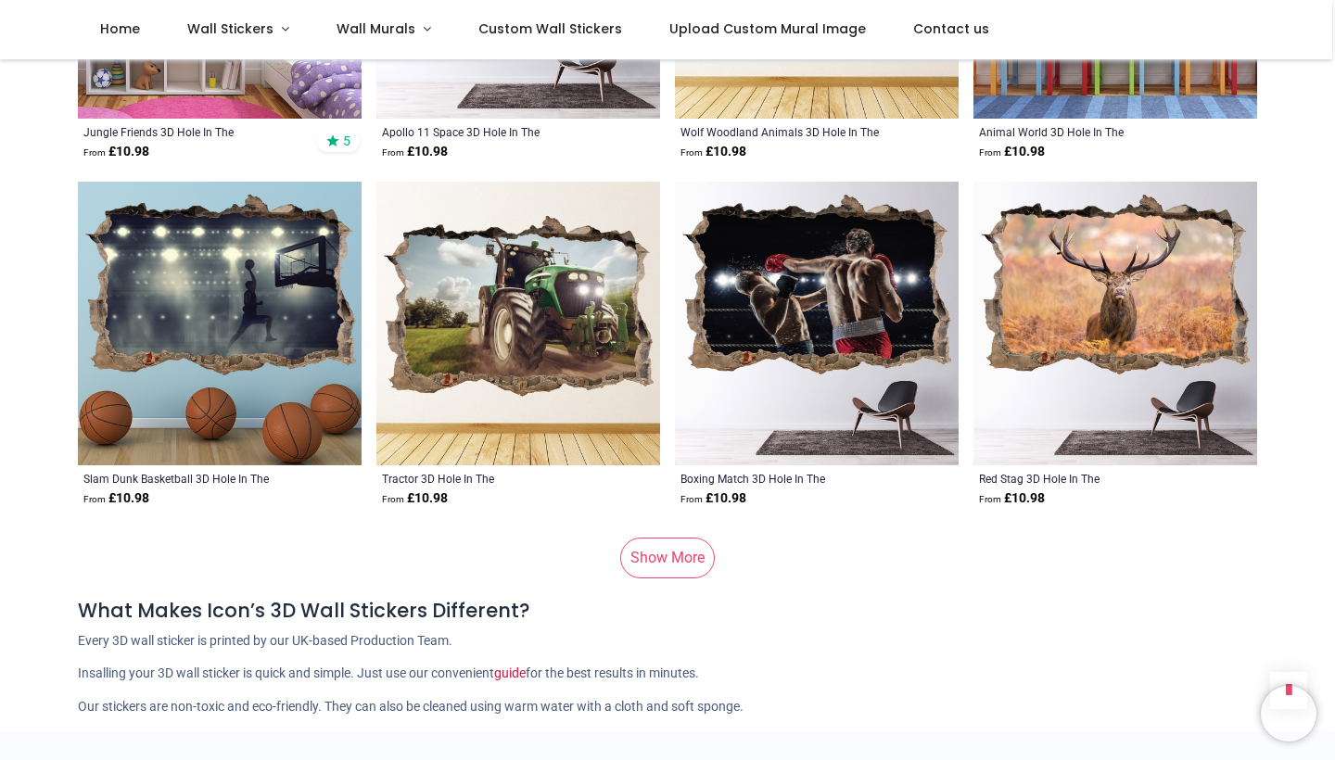
click at [678, 538] on link "Show More" at bounding box center [667, 558] width 95 height 41
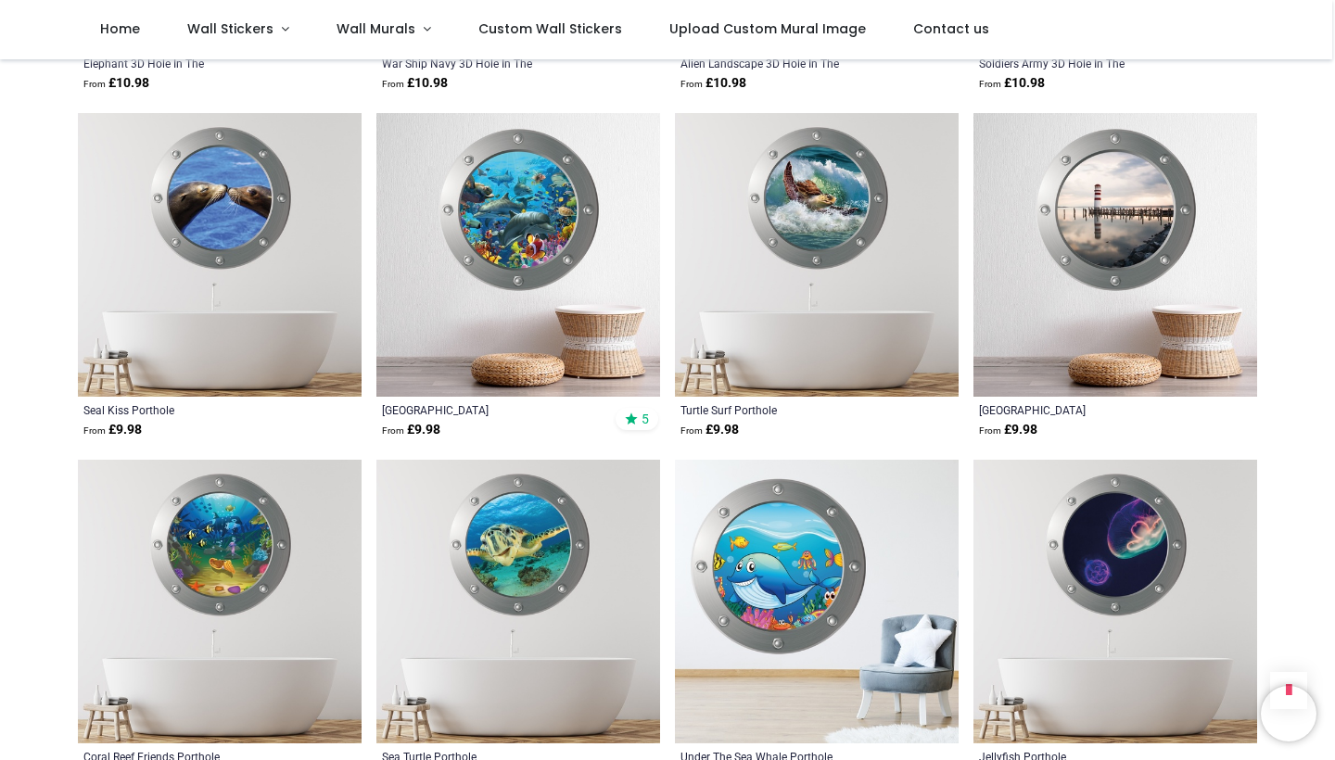
scroll to position [13144, 0]
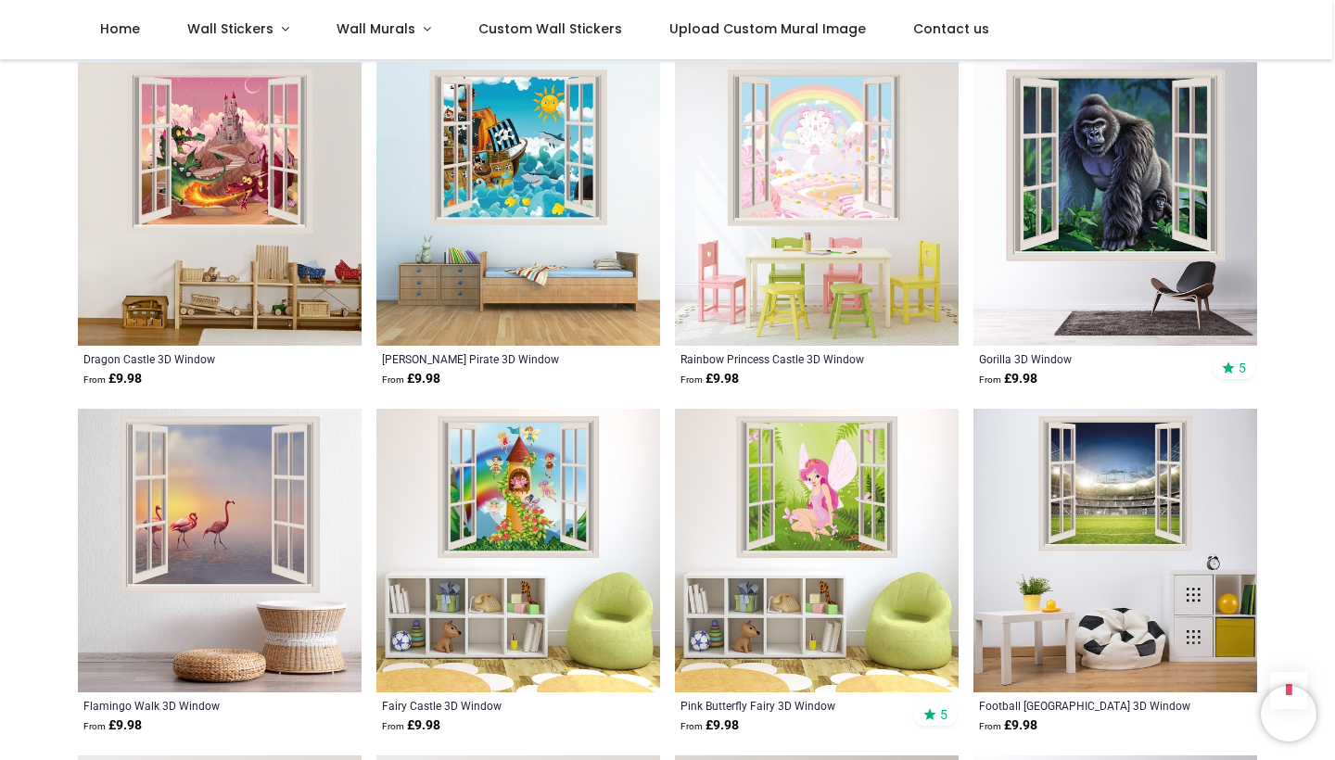
scroll to position [15275, 0]
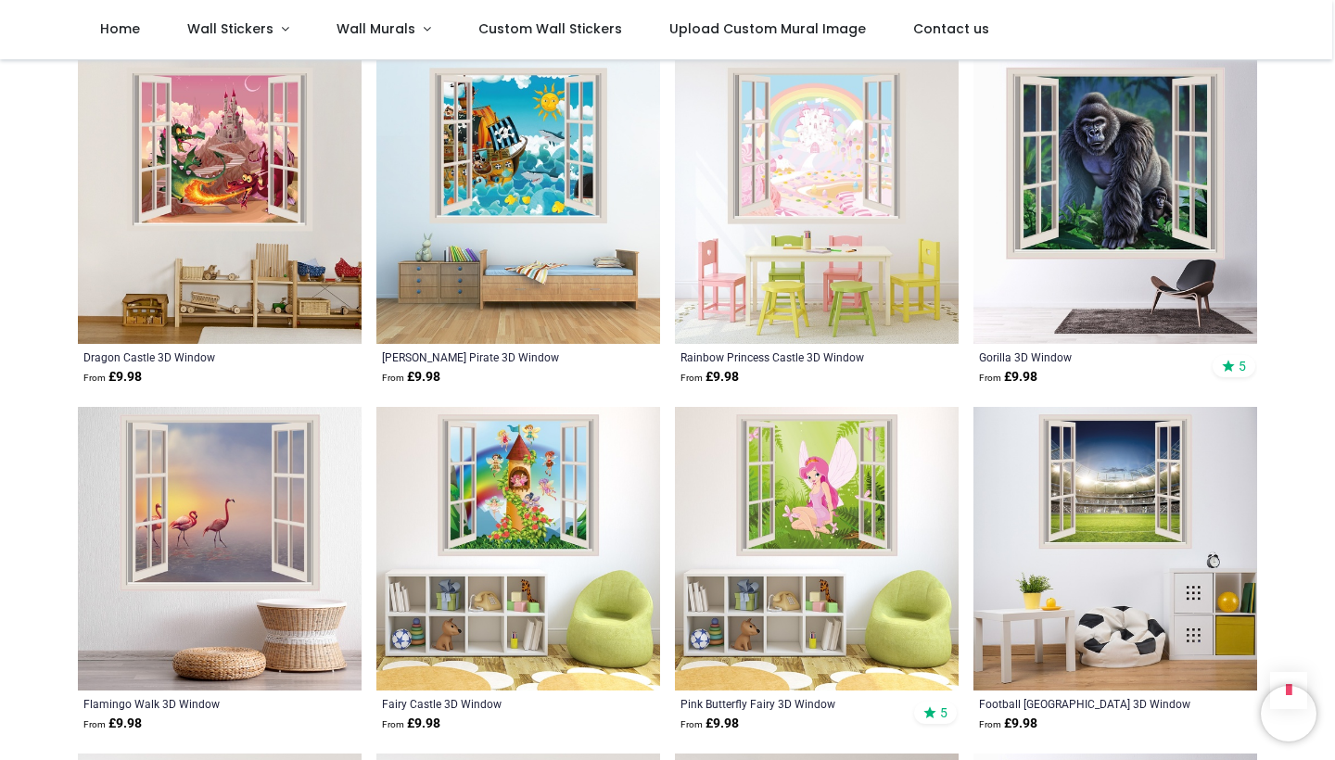
click at [515, 478] on img at bounding box center [518, 549] width 284 height 284
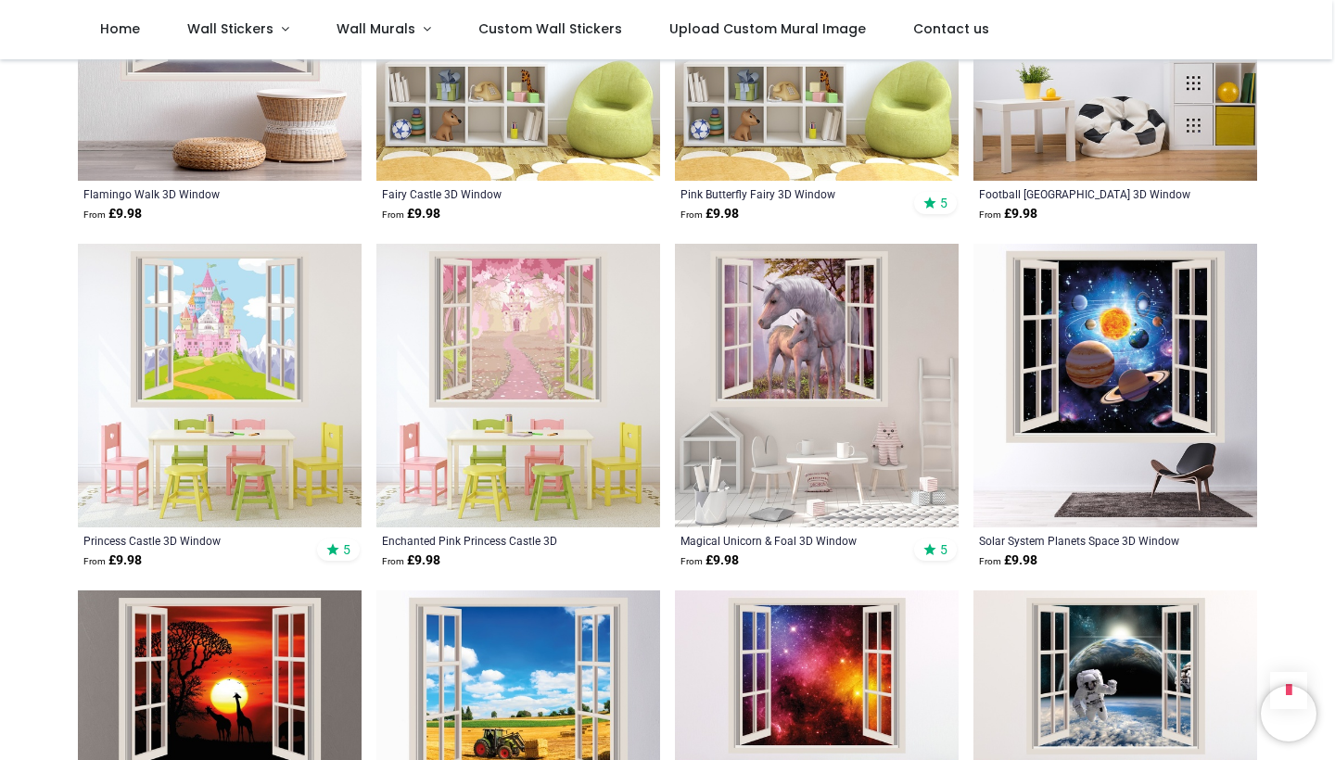
scroll to position [15787, 0]
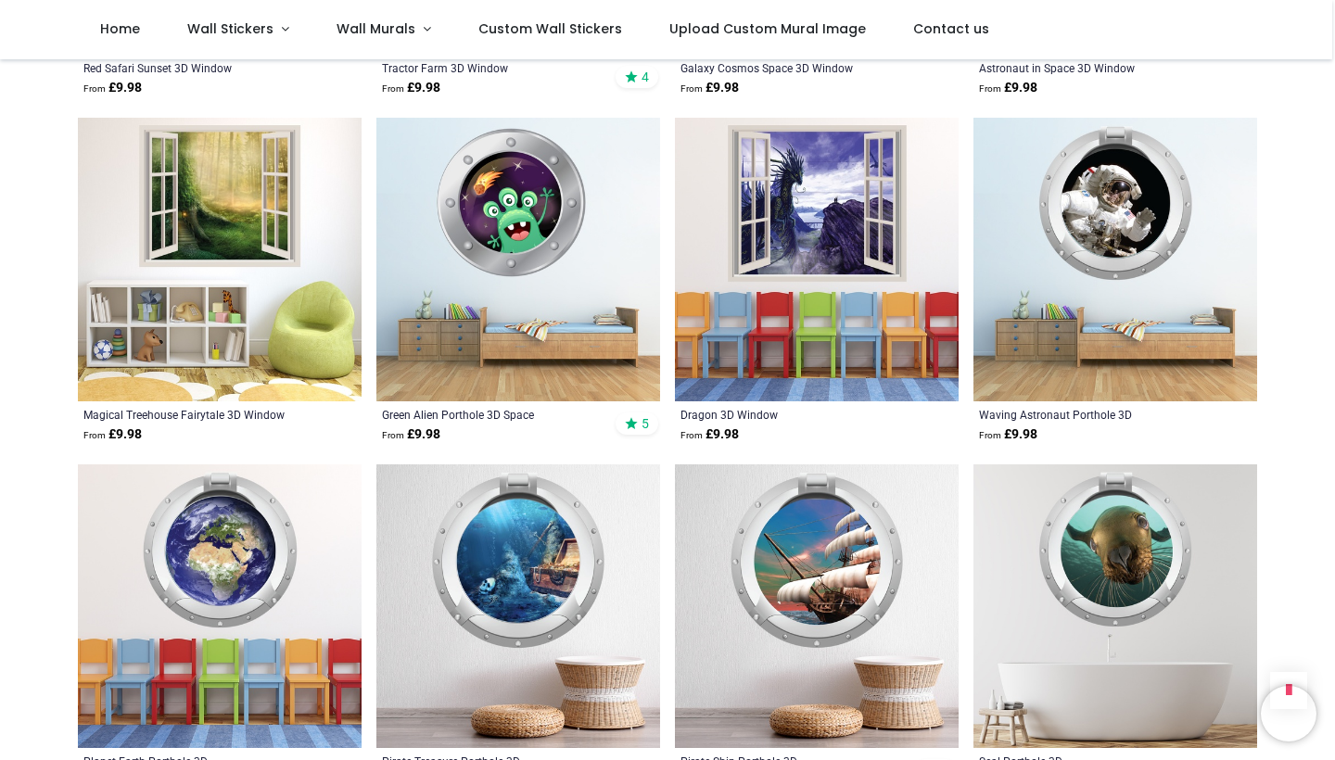
scroll to position [16613, 0]
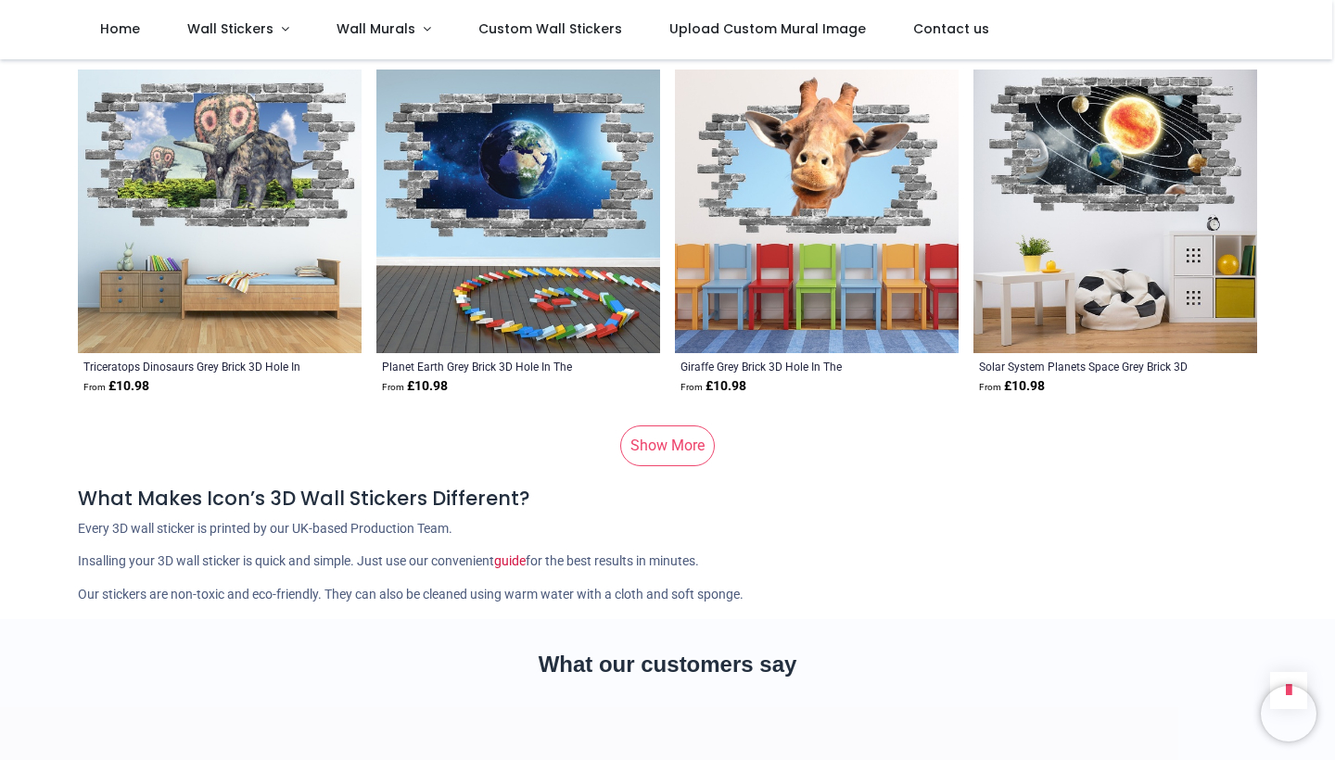
scroll to position [24272, 0]
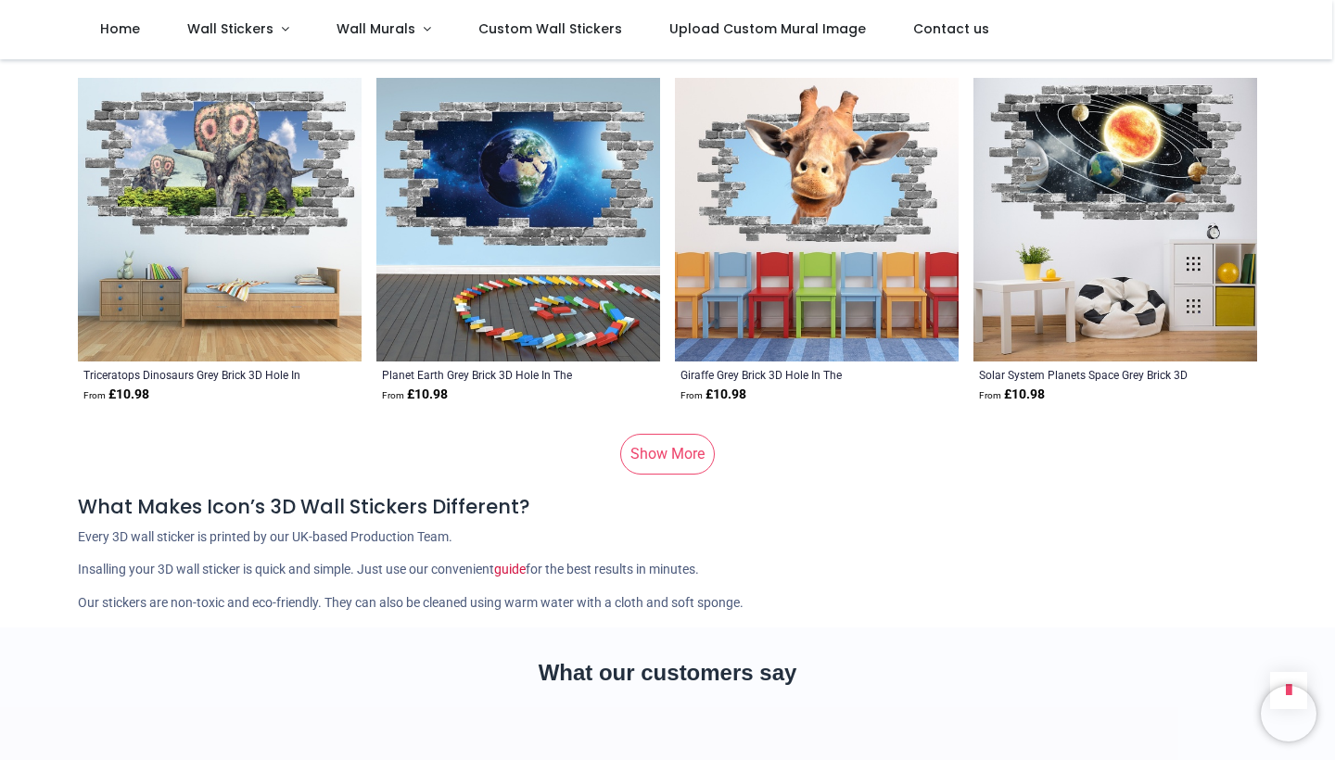
click at [666, 434] on link "Show More" at bounding box center [667, 454] width 95 height 41
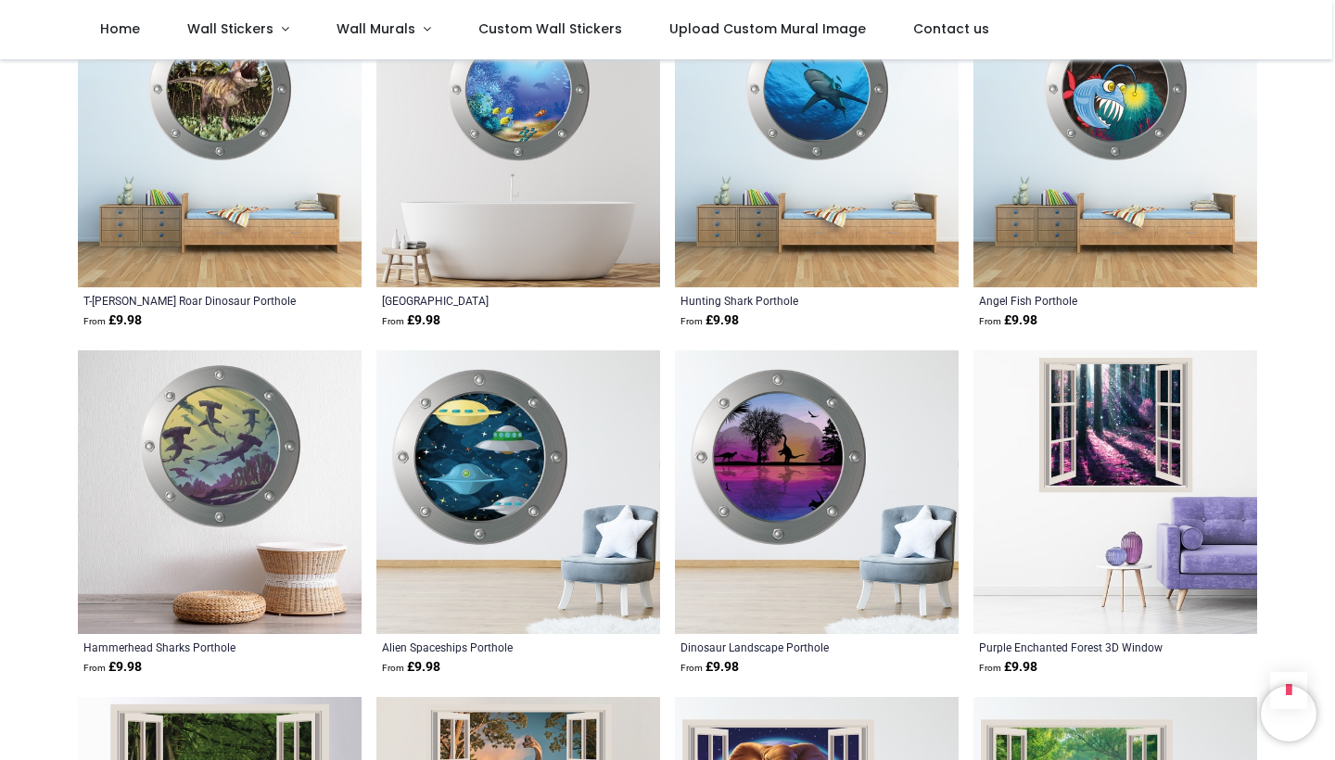
scroll to position [31282, 0]
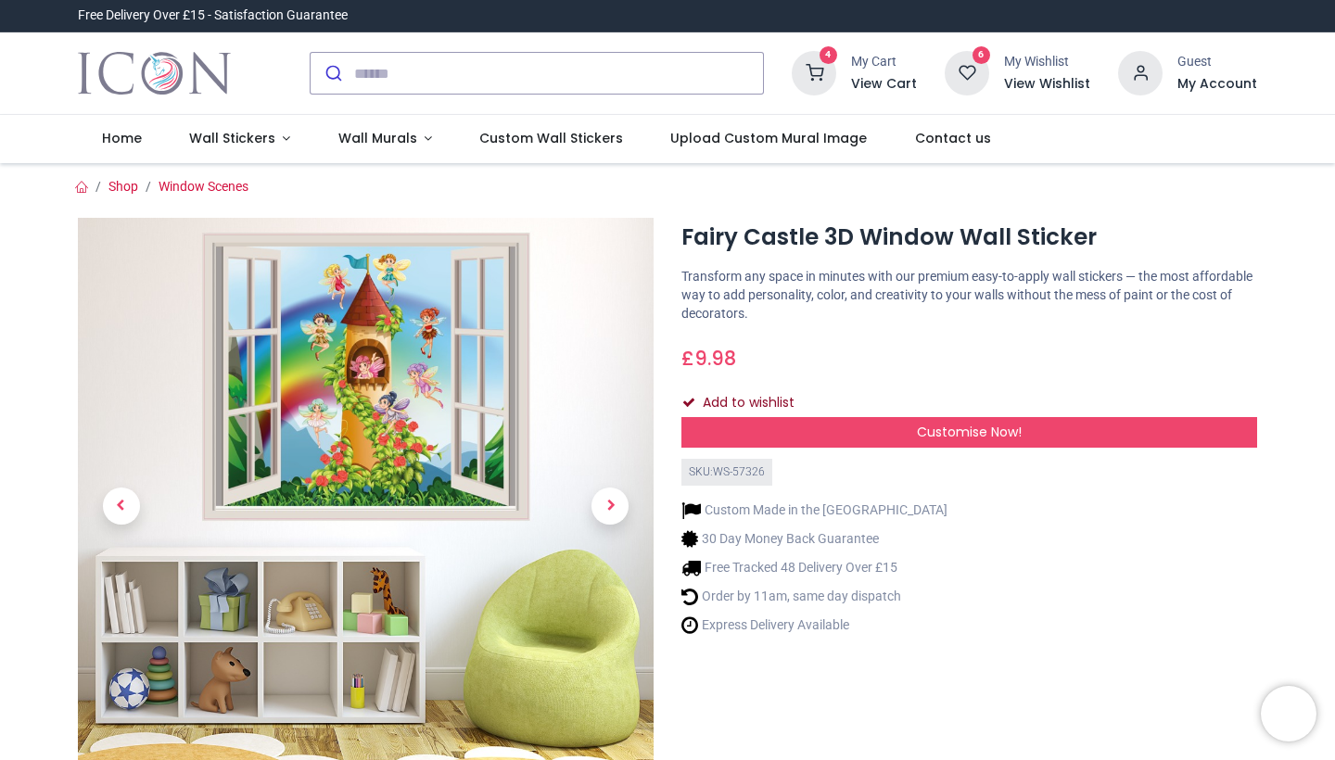
click at [736, 398] on button "Add to wishlist" at bounding box center [745, 404] width 129 height 32
